Goal: Information Seeking & Learning: Learn about a topic

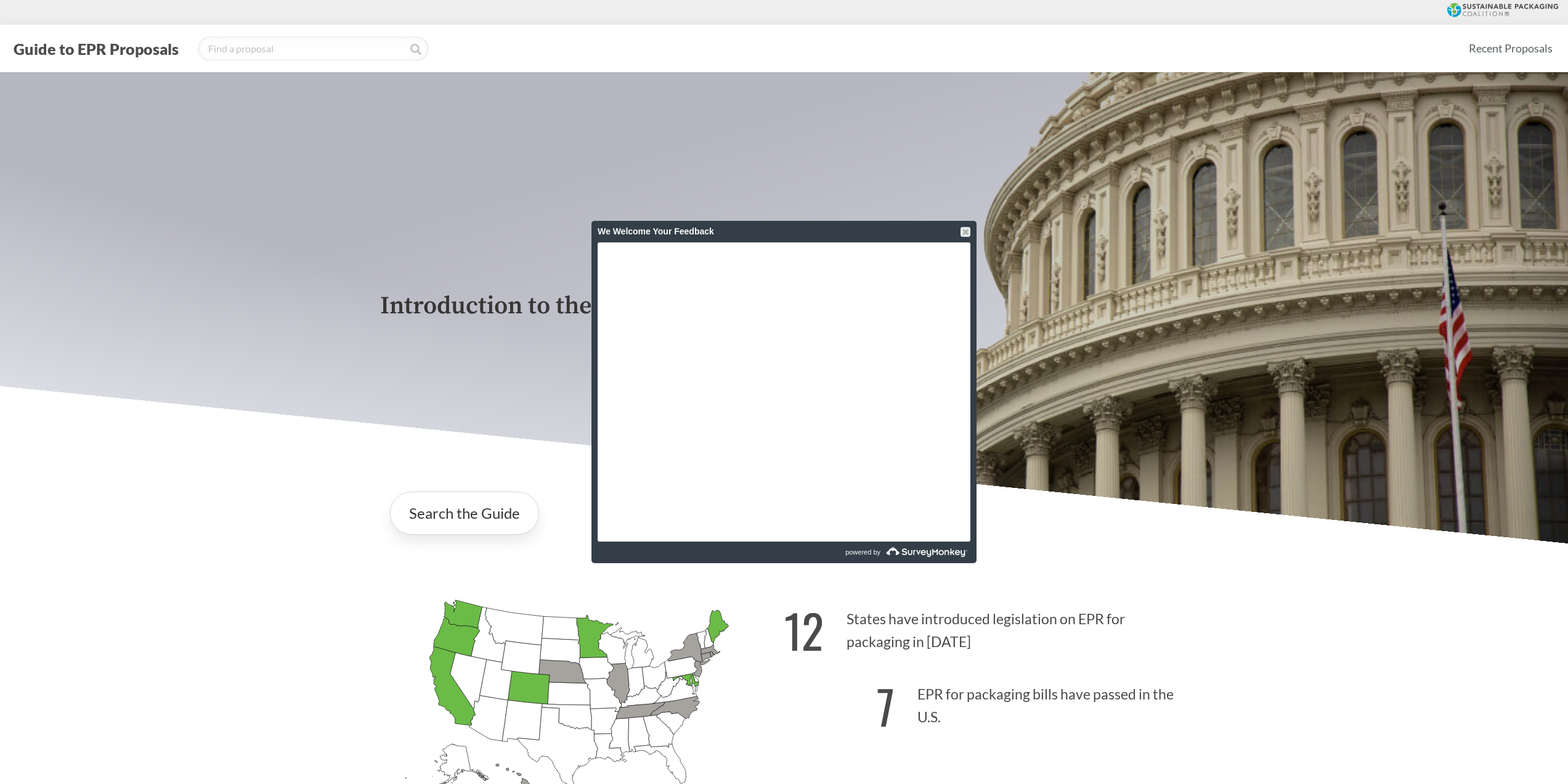
click at [972, 225] on div "We Welcome Your Feedback" at bounding box center [784, 232] width 385 height 22
click at [967, 230] on div at bounding box center [965, 232] width 10 height 10
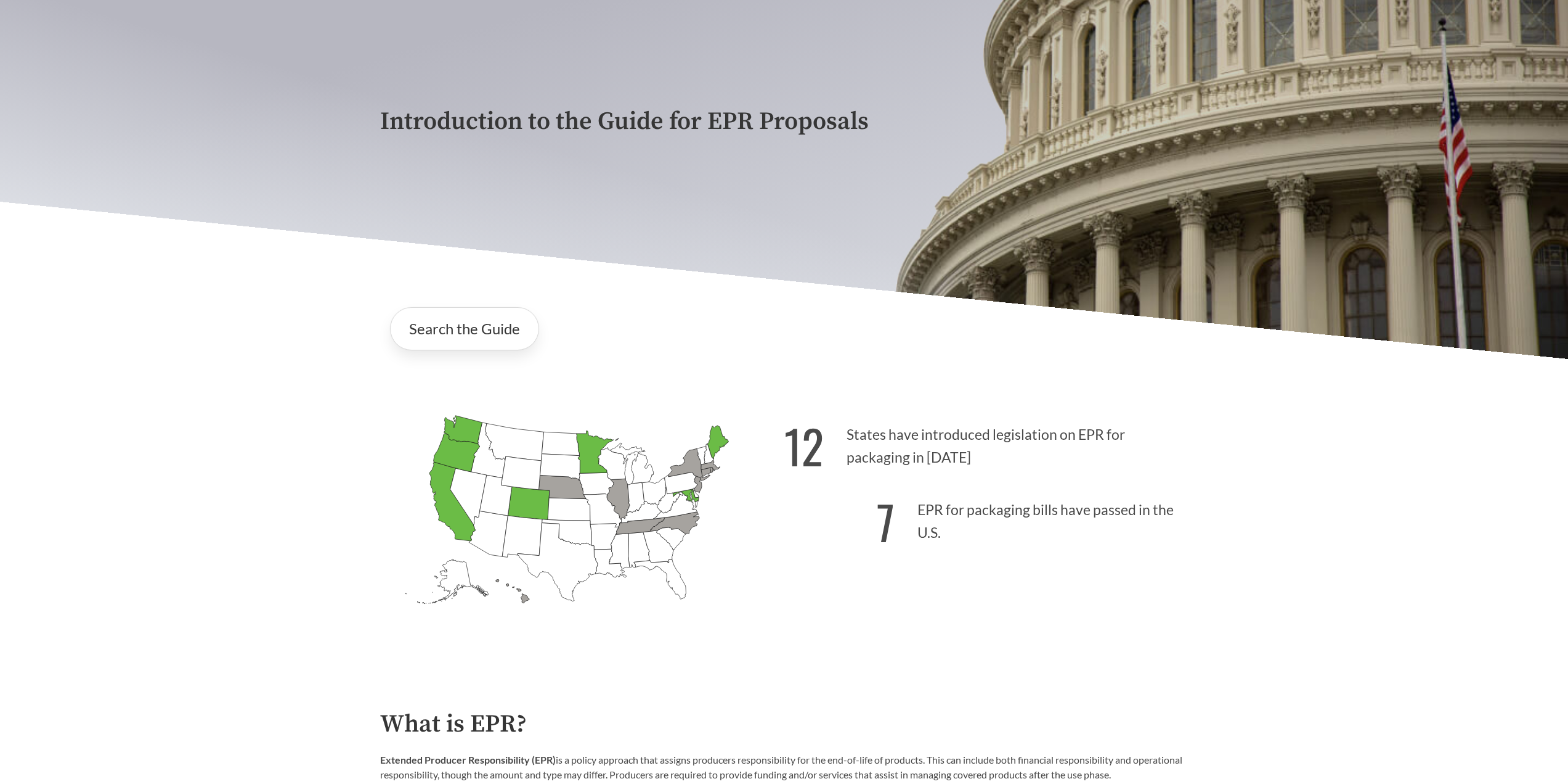
scroll to position [185, 0]
drag, startPoint x: 935, startPoint y: 515, endPoint x: 1020, endPoint y: 538, distance: 88.1
click at [1020, 538] on p "7 EPR for packaging bills have passed in the U.S." at bounding box center [986, 517] width 404 height 75
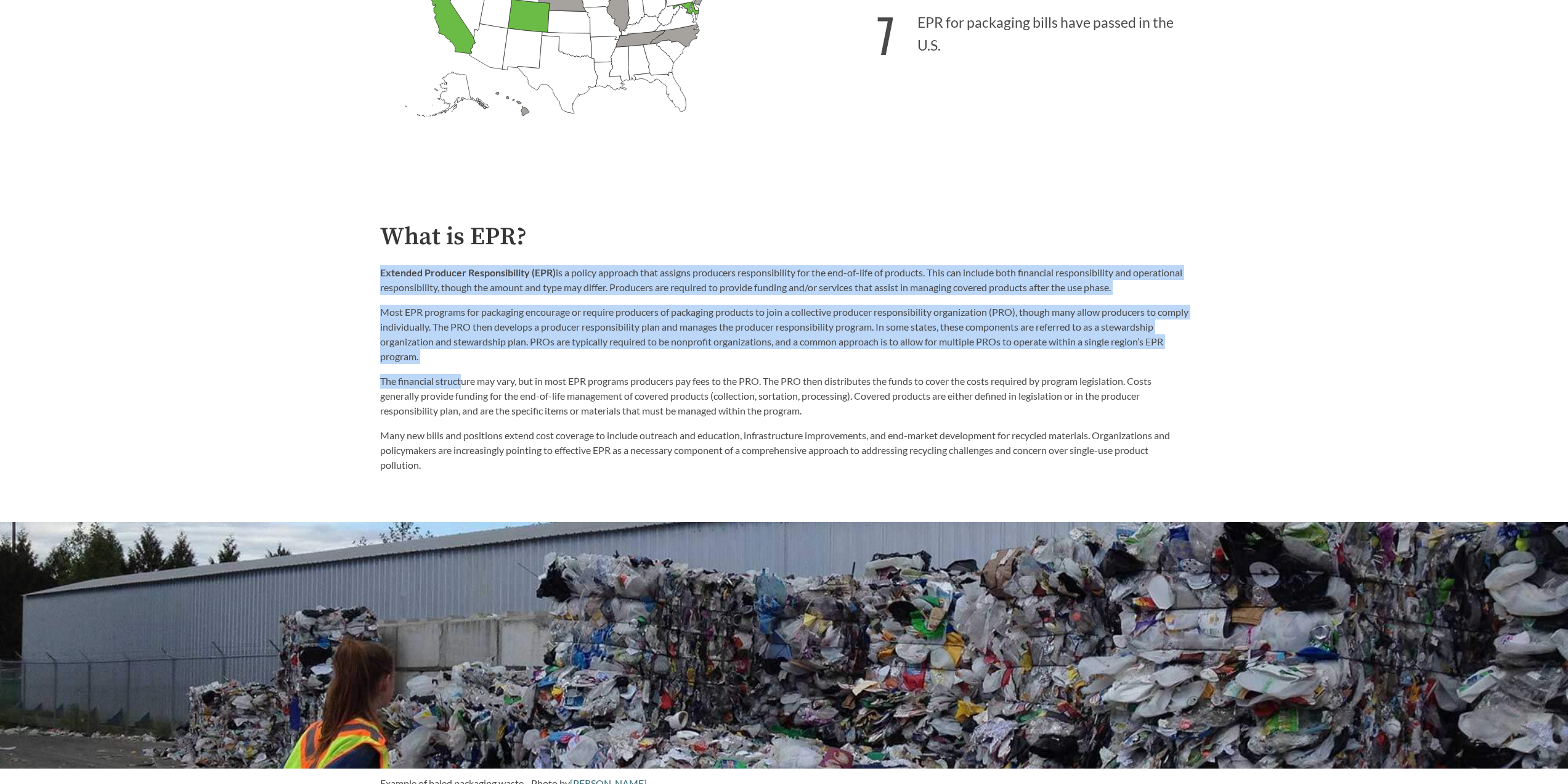
scroll to position [678, 0]
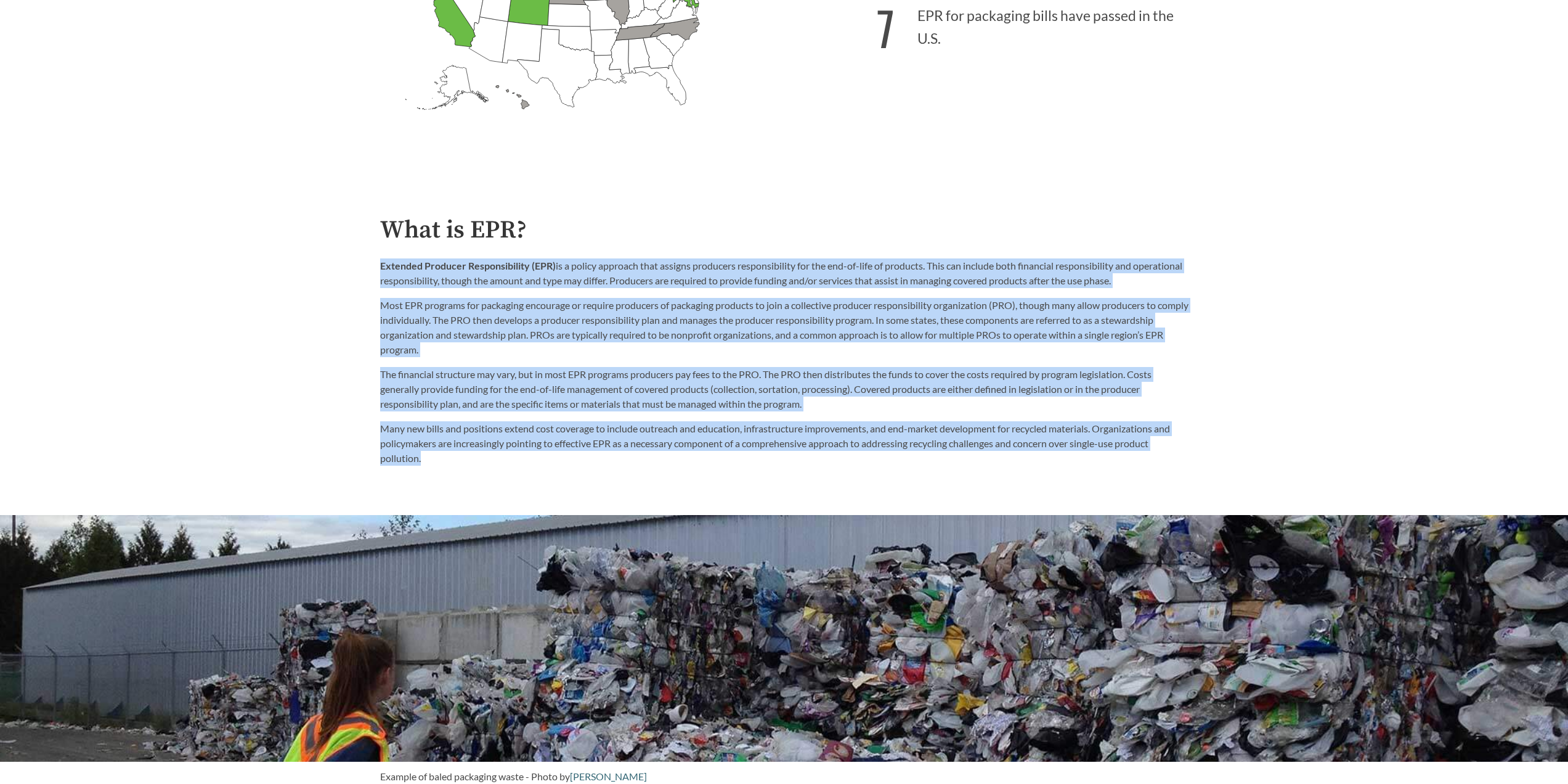
drag, startPoint x: 346, startPoint y: 389, endPoint x: 1013, endPoint y: 459, distance: 670.7
click at [1013, 459] on p "Many new bills and positions extend cost coverage to include outreach and educa…" at bounding box center [784, 443] width 809 height 44
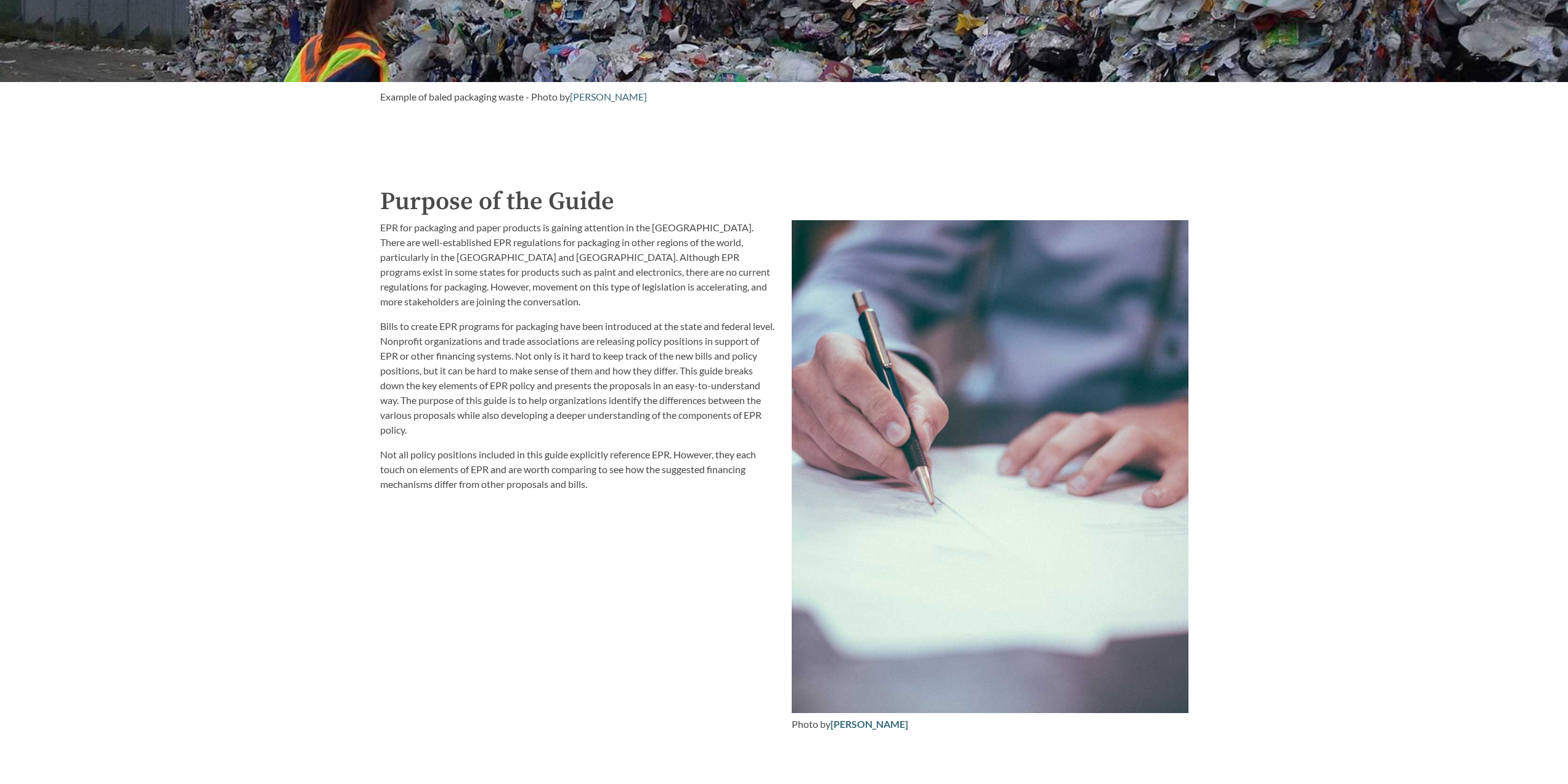
scroll to position [1357, 0]
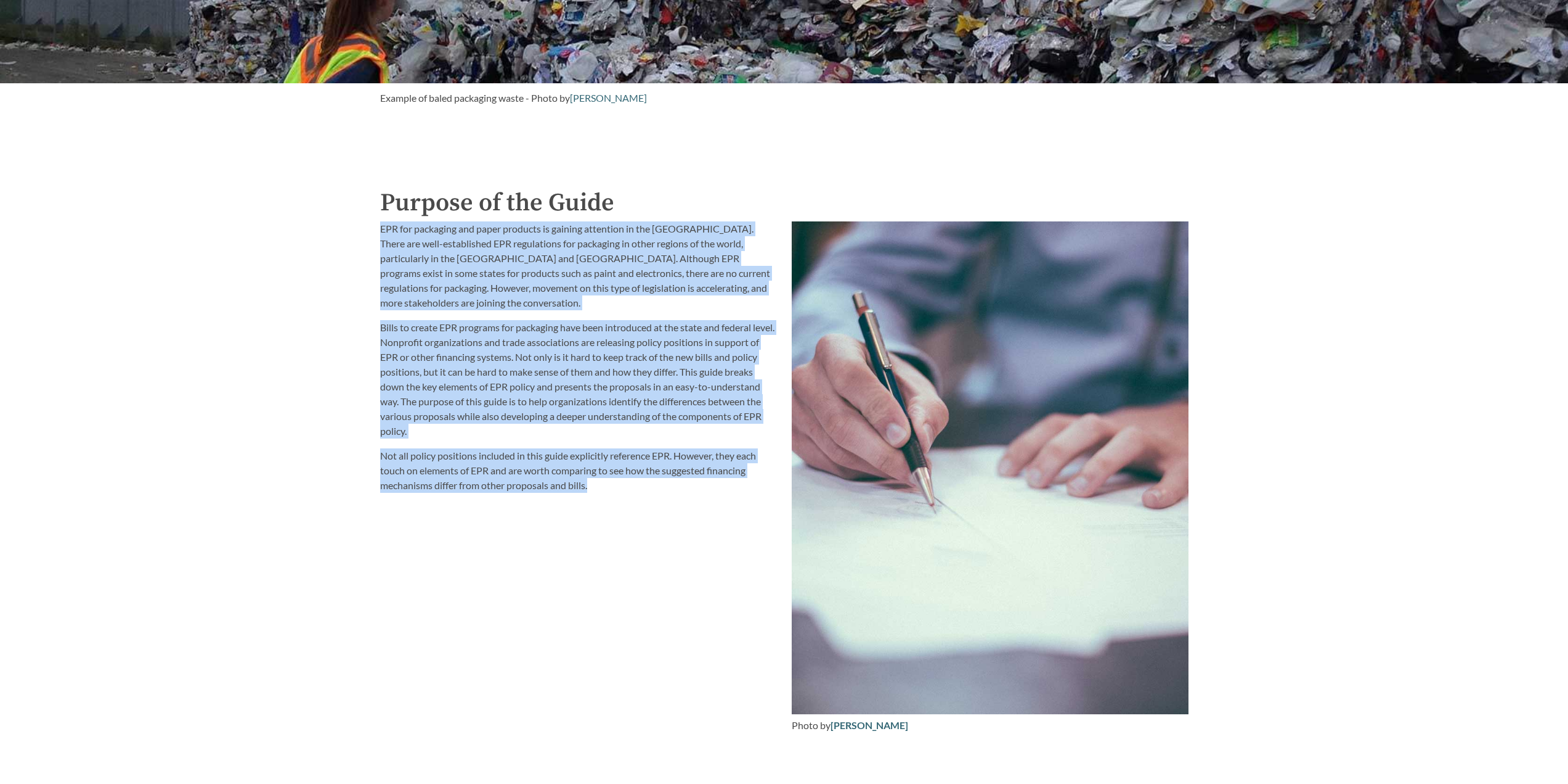
drag, startPoint x: 367, startPoint y: 235, endPoint x: 723, endPoint y: 487, distance: 436.2
click at [723, 487] on div "Introduction to the Guide for EPR Proposals Search the Guide [US_STATE] Introdu…" at bounding box center [784, 303] width 1568 height 3174
click at [723, 487] on p "Not all policy positions included in this guide explicitly reference EPR. Howev…" at bounding box center [579, 470] width 397 height 44
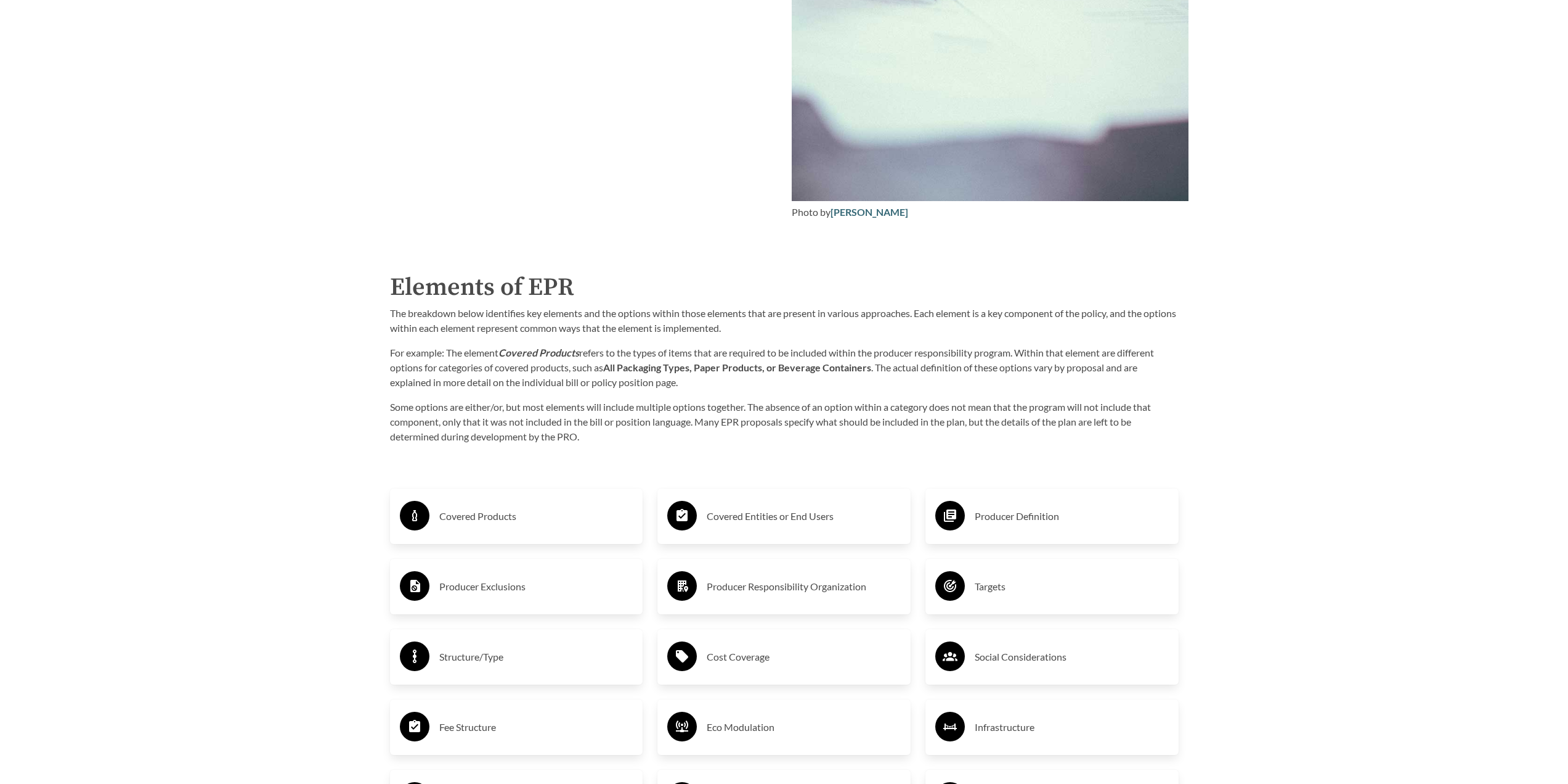
scroll to position [1912, 0]
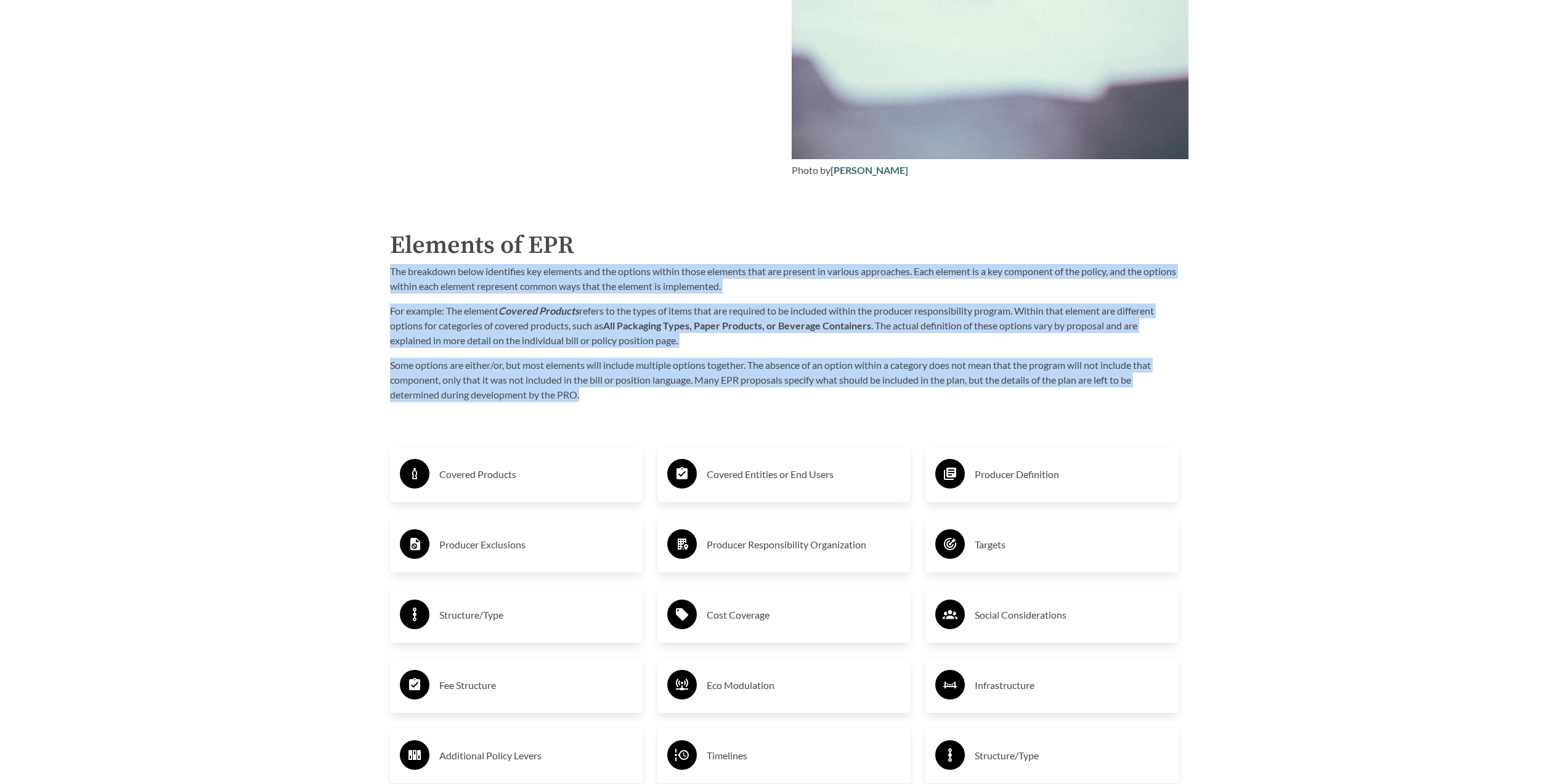
drag, startPoint x: 369, startPoint y: 269, endPoint x: 696, endPoint y: 398, distance: 351.5
click at [696, 398] on p "Some options are either/or, but most elements will include multiple options tog…" at bounding box center [784, 379] width 789 height 44
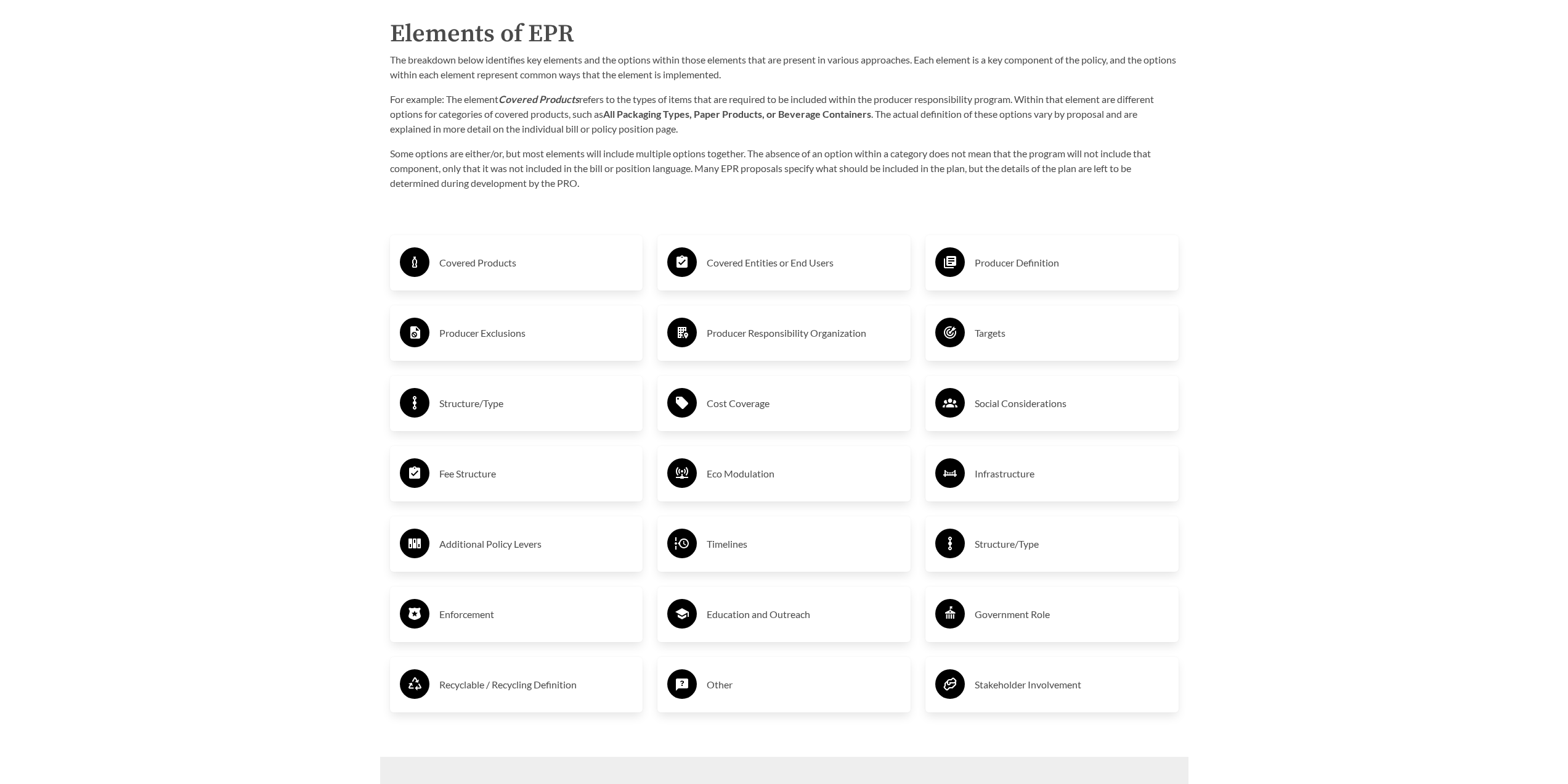
scroll to position [2220, 0]
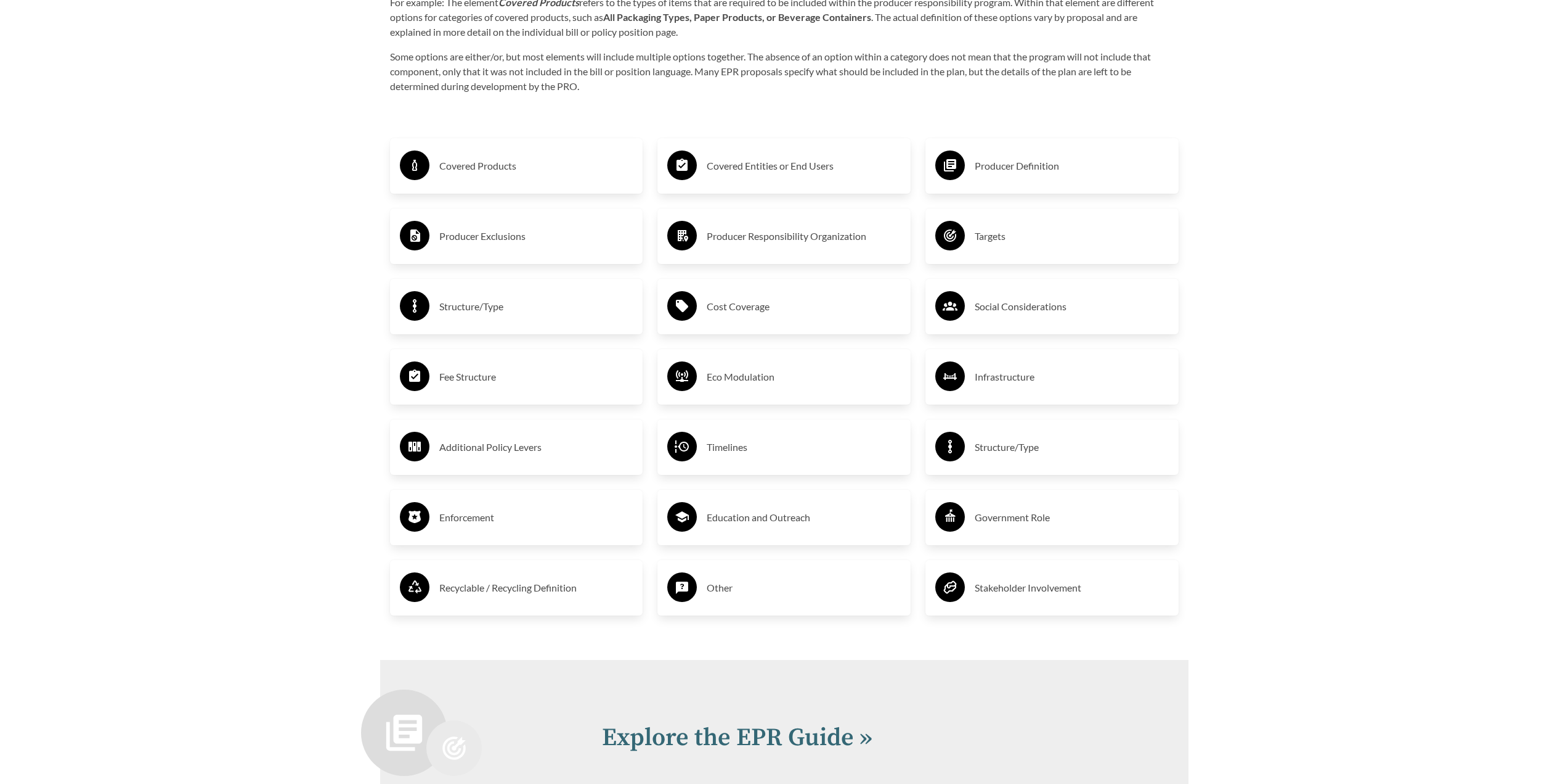
click at [487, 179] on div "Covered Products" at bounding box center [517, 166] width 233 height 36
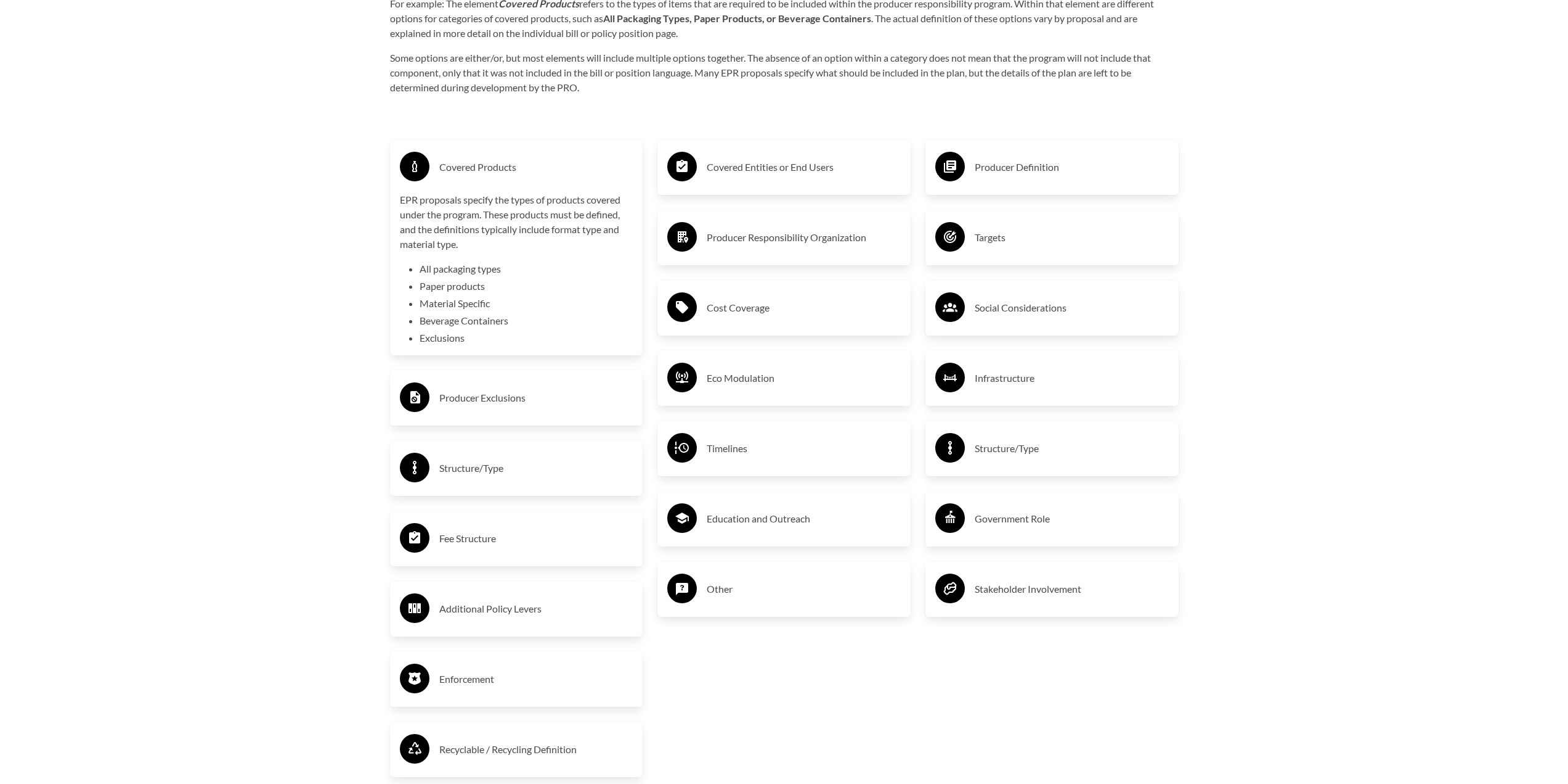
scroll to position [2097, 0]
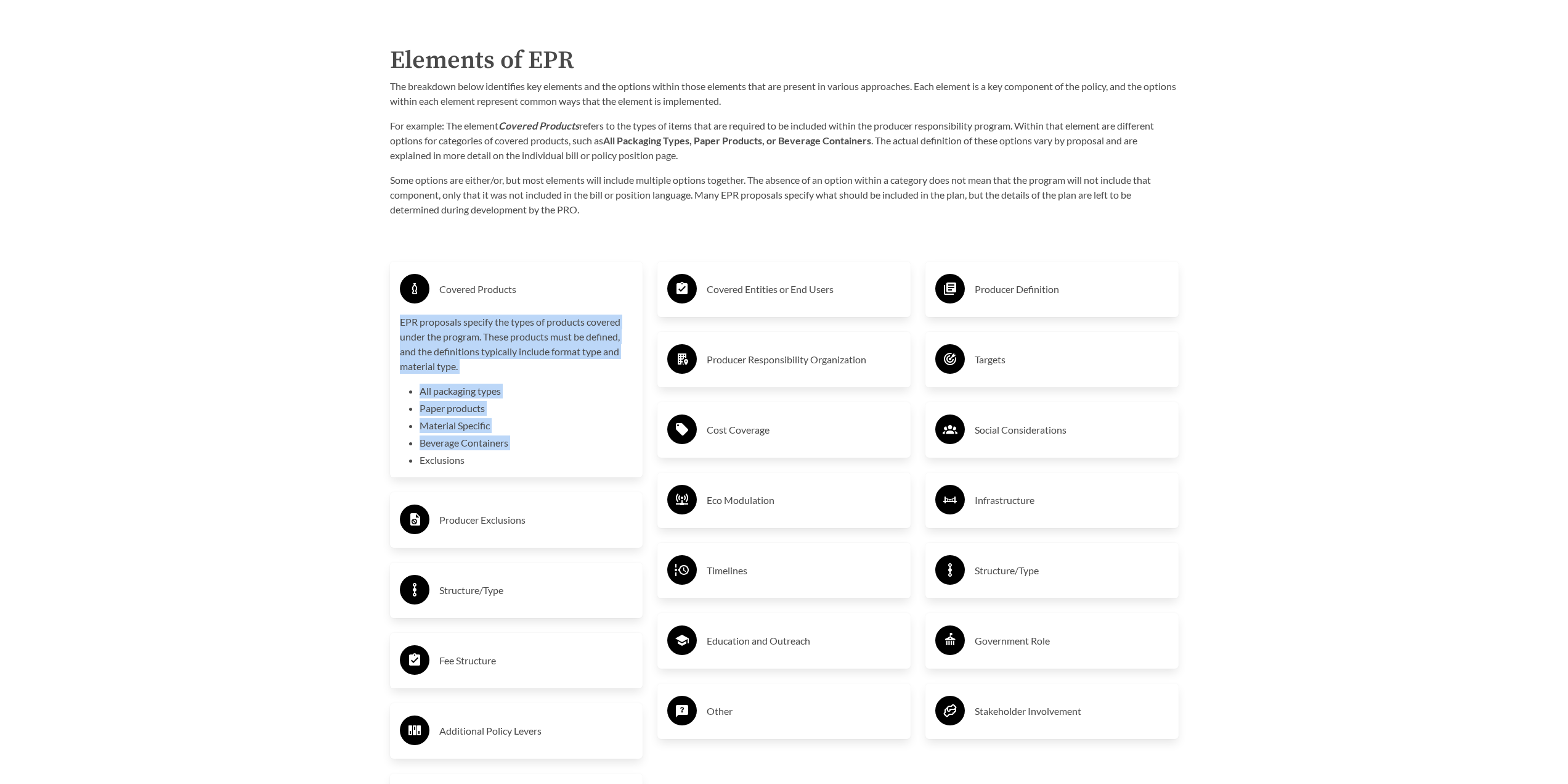
drag, startPoint x: 388, startPoint y: 321, endPoint x: 341, endPoint y: 457, distance: 143.9
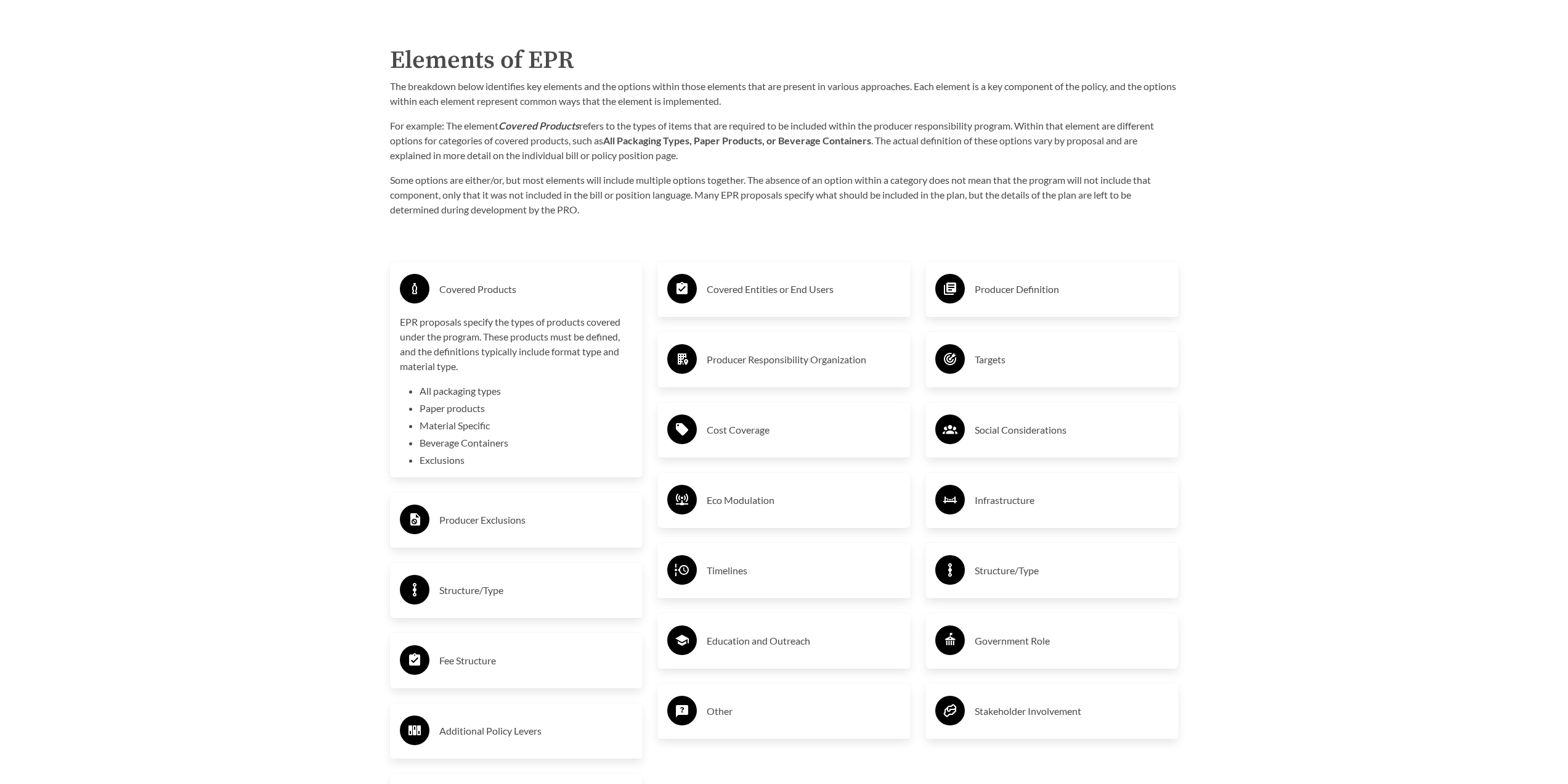
click at [485, 307] on div "Covered Products" at bounding box center [517, 289] width 233 height 36
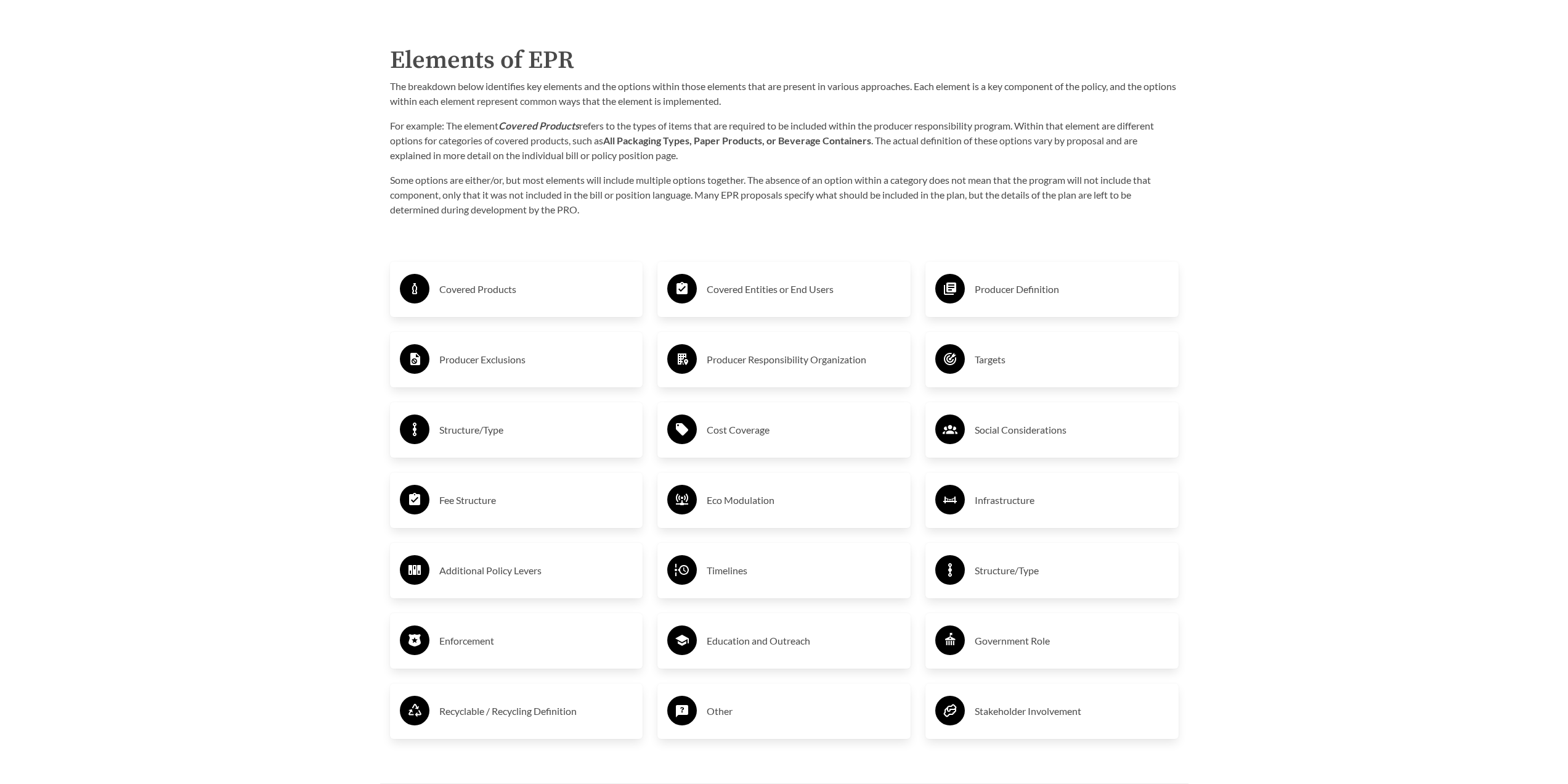
click at [469, 369] on h3 "Producer Exclusions" at bounding box center [537, 359] width 194 height 20
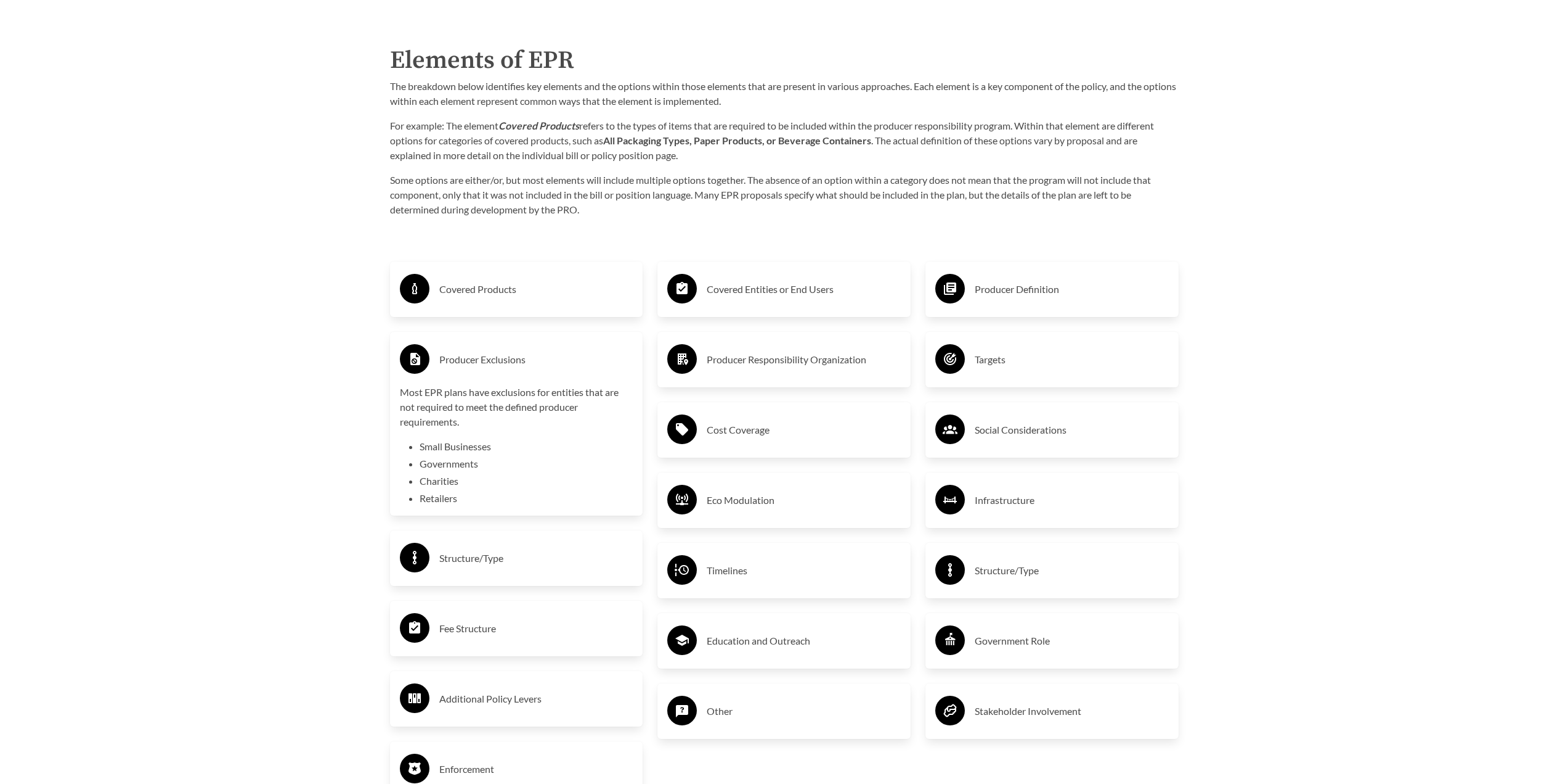
click at [495, 365] on h3 "Producer Exclusions" at bounding box center [537, 359] width 194 height 20
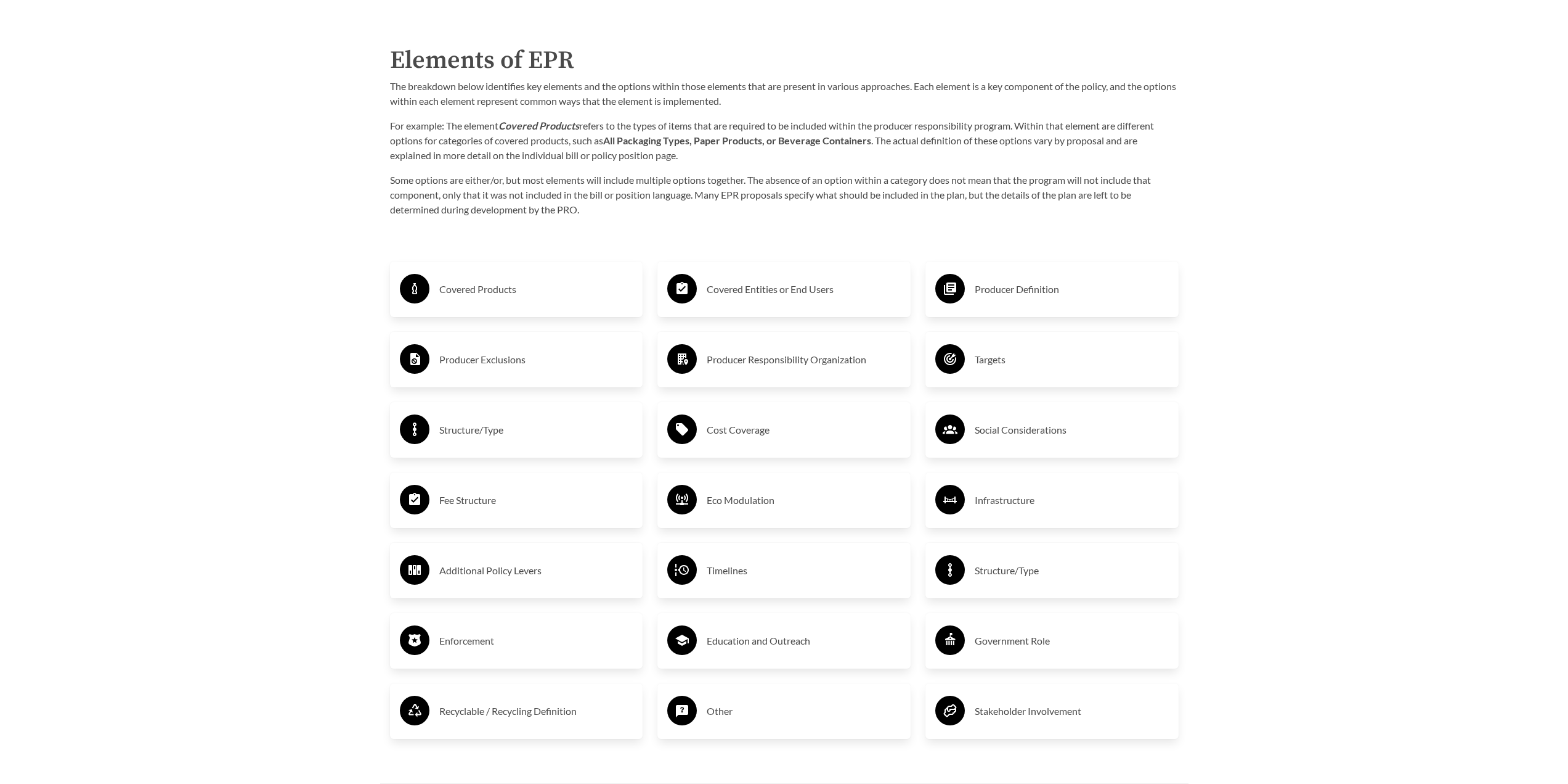
click at [490, 445] on div "Structure/Type" at bounding box center [517, 430] width 233 height 36
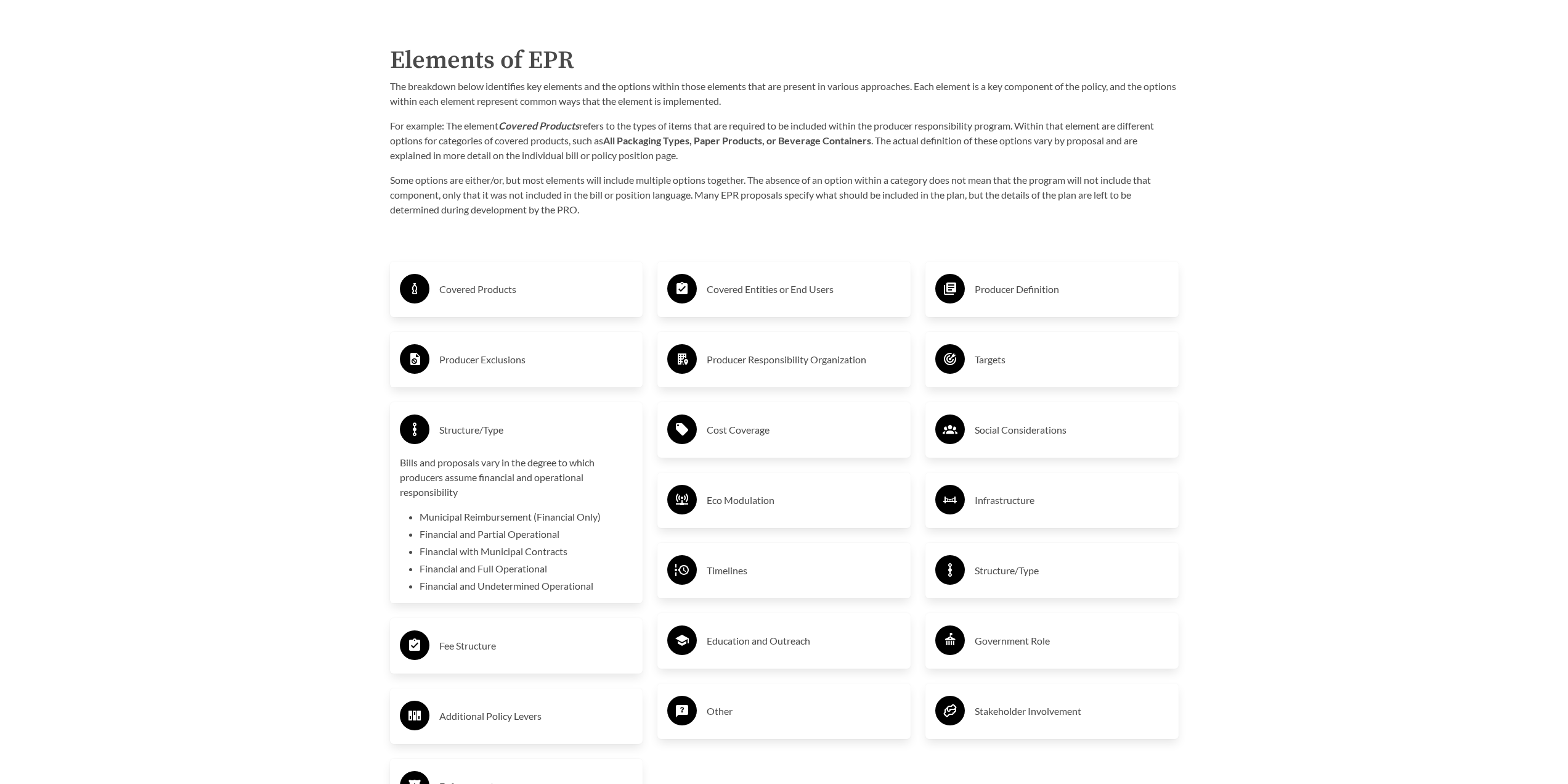
click at [501, 436] on h3 "Structure/Type" at bounding box center [537, 430] width 194 height 20
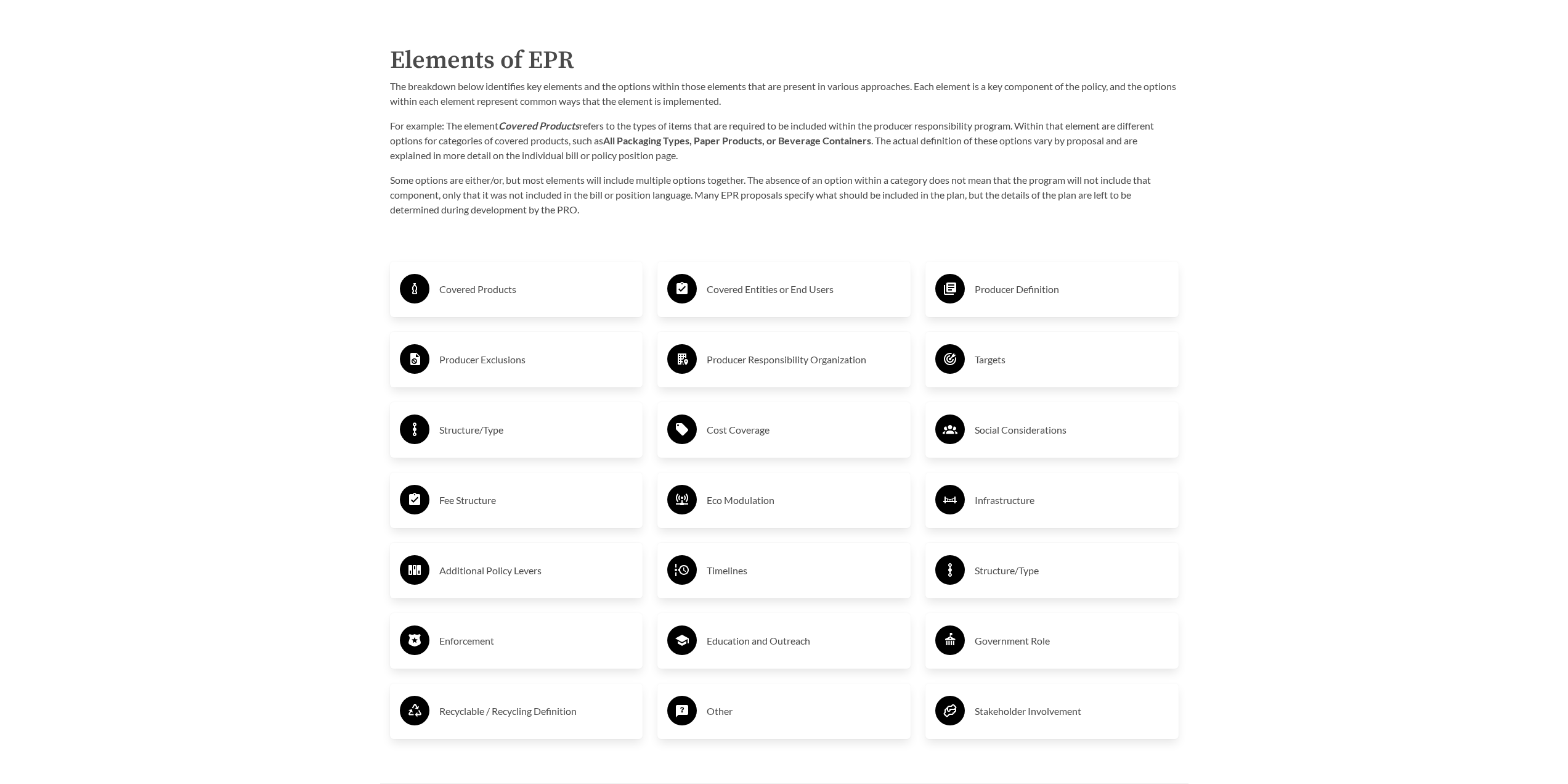
click at [496, 495] on h3 "Fee Structure" at bounding box center [537, 500] width 194 height 20
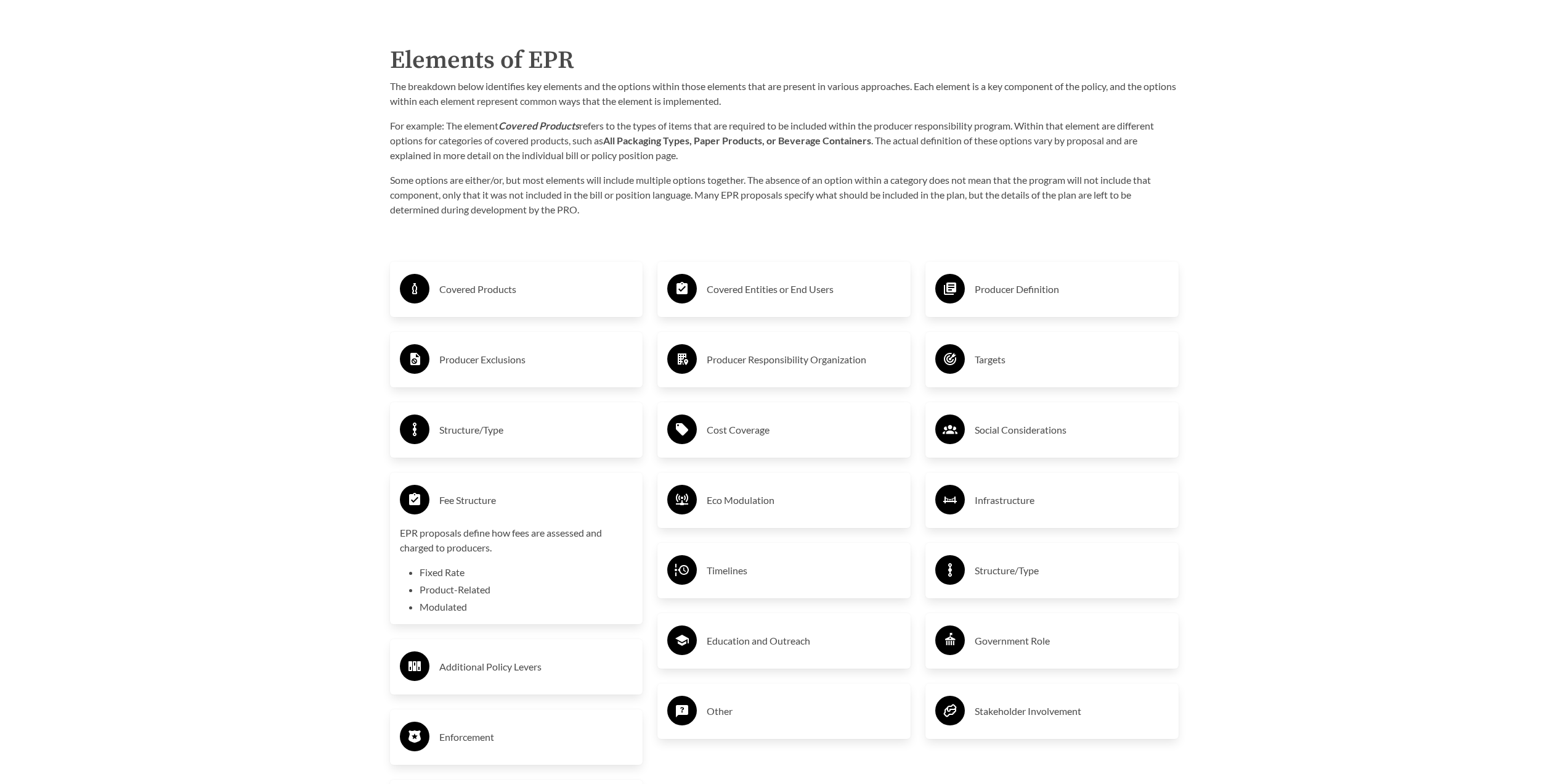
click at [499, 493] on h3 "Fee Structure" at bounding box center [537, 500] width 194 height 20
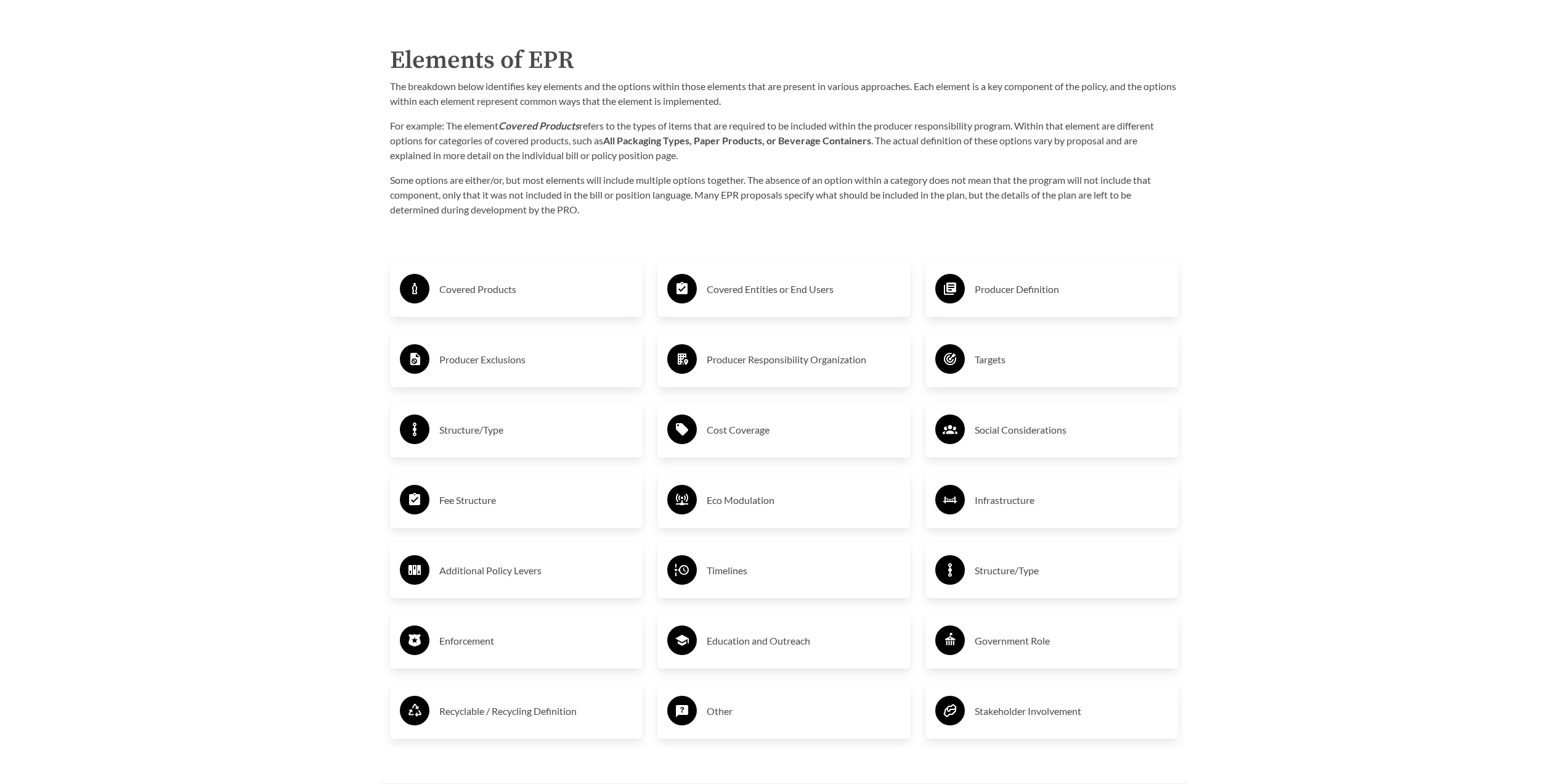
click at [506, 586] on div "Additional Policy Levers" at bounding box center [517, 570] width 233 height 36
click at [516, 564] on h3 "Additional Policy Levers" at bounding box center [537, 570] width 194 height 20
click at [495, 635] on h3 "Enforcement" at bounding box center [537, 640] width 194 height 20
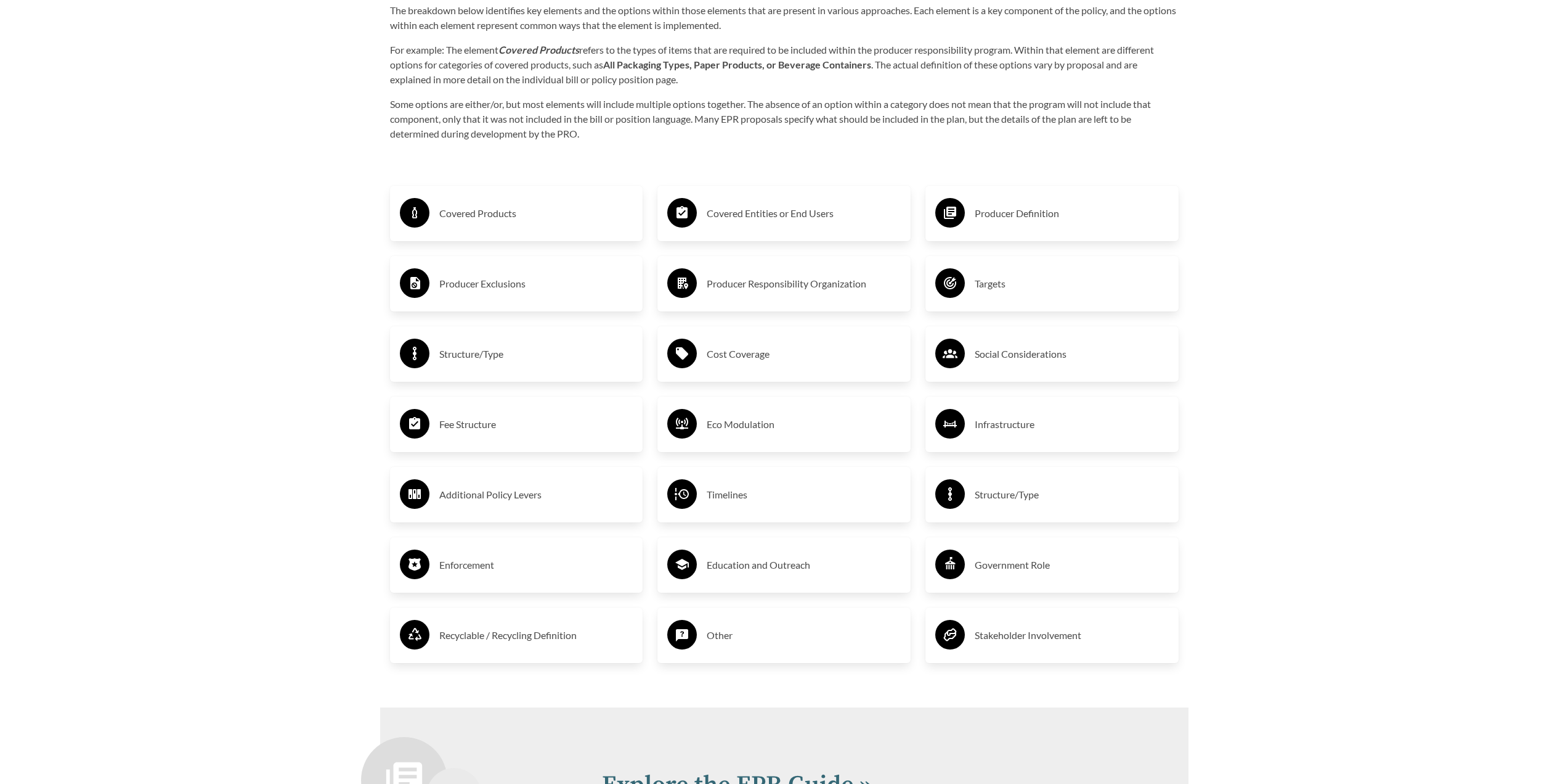
scroll to position [2220, 0]
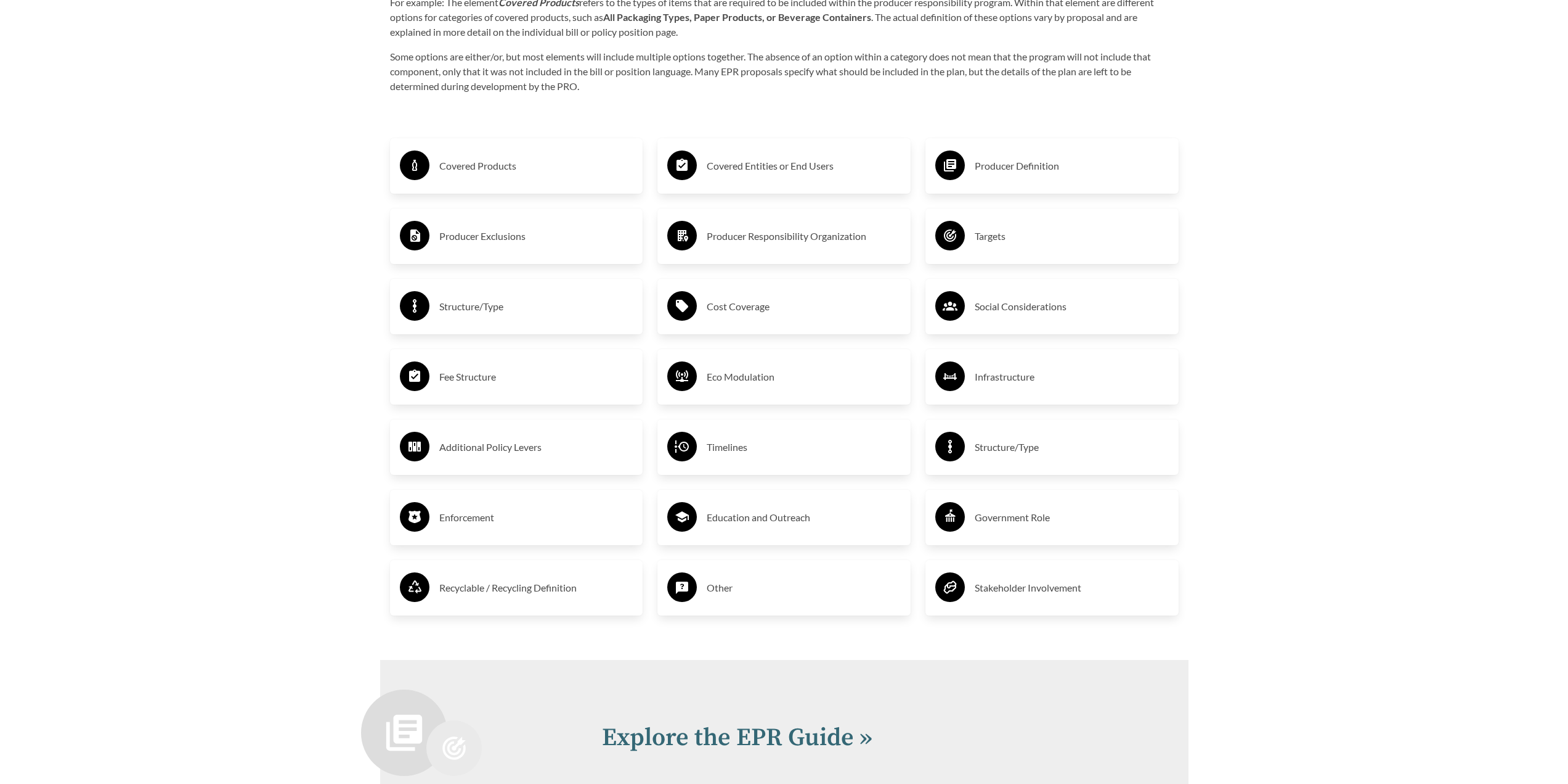
click at [513, 605] on div "Recyclable / Recycling Definition" at bounding box center [517, 587] width 233 height 36
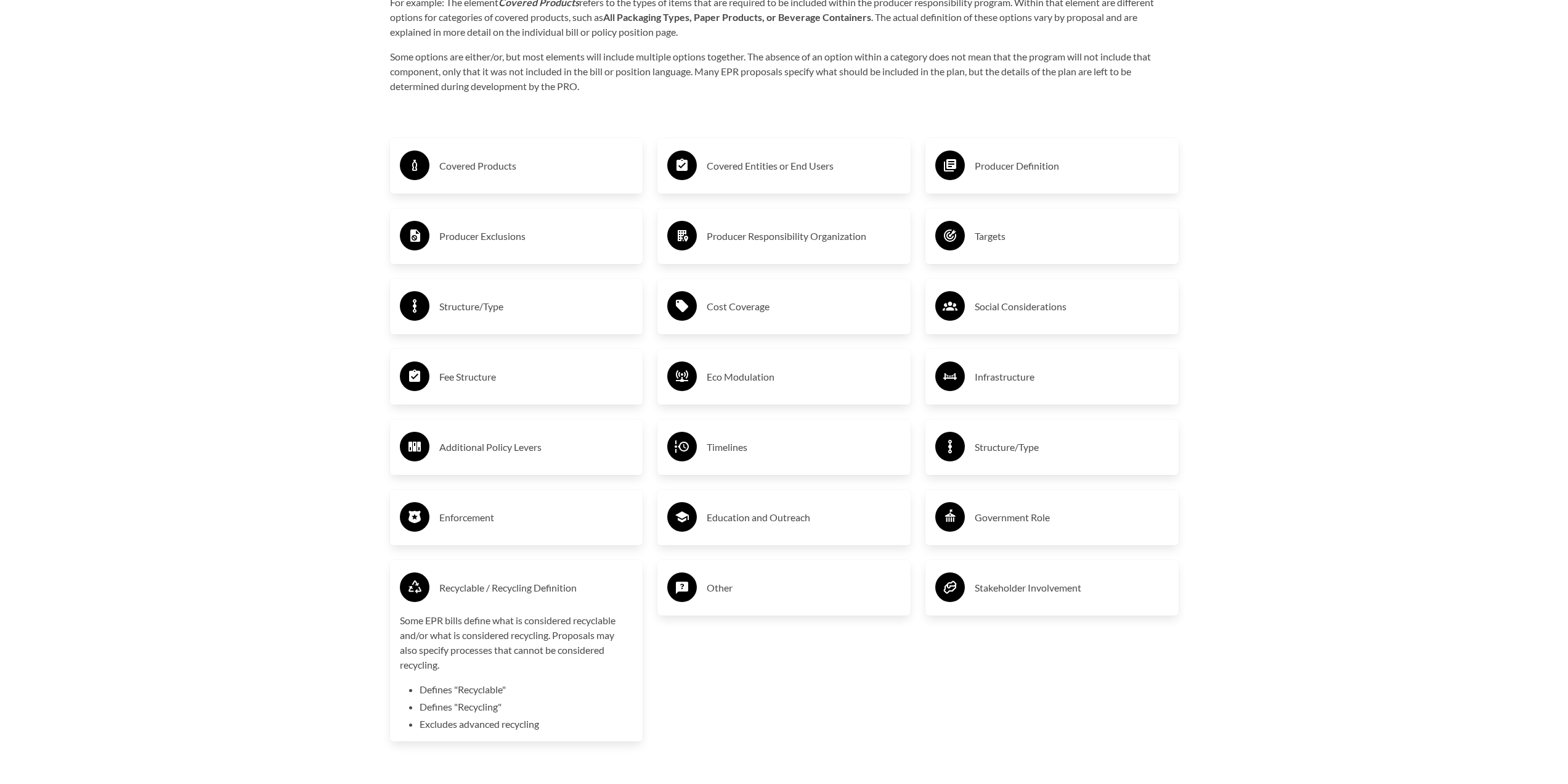
click at [524, 594] on h3 "Recyclable / Recycling Definition" at bounding box center [537, 587] width 194 height 20
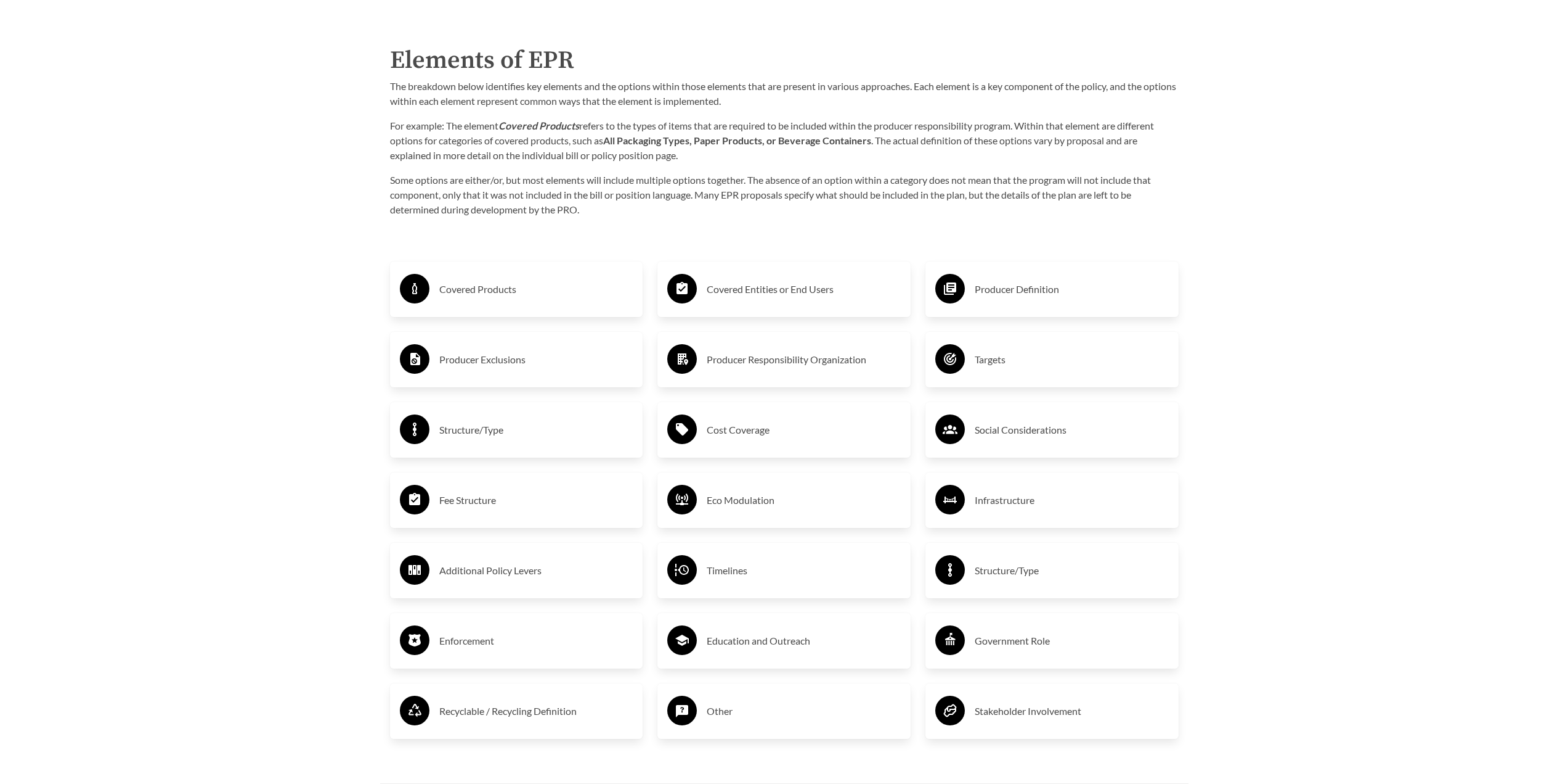
click at [722, 717] on h3 "Other" at bounding box center [804, 711] width 194 height 20
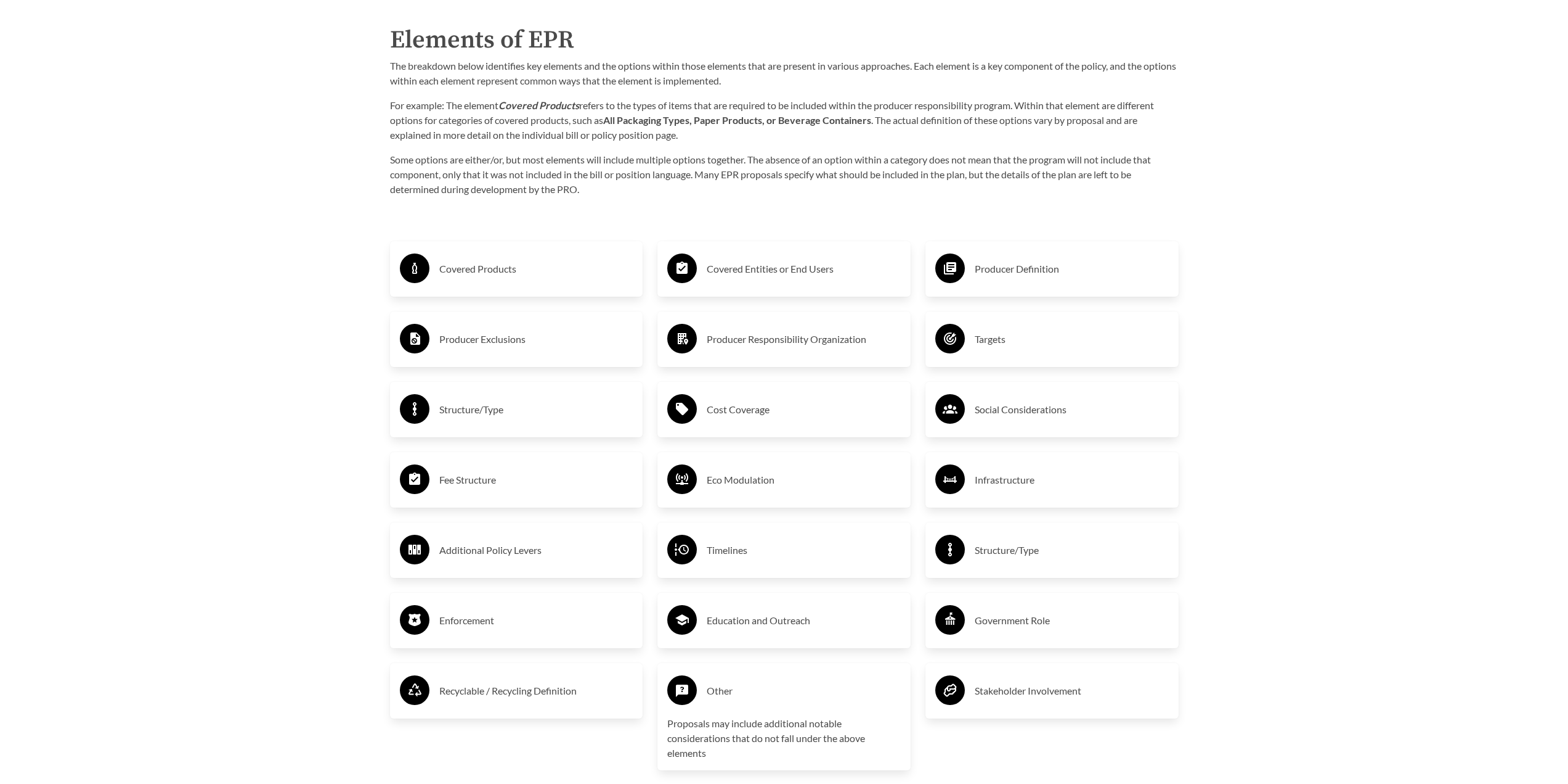
scroll to position [2158, 0]
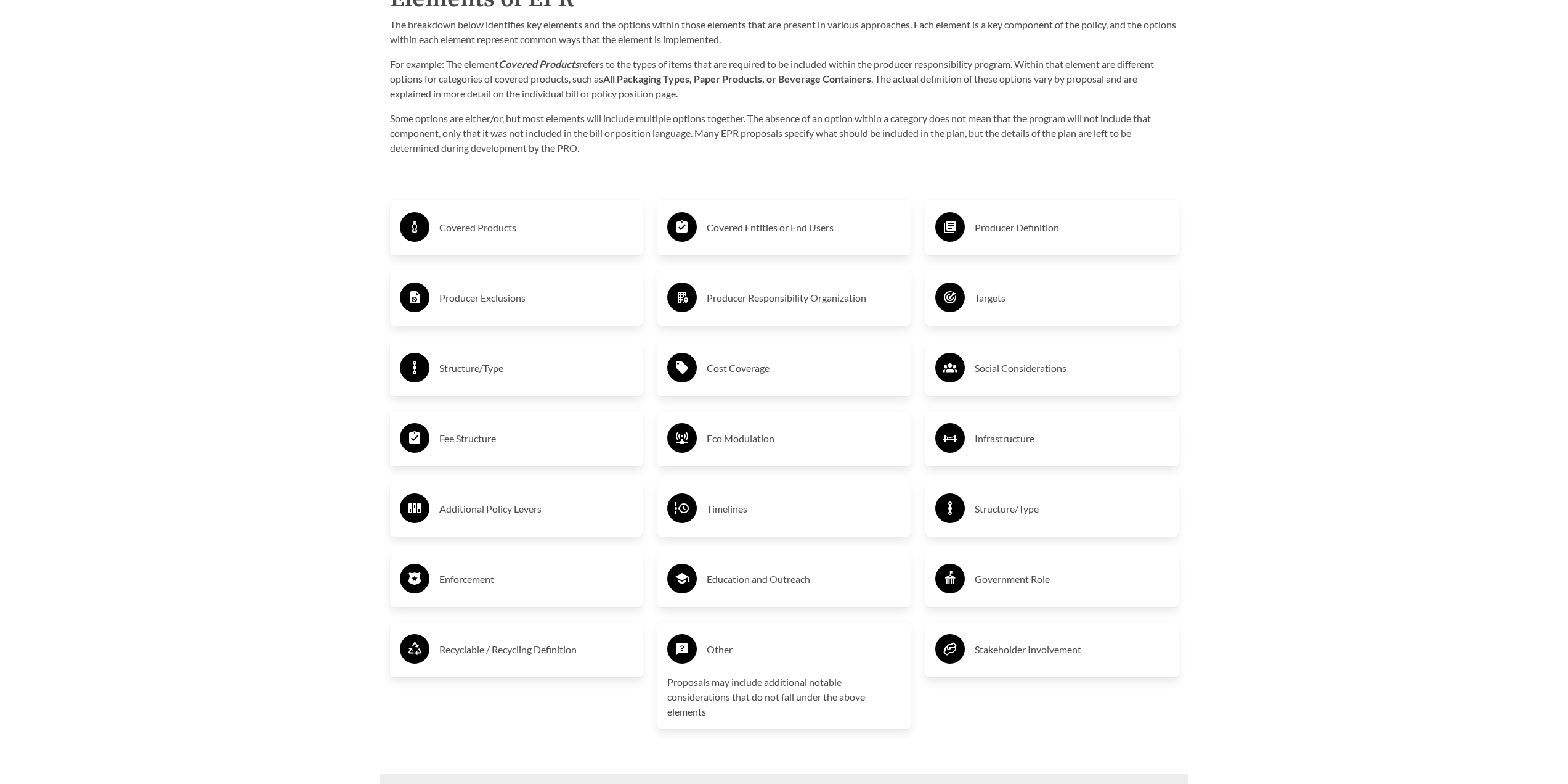
click at [757, 656] on h3 "Other" at bounding box center [804, 649] width 194 height 20
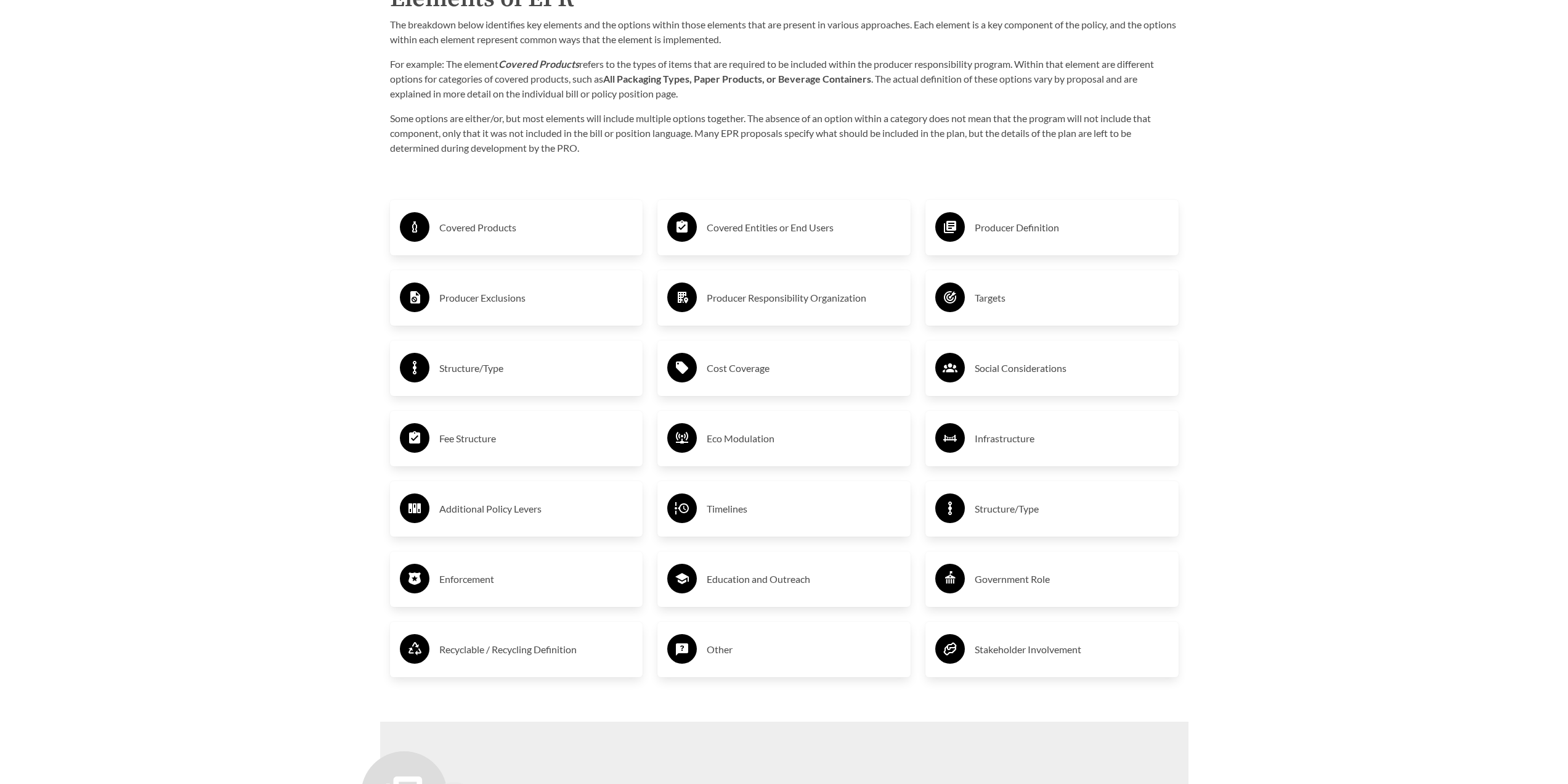
click at [758, 592] on div "Education and Outreach" at bounding box center [784, 579] width 233 height 36
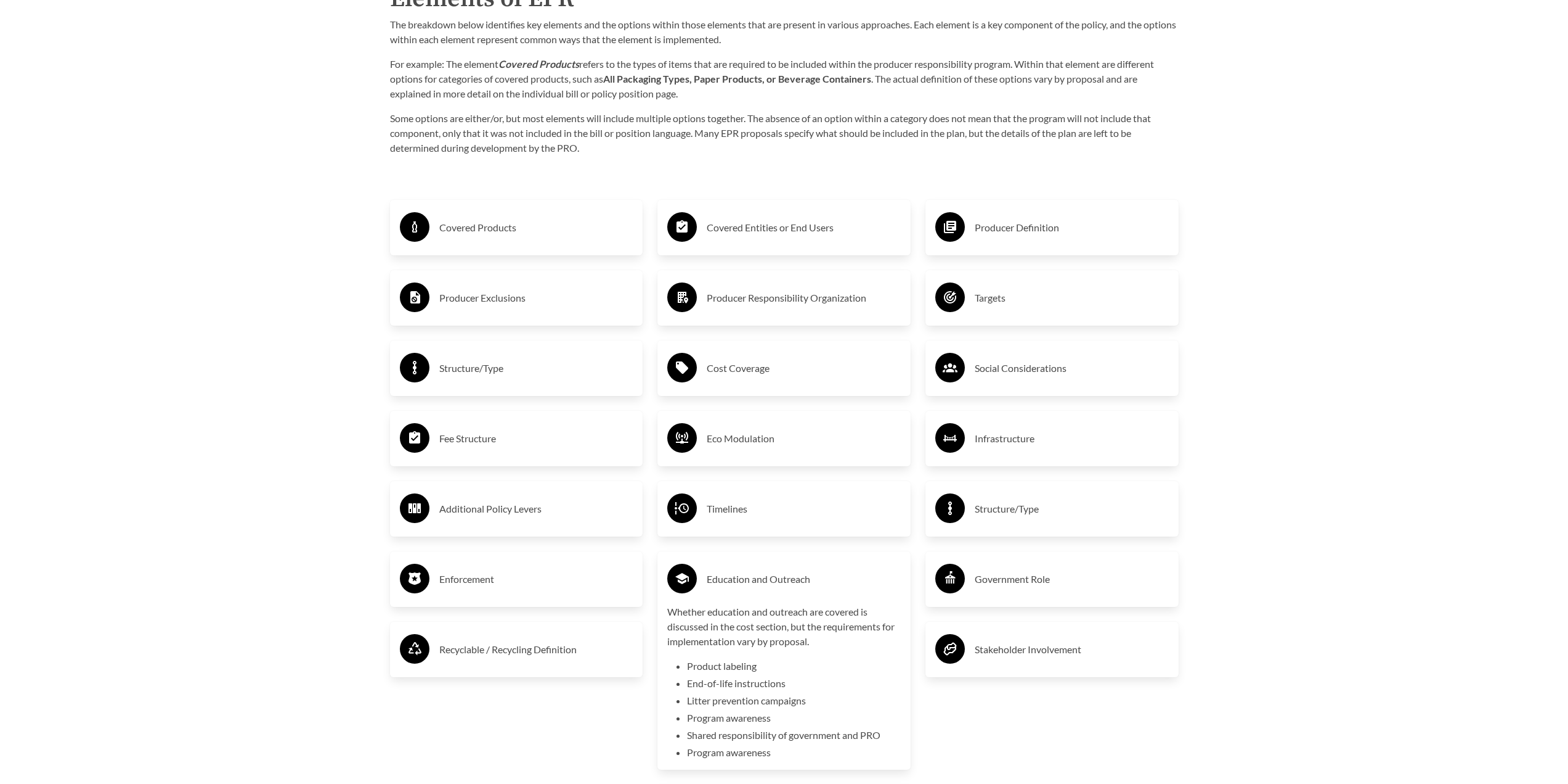
click at [758, 589] on h3 "Education and Outreach" at bounding box center [804, 579] width 194 height 20
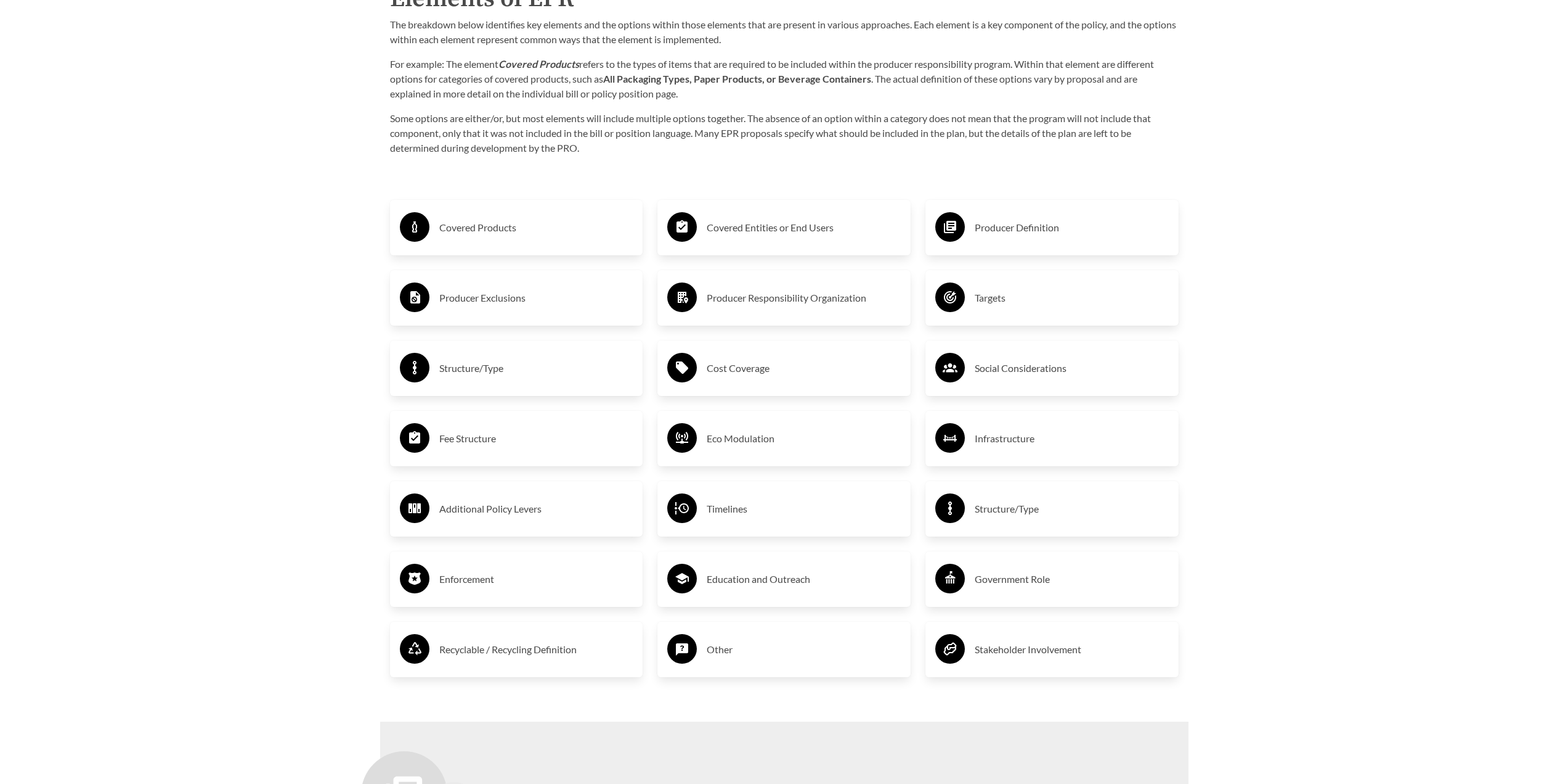
click at [748, 526] on div "Timelines" at bounding box center [784, 509] width 233 height 36
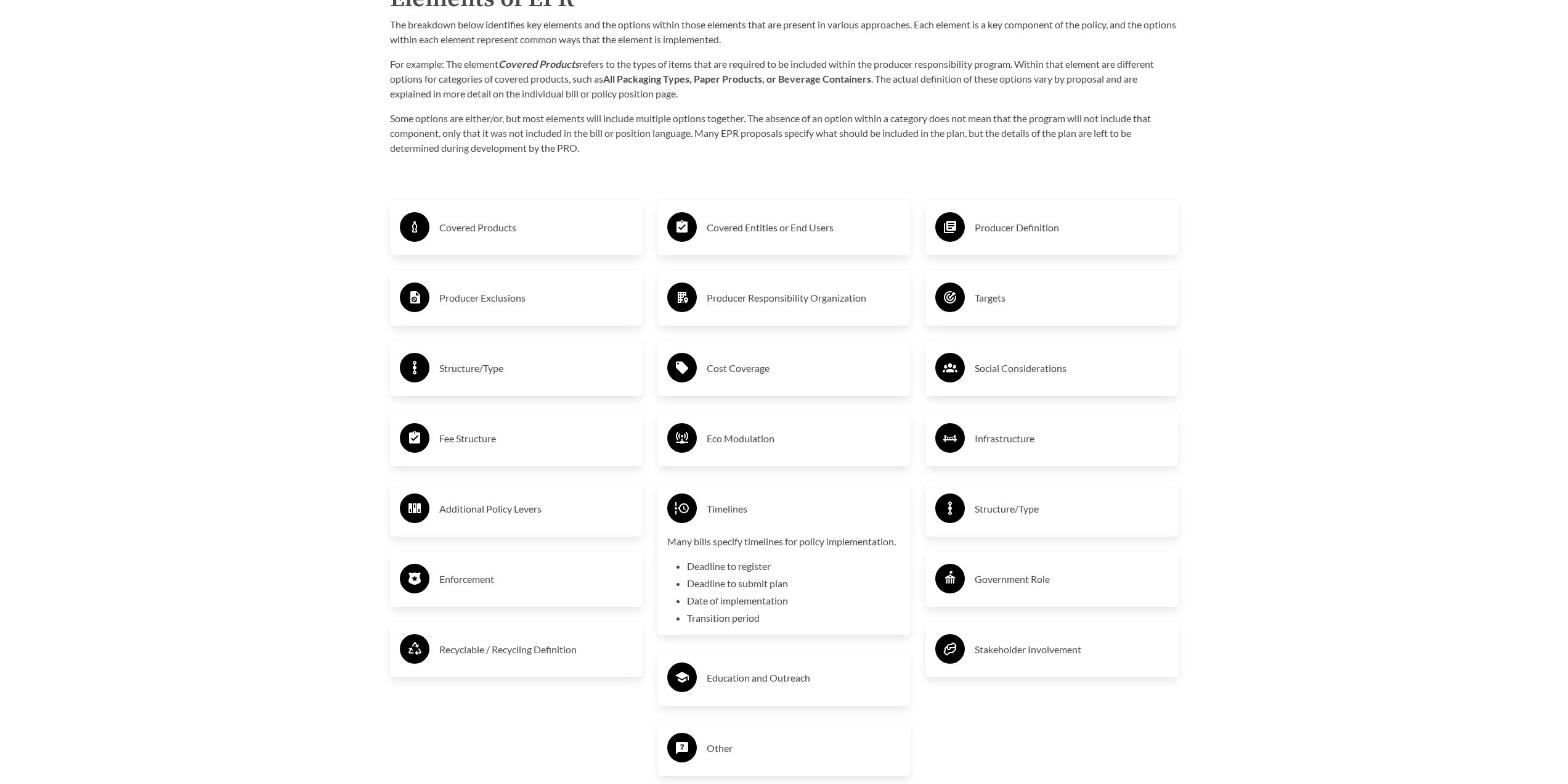
click at [748, 513] on h3 "Timelines" at bounding box center [804, 508] width 194 height 20
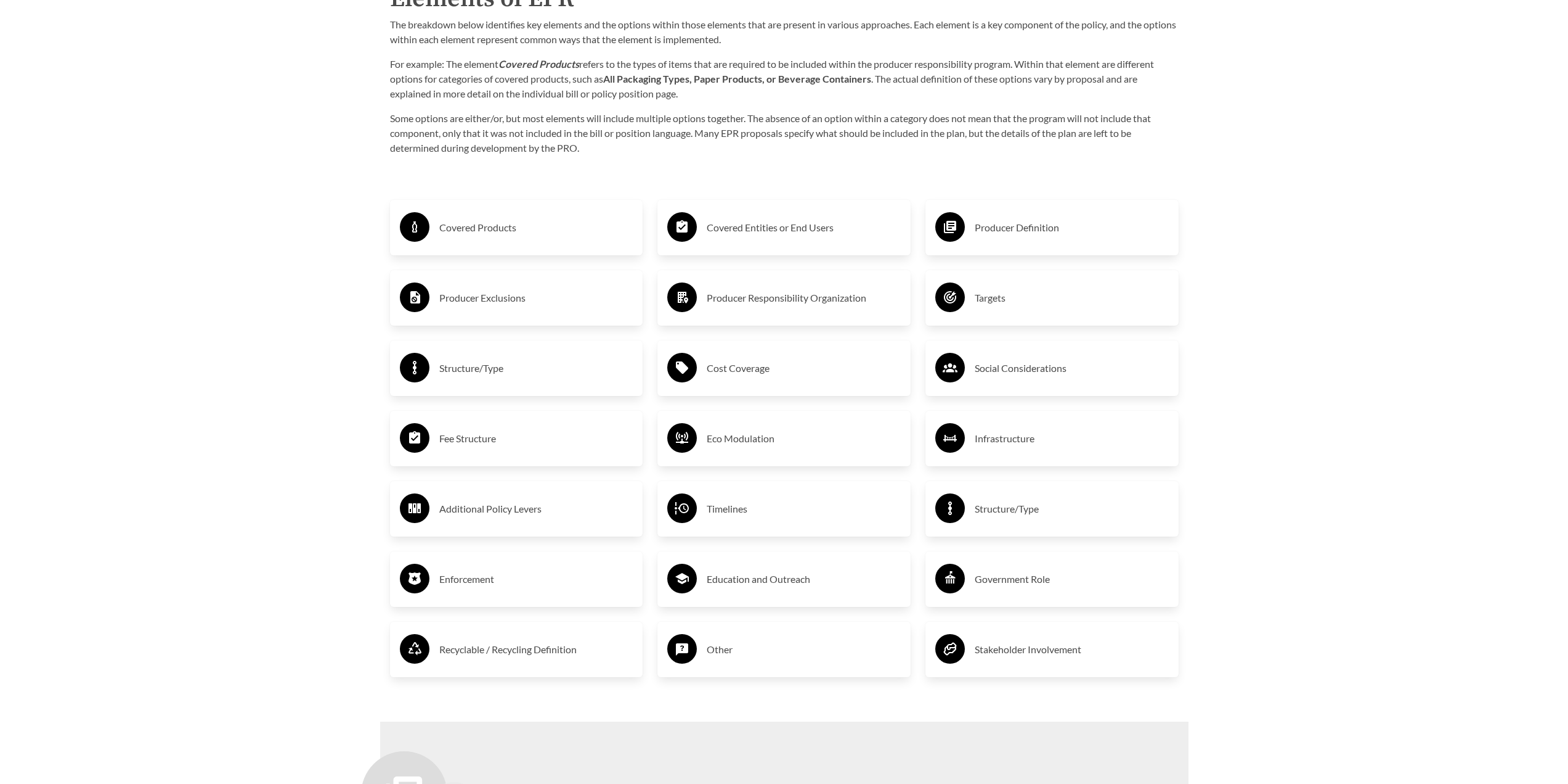
click at [752, 454] on div "Eco Modulation" at bounding box center [784, 438] width 233 height 36
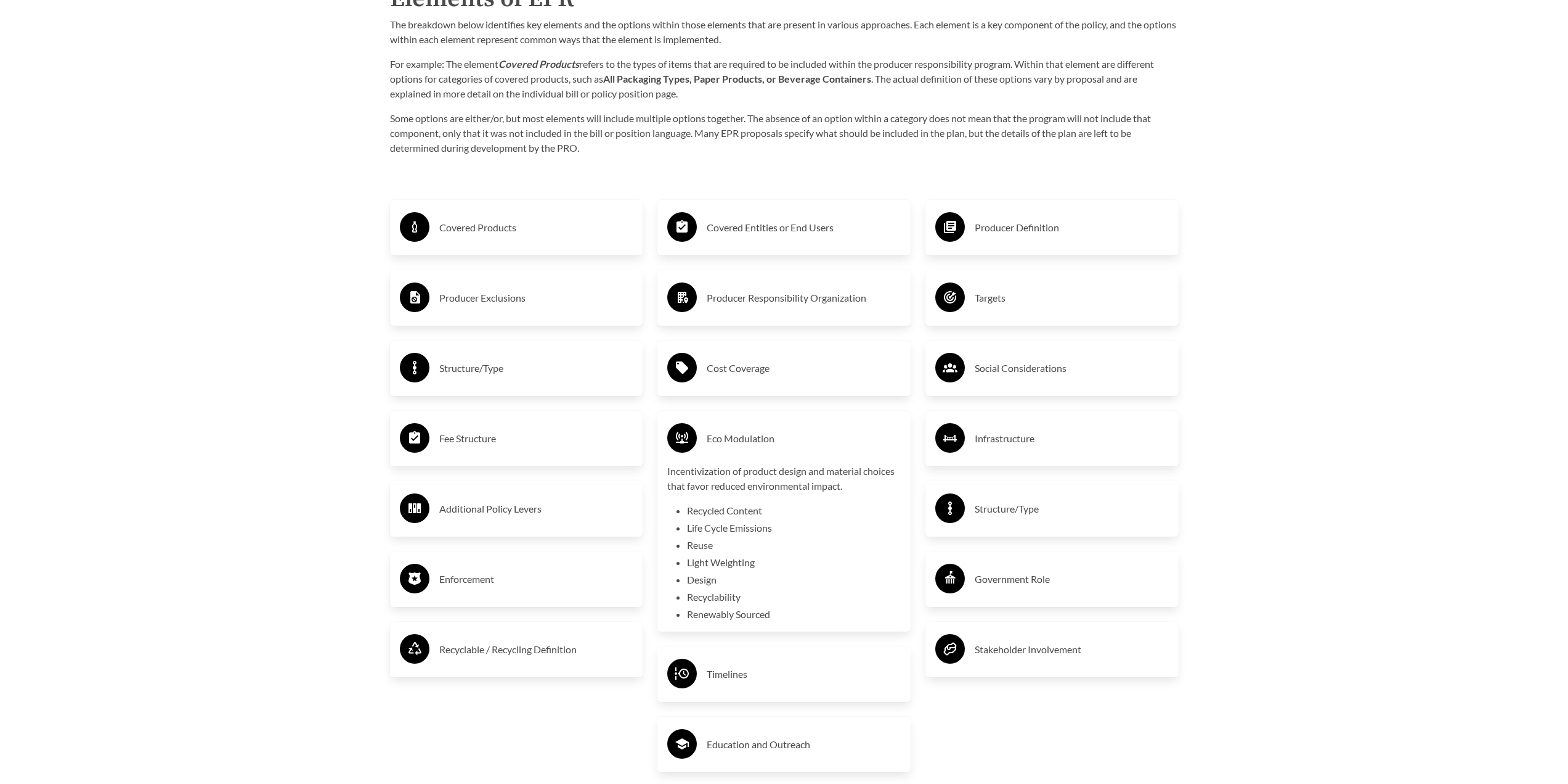
click at [752, 454] on div "Eco Modulation" at bounding box center [784, 438] width 233 height 36
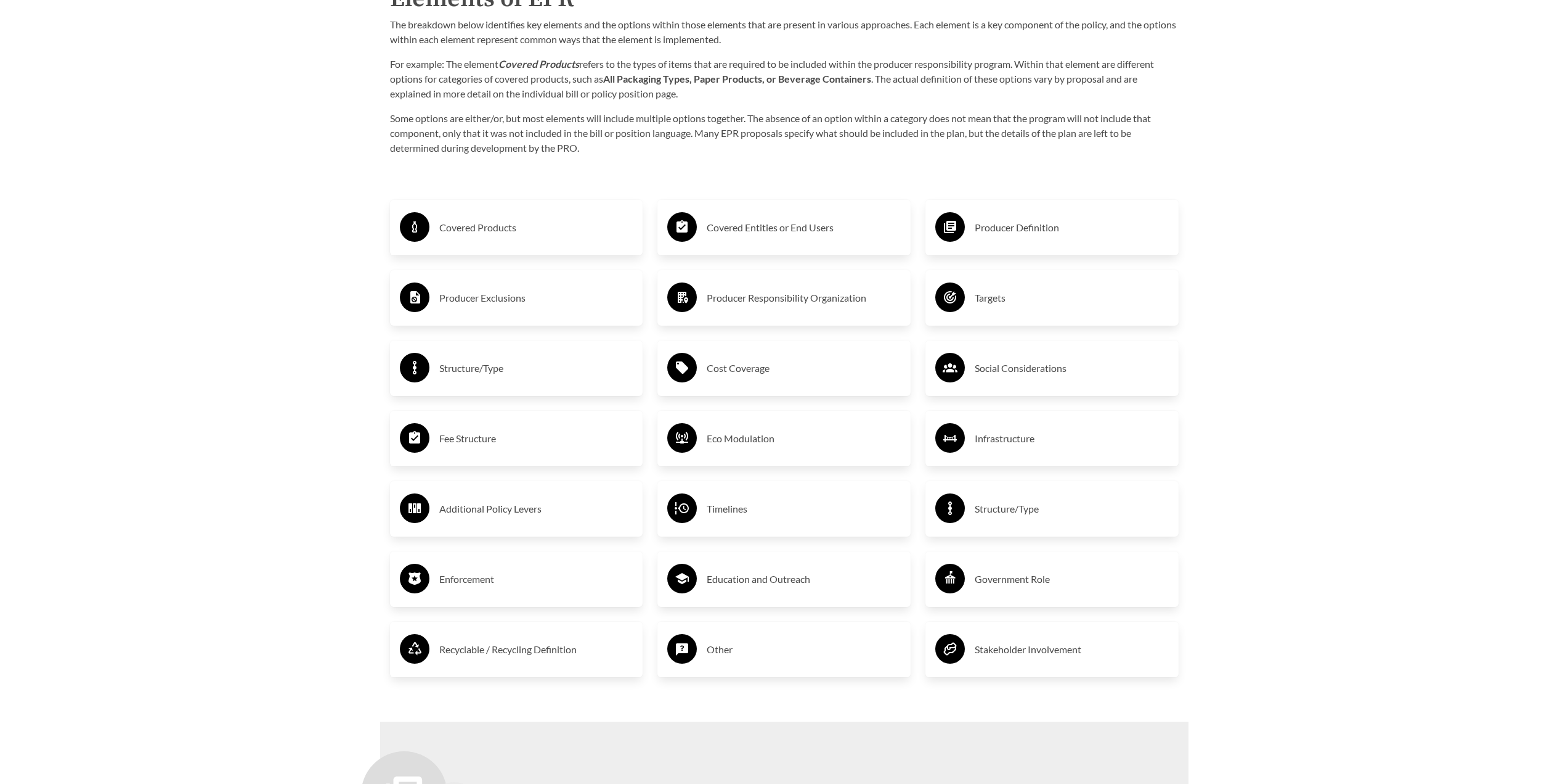
click at [762, 356] on div "Cost Coverage" at bounding box center [784, 368] width 233 height 36
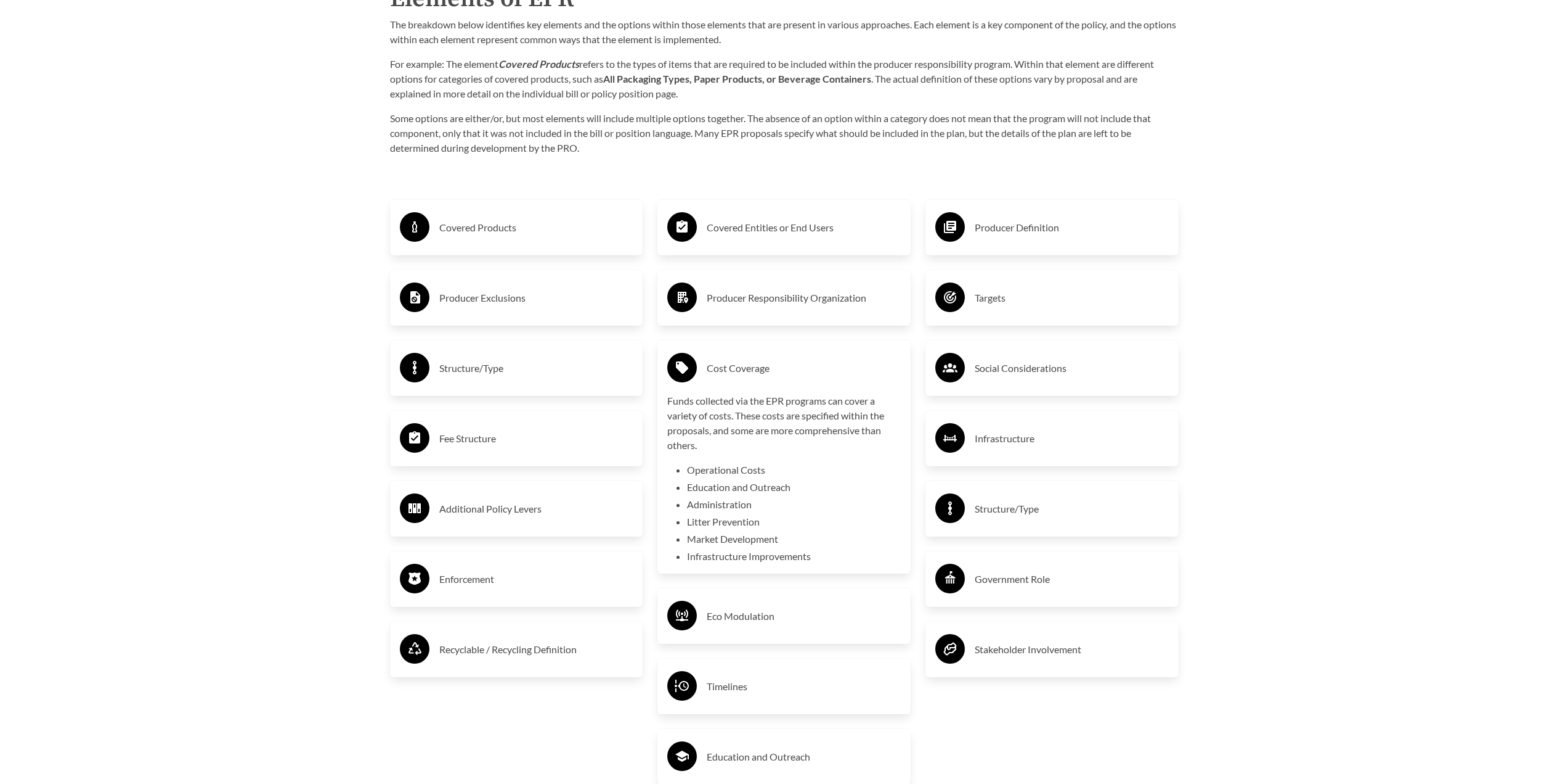
click at [762, 363] on h3 "Cost Coverage" at bounding box center [804, 368] width 194 height 20
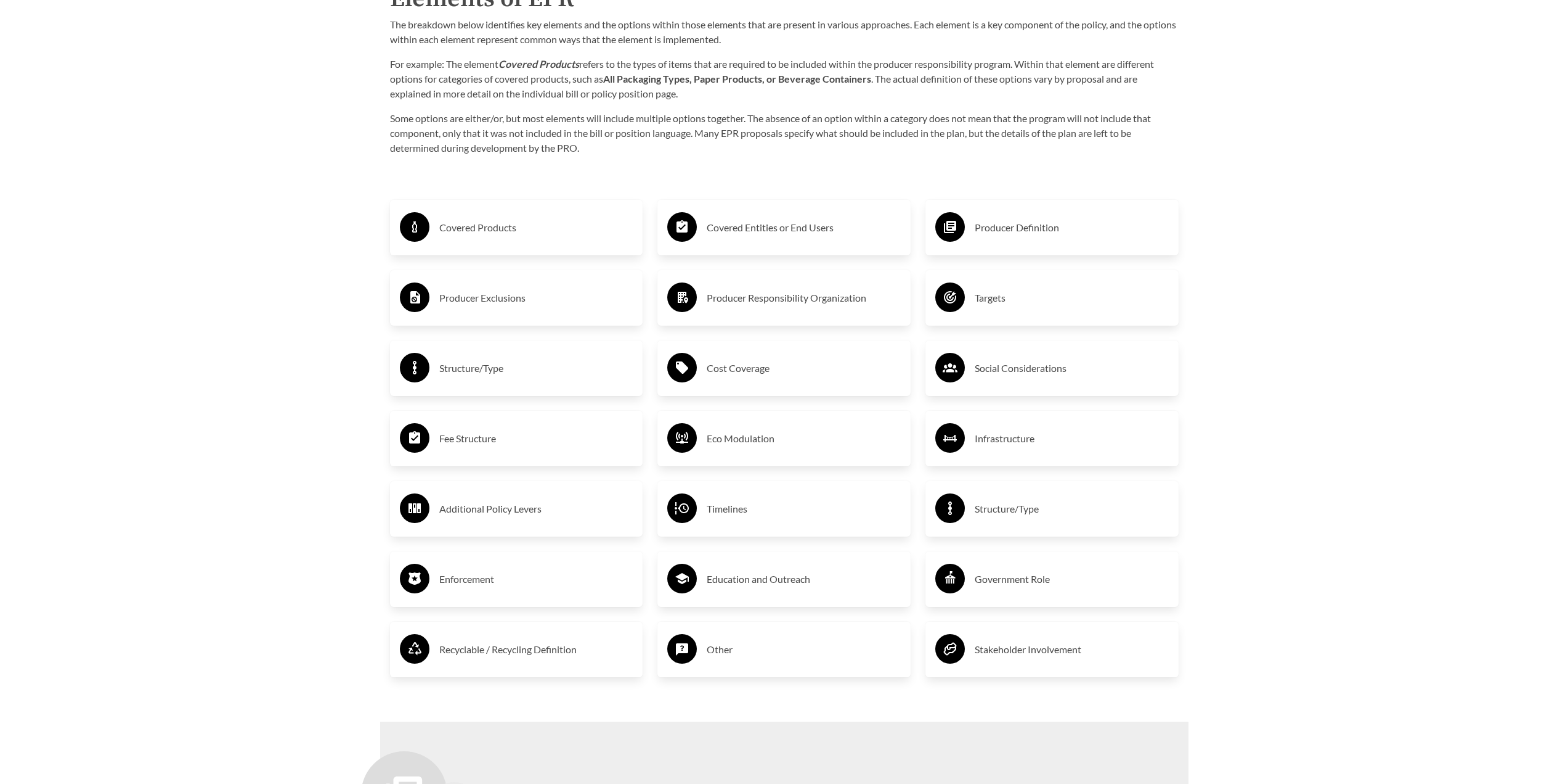
click at [760, 313] on div "Producer Responsibility Organization" at bounding box center [784, 298] width 233 height 36
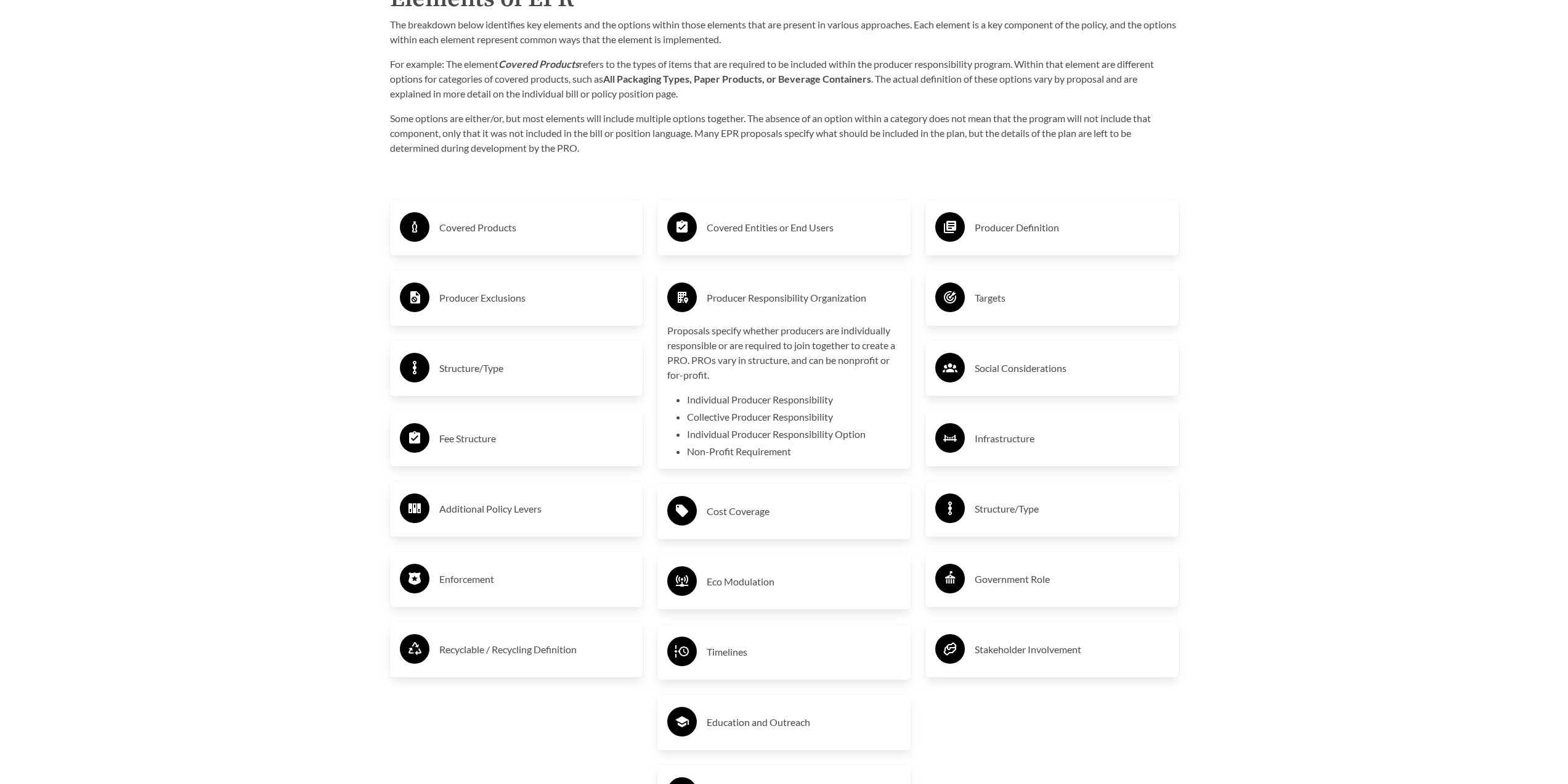
click at [760, 313] on div "Producer Responsibility Organization" at bounding box center [784, 298] width 233 height 36
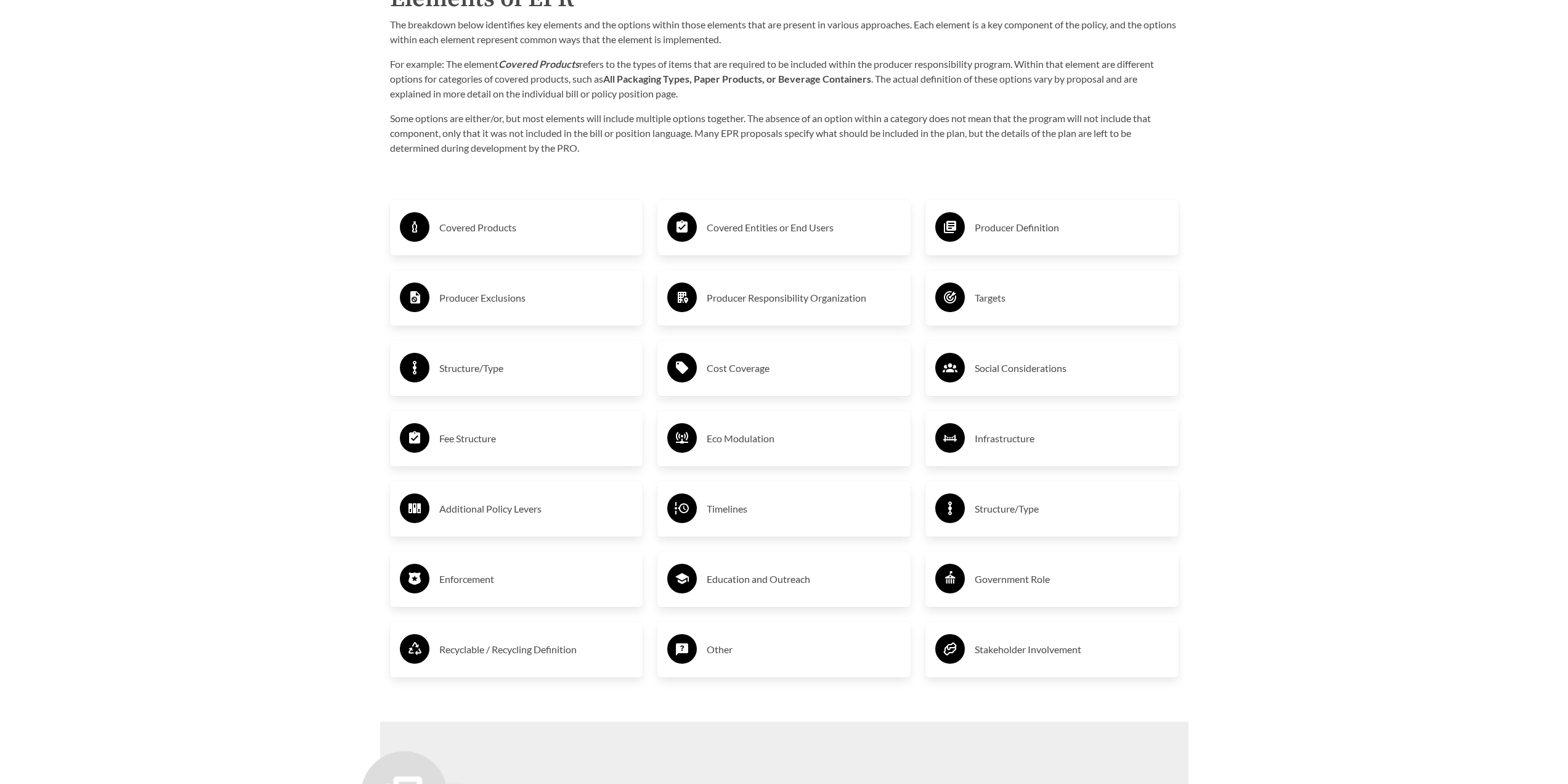
click at [770, 245] on div "Covered Entities or End Users" at bounding box center [784, 227] width 233 height 36
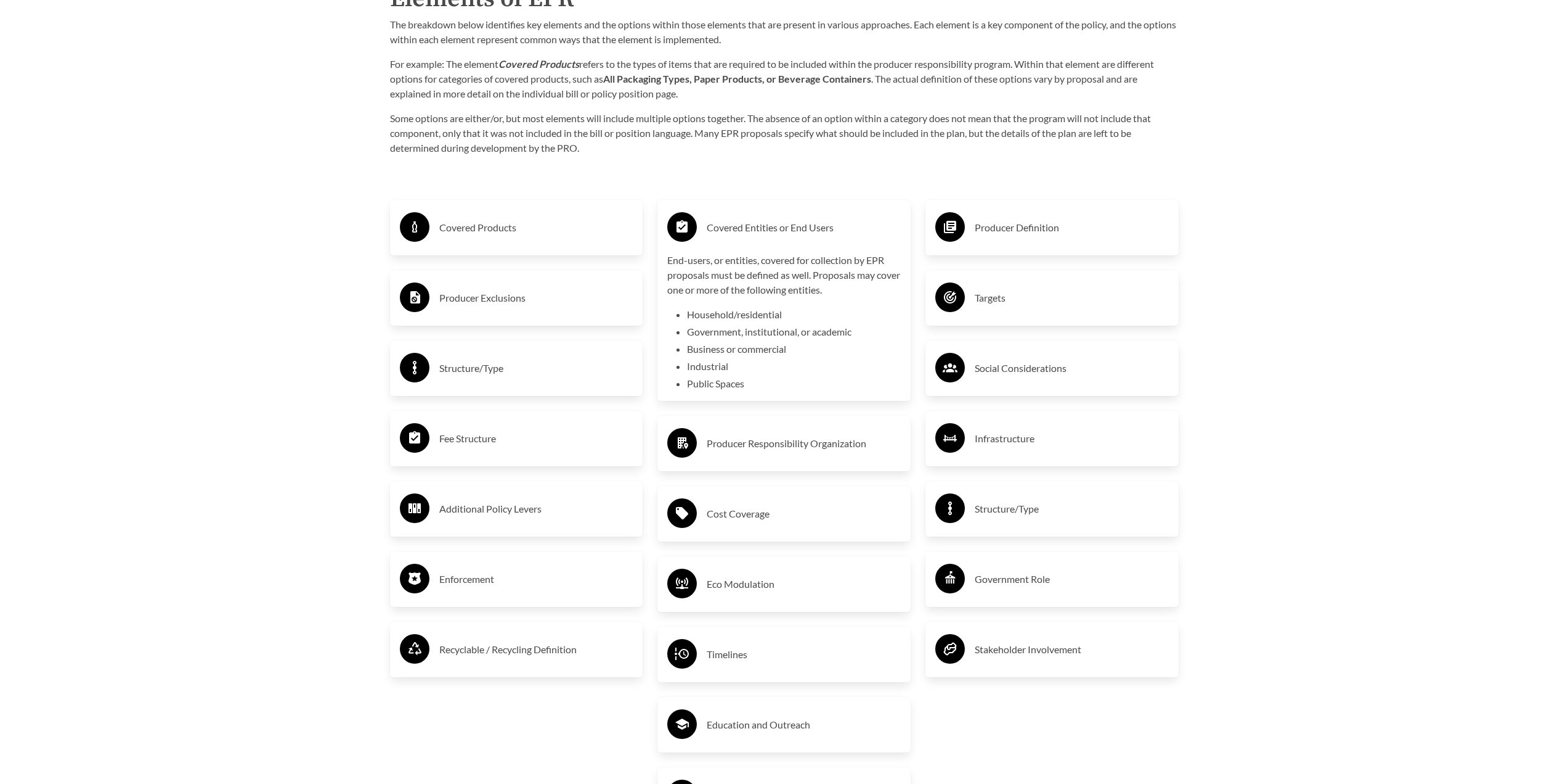
click at [770, 245] on div "Covered Entities or End Users" at bounding box center [784, 227] width 233 height 36
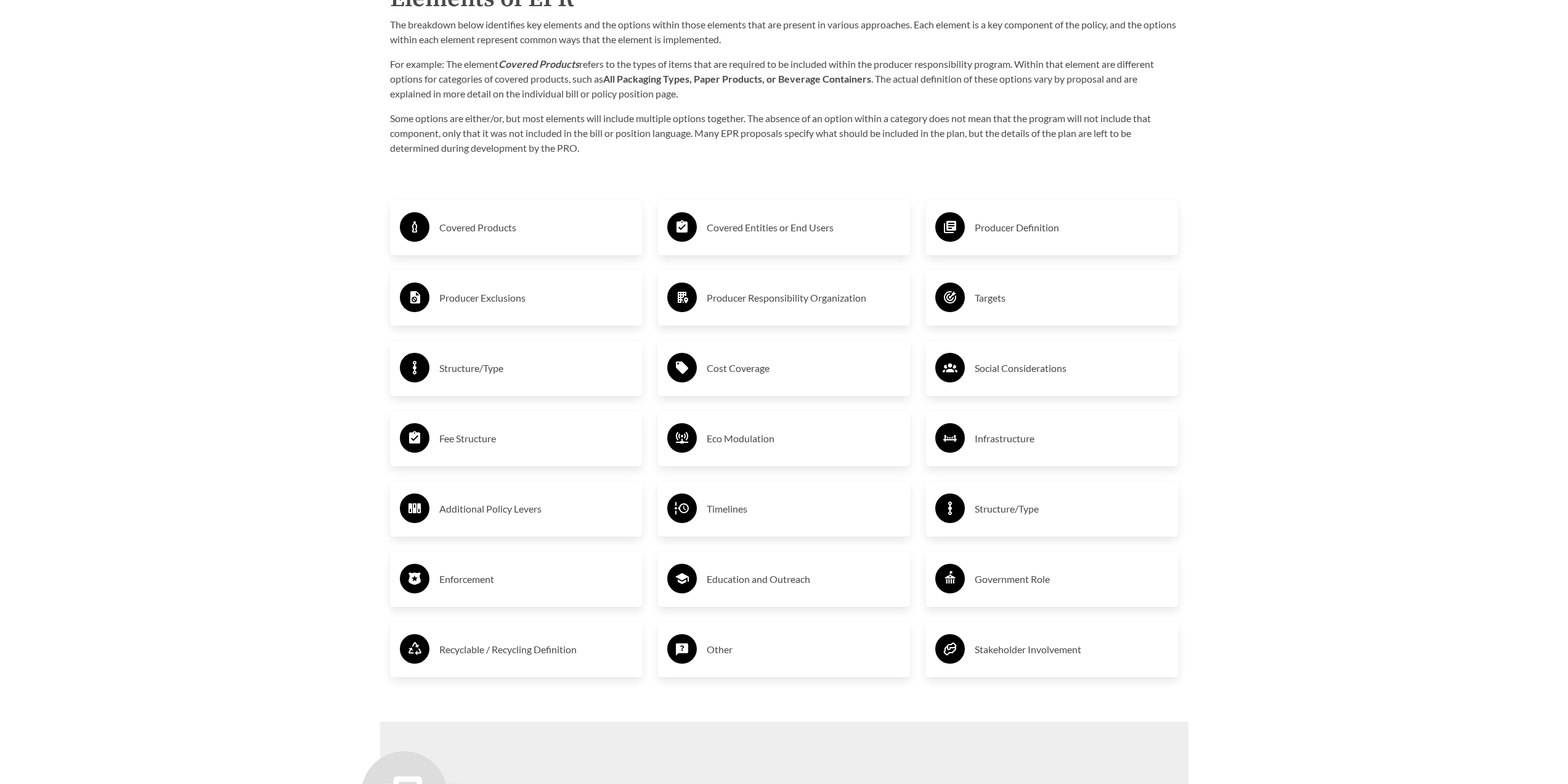
click at [1053, 245] on div "Producer Definition" at bounding box center [1052, 227] width 233 height 36
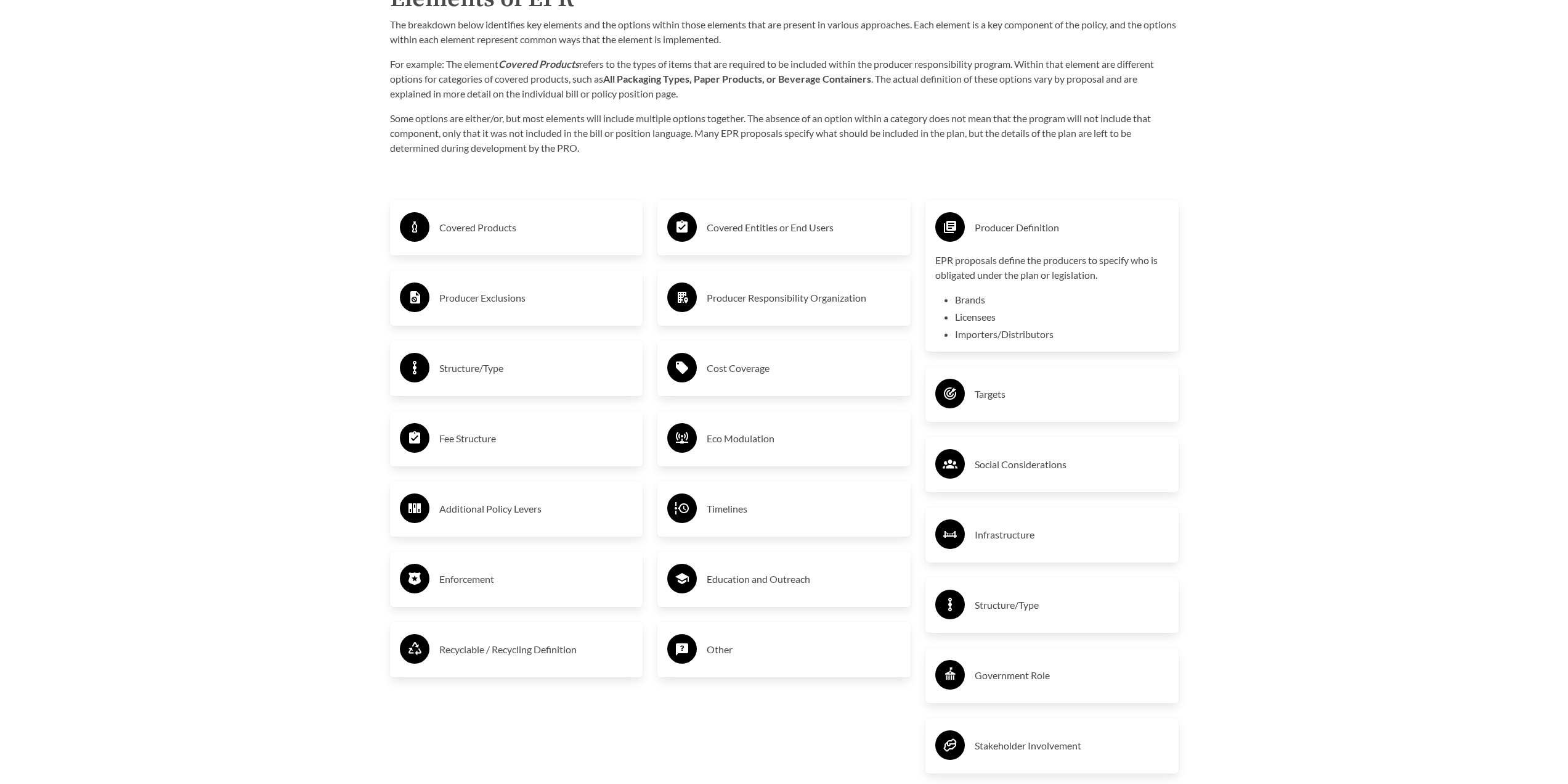
click at [1055, 237] on h3 "Producer Definition" at bounding box center [1072, 227] width 194 height 20
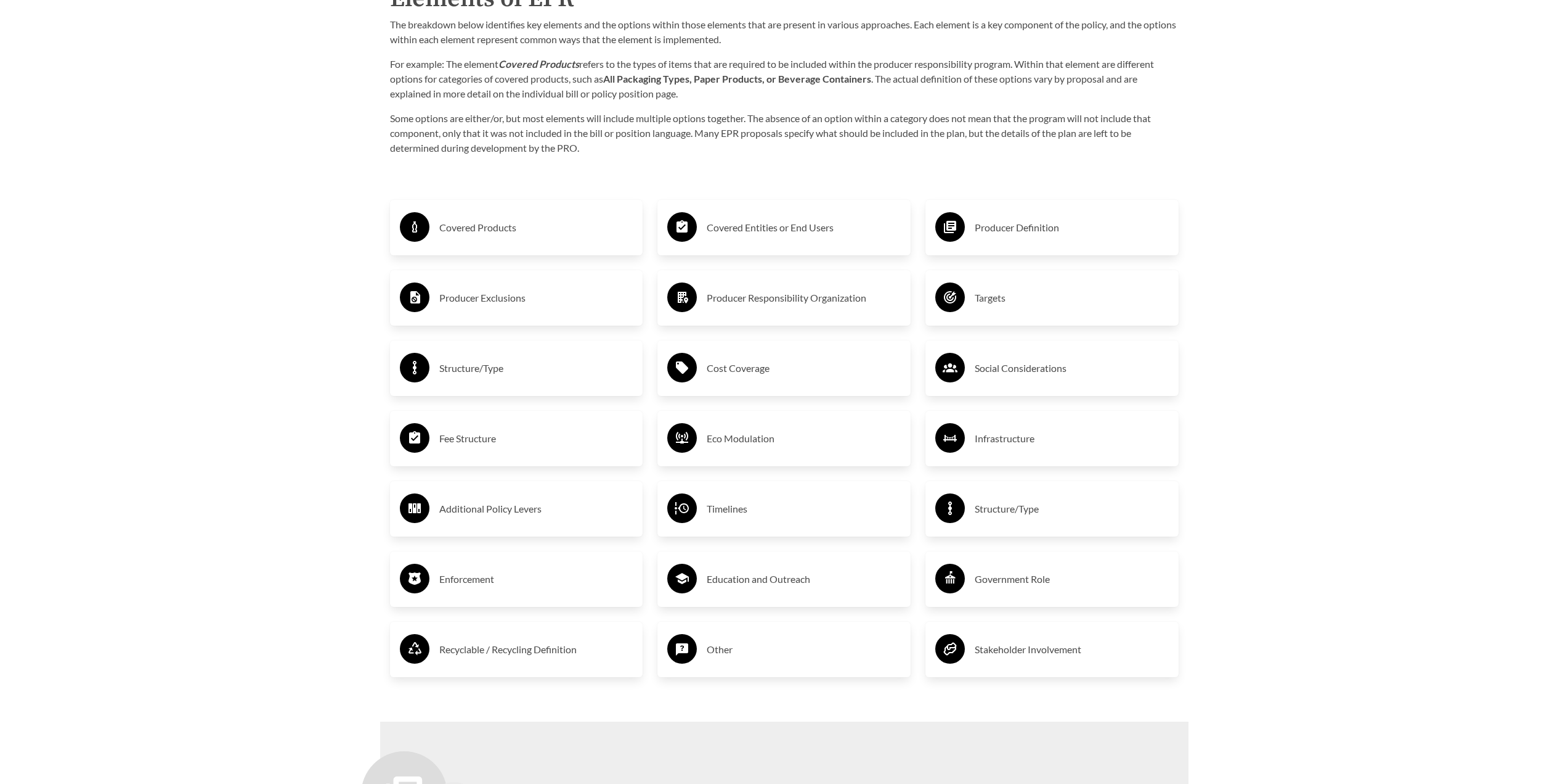
click at [1048, 313] on div "Targets" at bounding box center [1052, 298] width 233 height 36
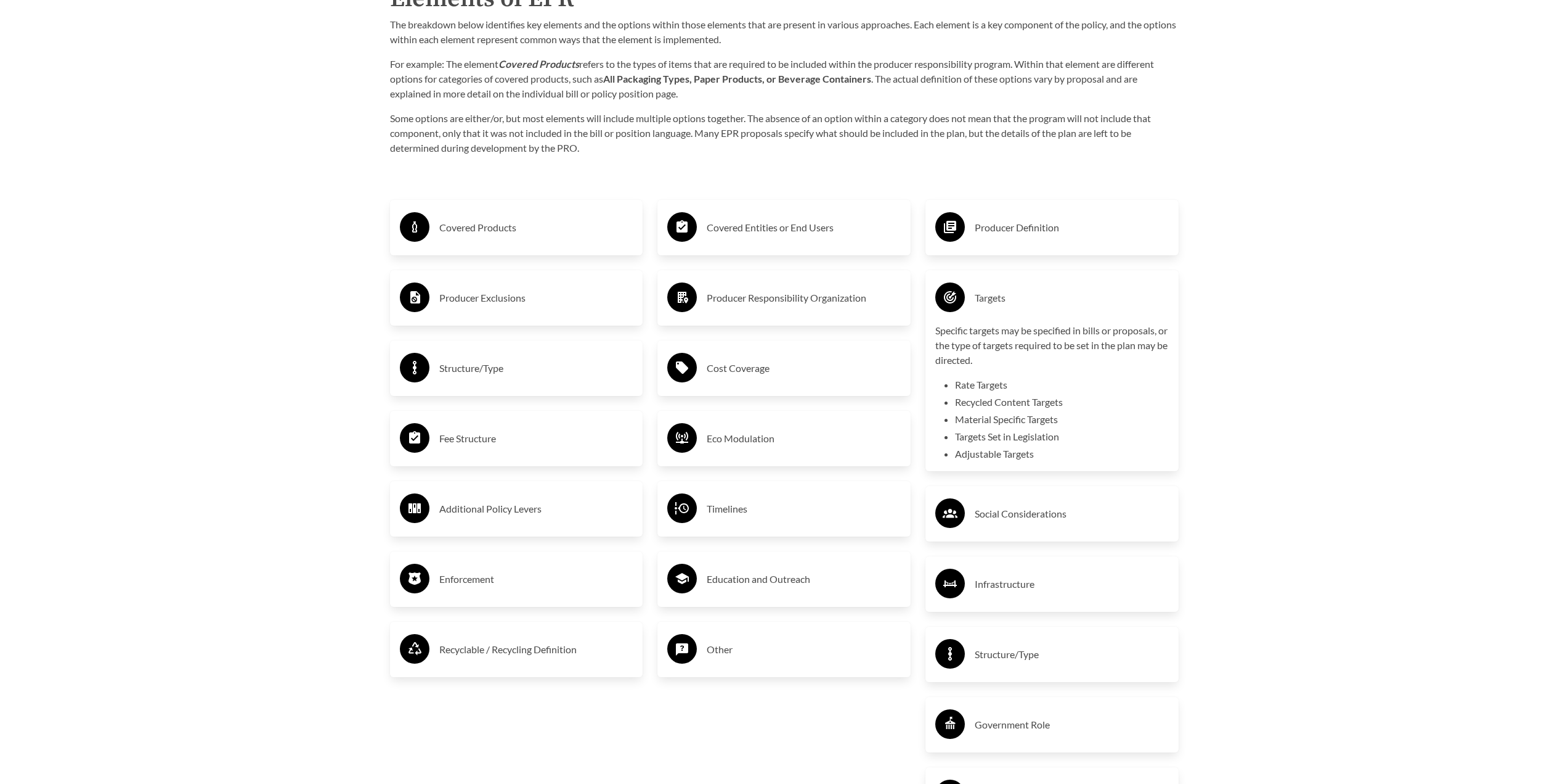
click at [1049, 304] on h3 "Targets" at bounding box center [1072, 298] width 194 height 20
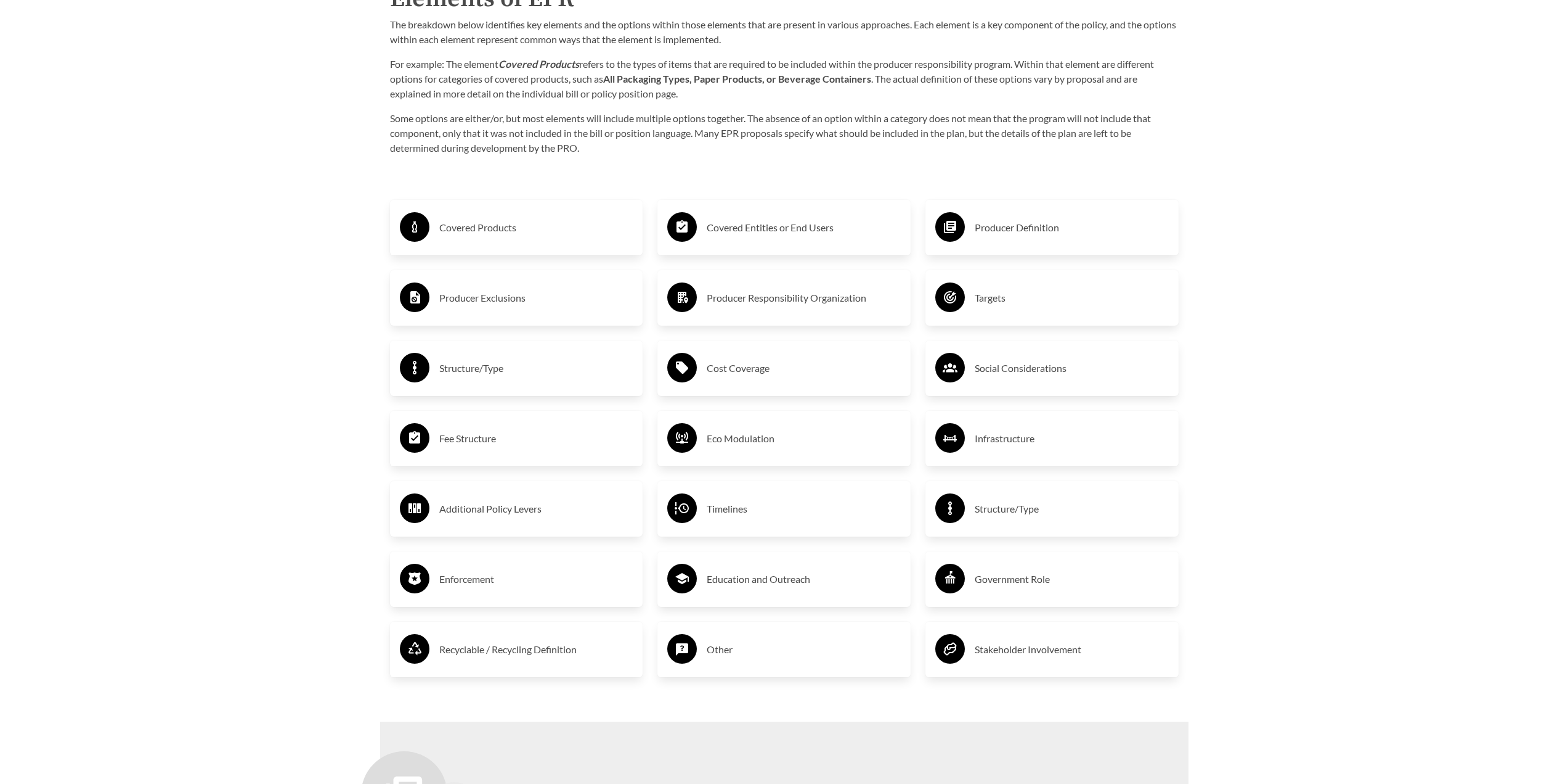
click at [1042, 375] on h3 "Social Considerations" at bounding box center [1072, 368] width 194 height 20
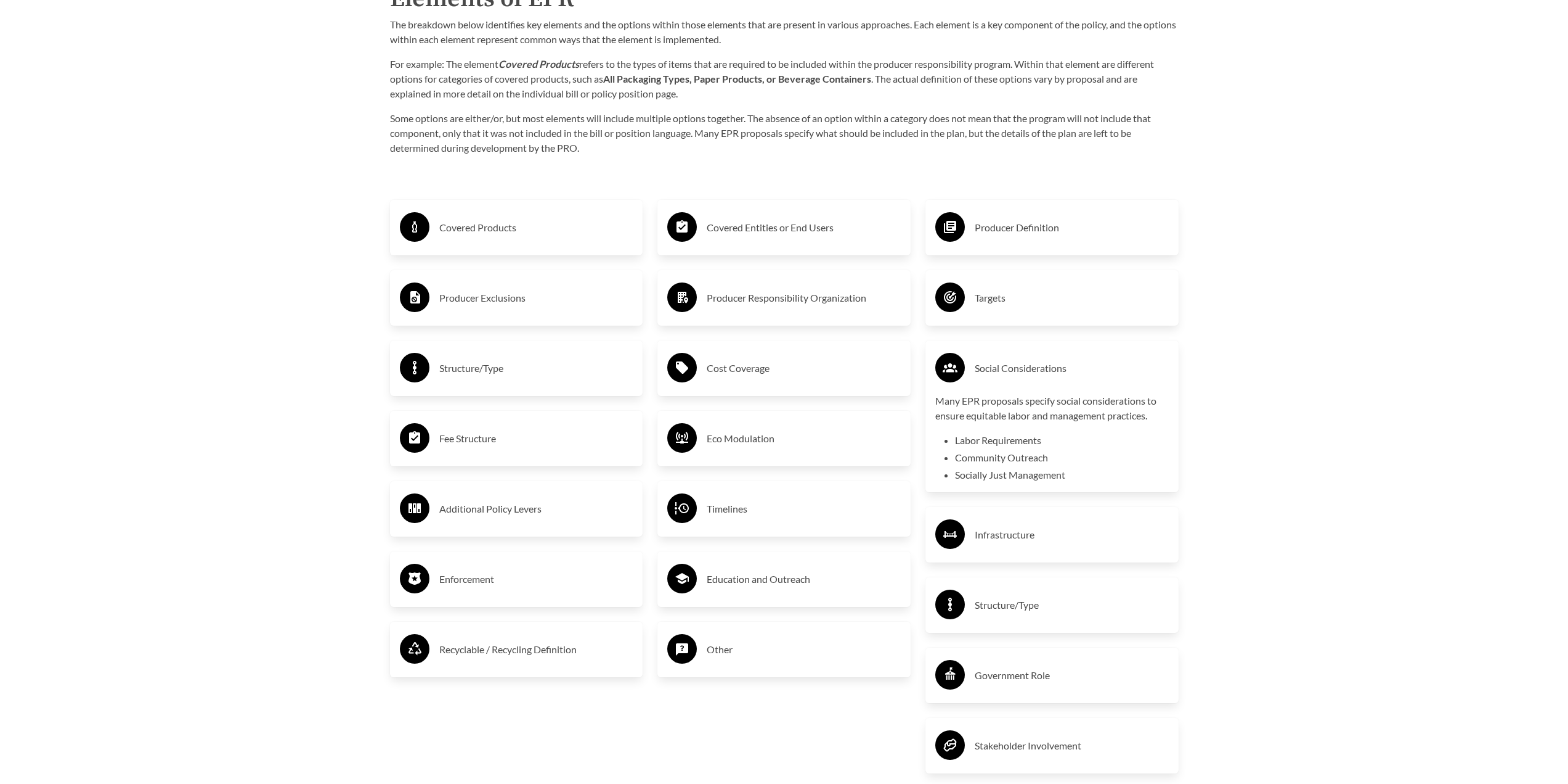
click at [1042, 375] on h3 "Social Considerations" at bounding box center [1072, 368] width 194 height 20
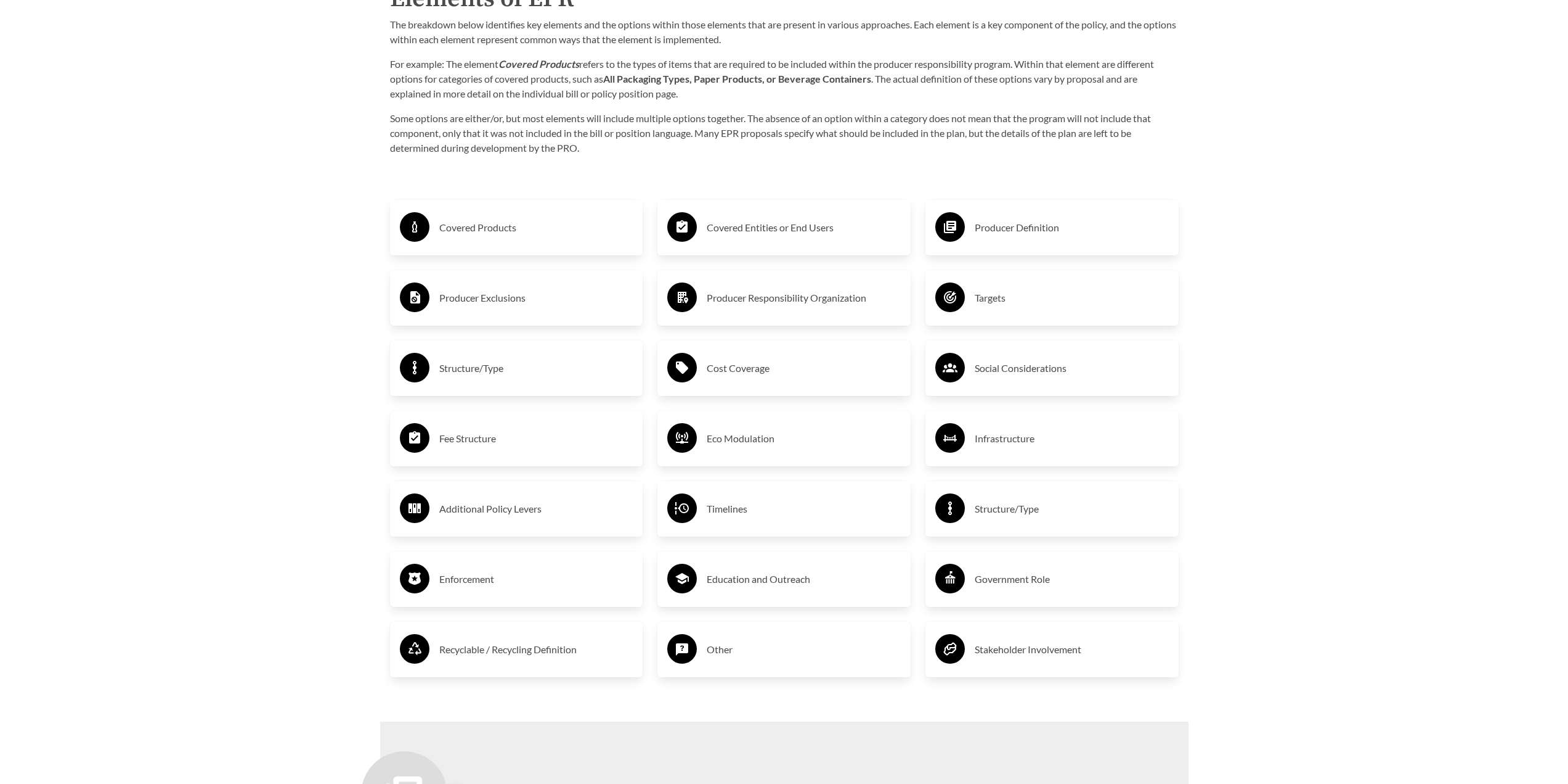
click at [1036, 448] on h3 "Infrastructure" at bounding box center [1072, 438] width 194 height 20
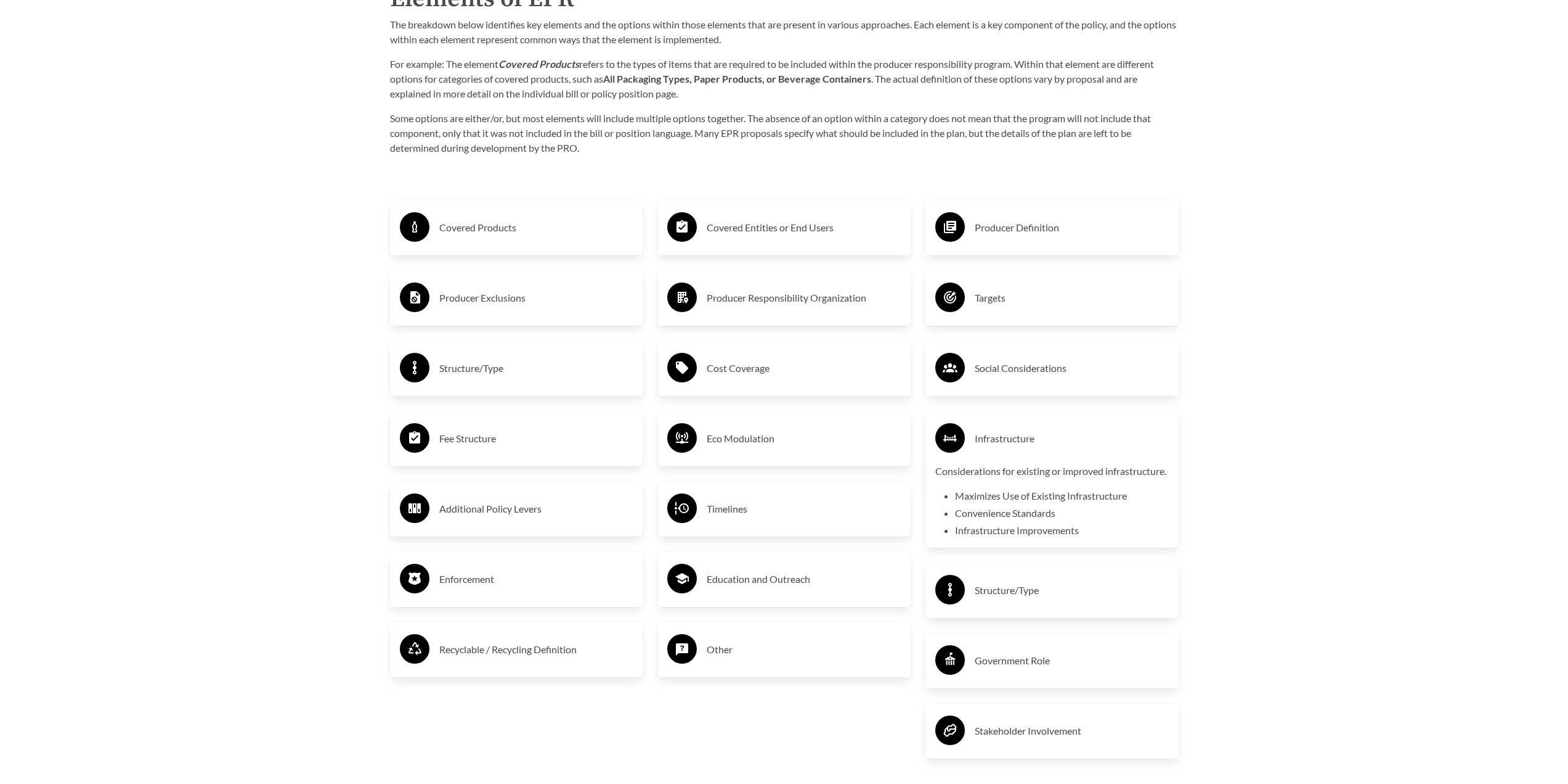
click at [1035, 448] on h3 "Infrastructure" at bounding box center [1072, 438] width 194 height 20
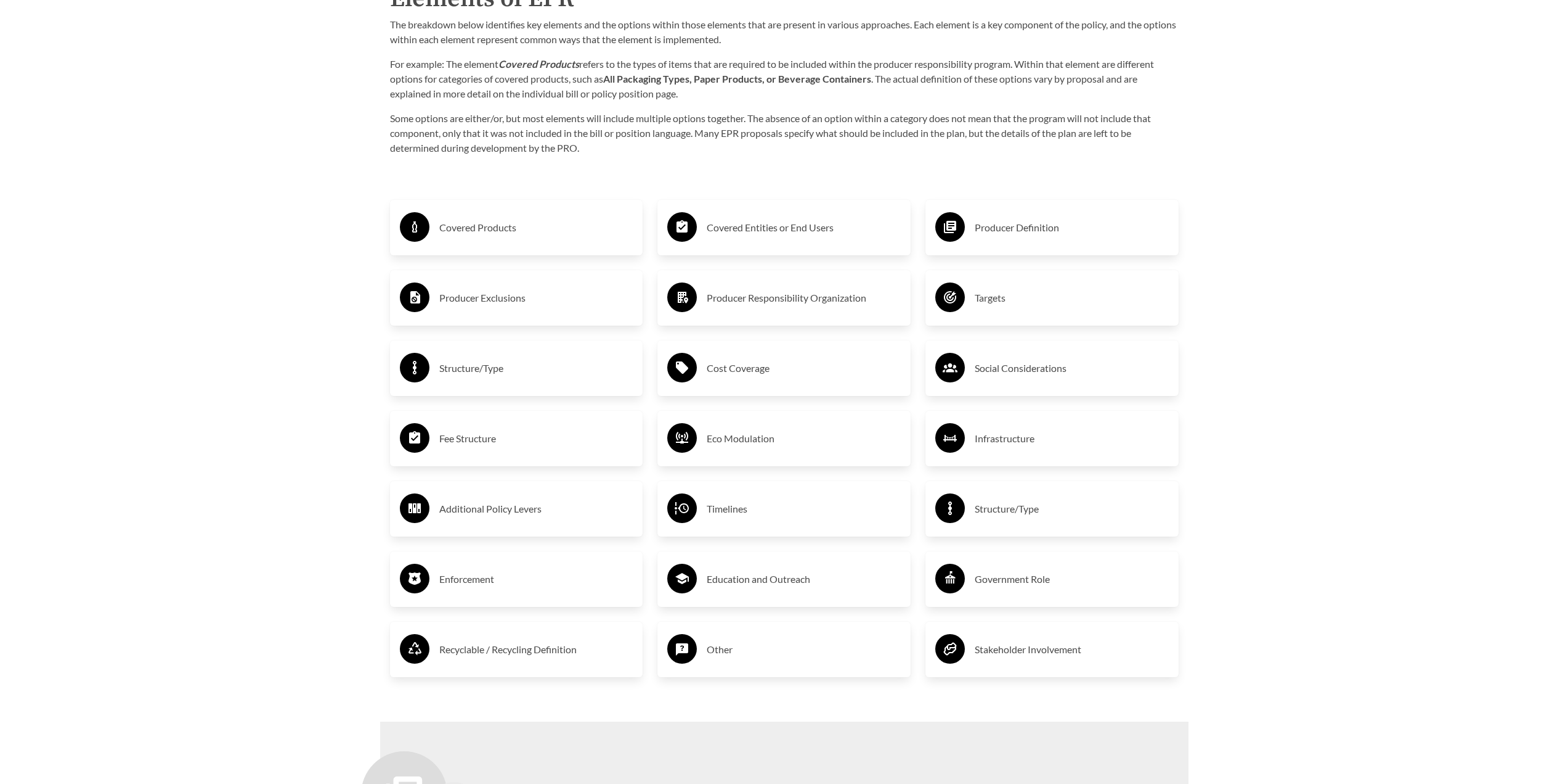
click at [1029, 500] on div "Structure/Type" at bounding box center [1052, 509] width 233 height 36
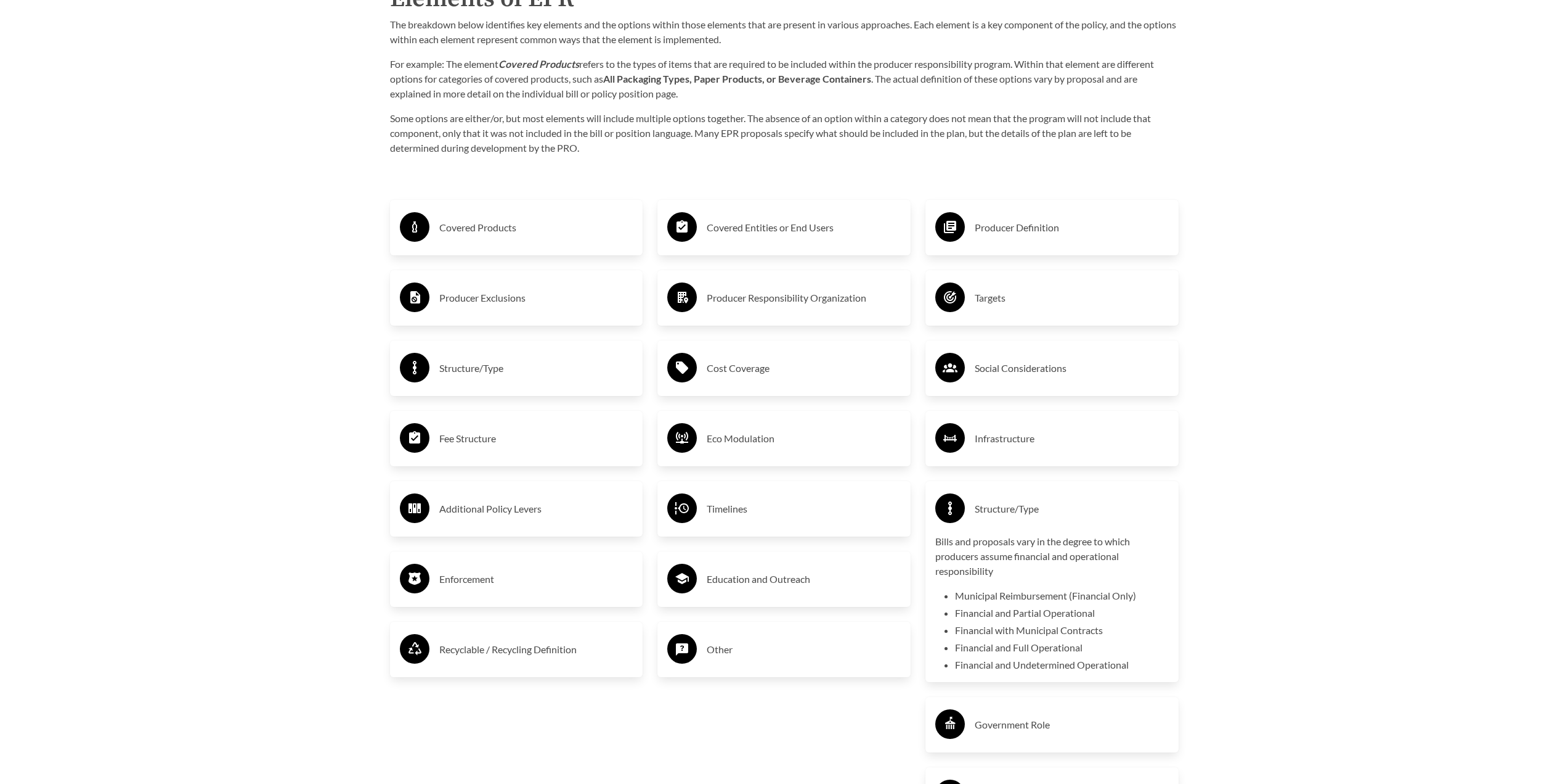
click at [1042, 515] on h3 "Structure/Type" at bounding box center [1072, 508] width 194 height 20
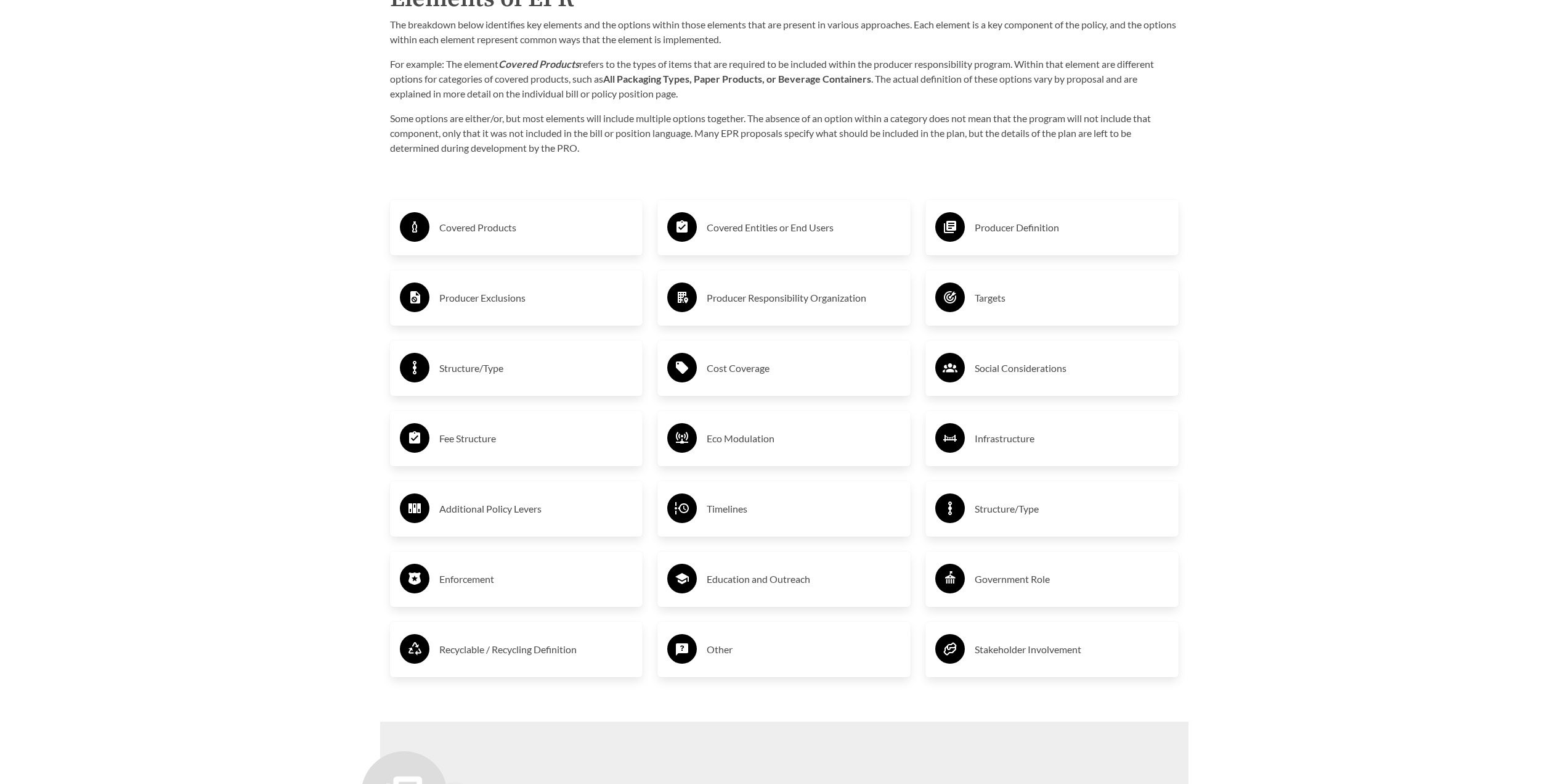
click at [1042, 515] on h3 "Structure/Type" at bounding box center [1072, 508] width 194 height 20
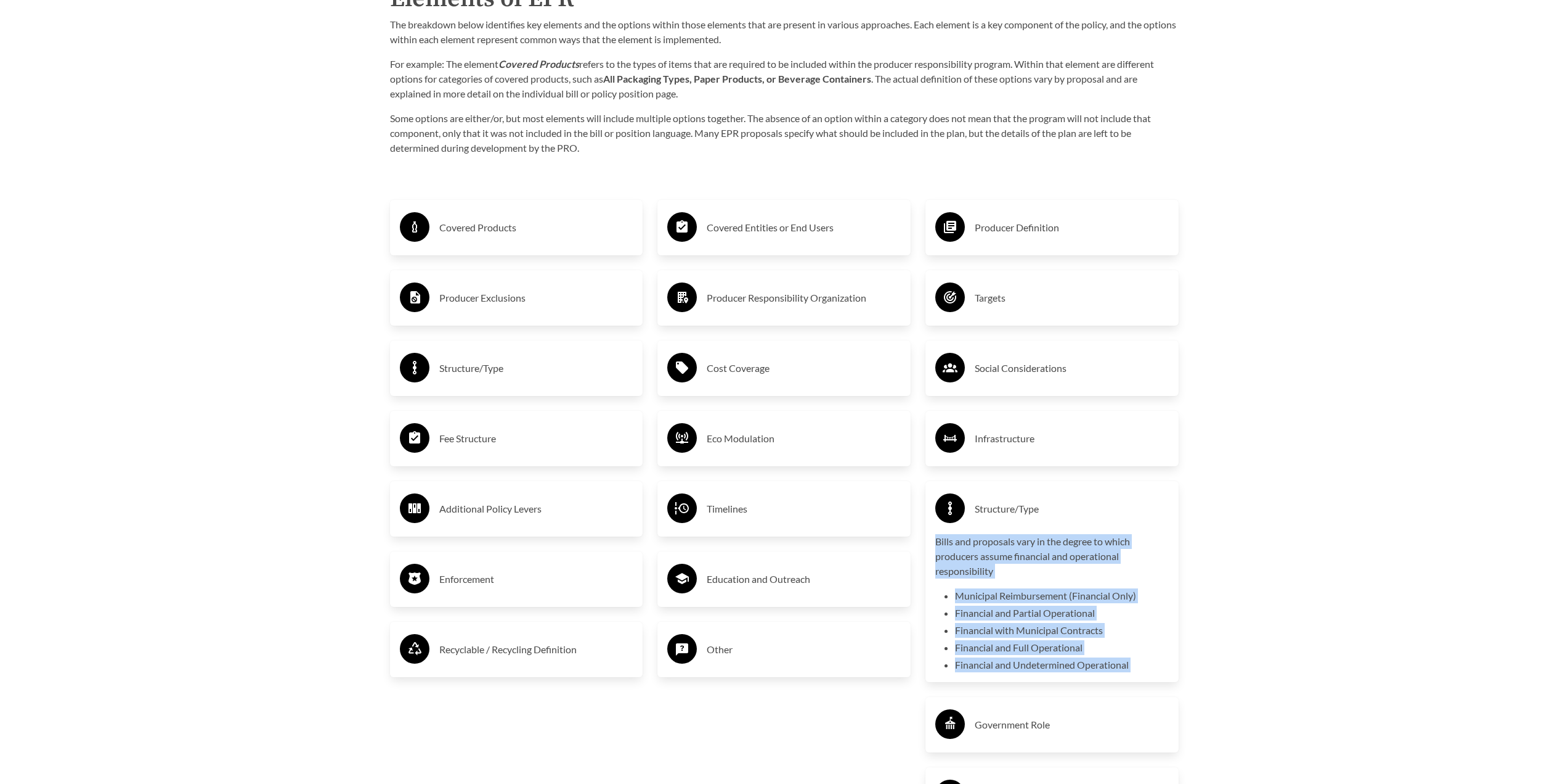
click at [1080, 551] on p "Bills and proposals vary in the degree to which producers assume financial and …" at bounding box center [1052, 556] width 233 height 44
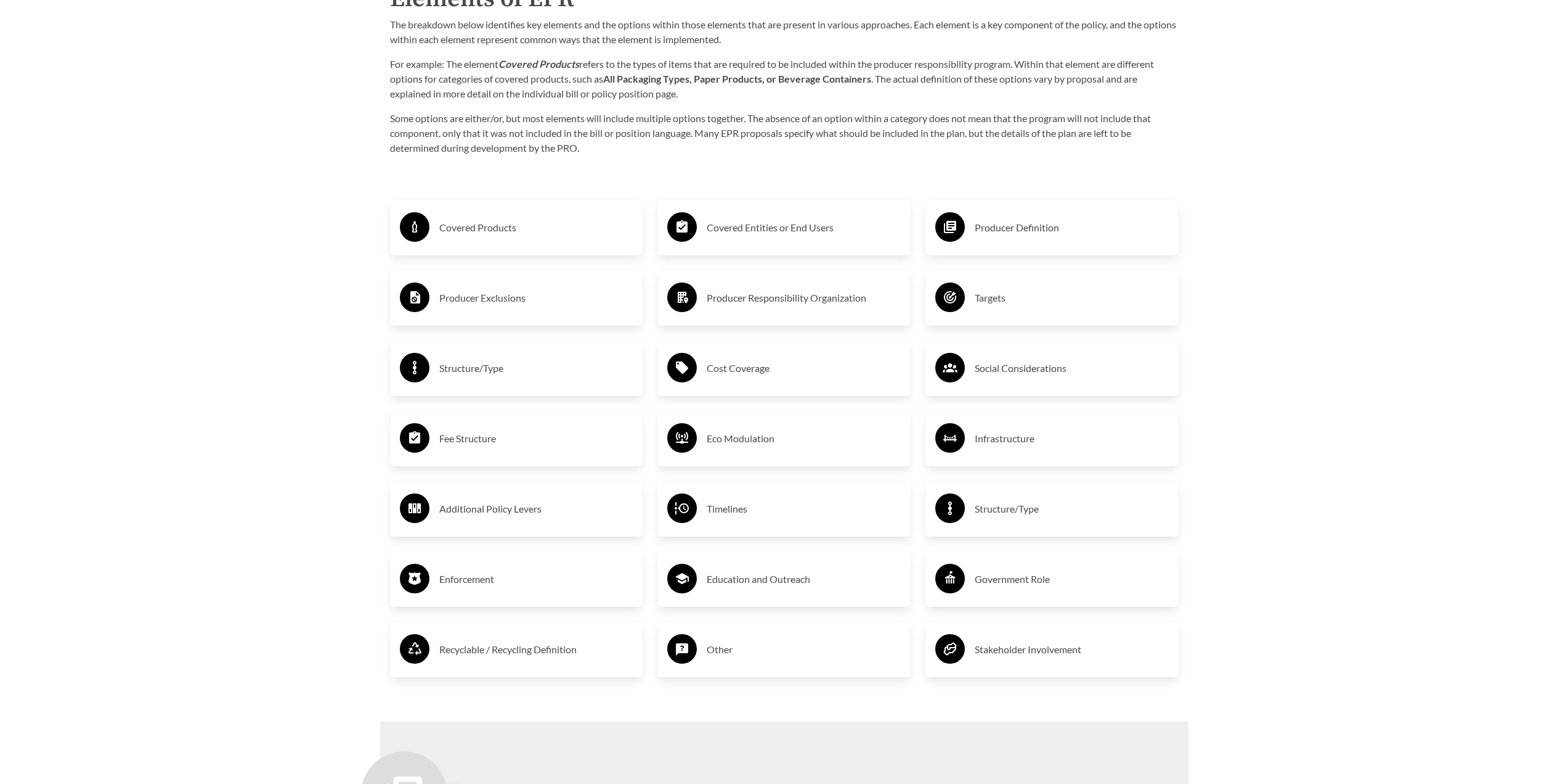
click at [1099, 518] on h3 "Structure/Type" at bounding box center [1072, 508] width 194 height 20
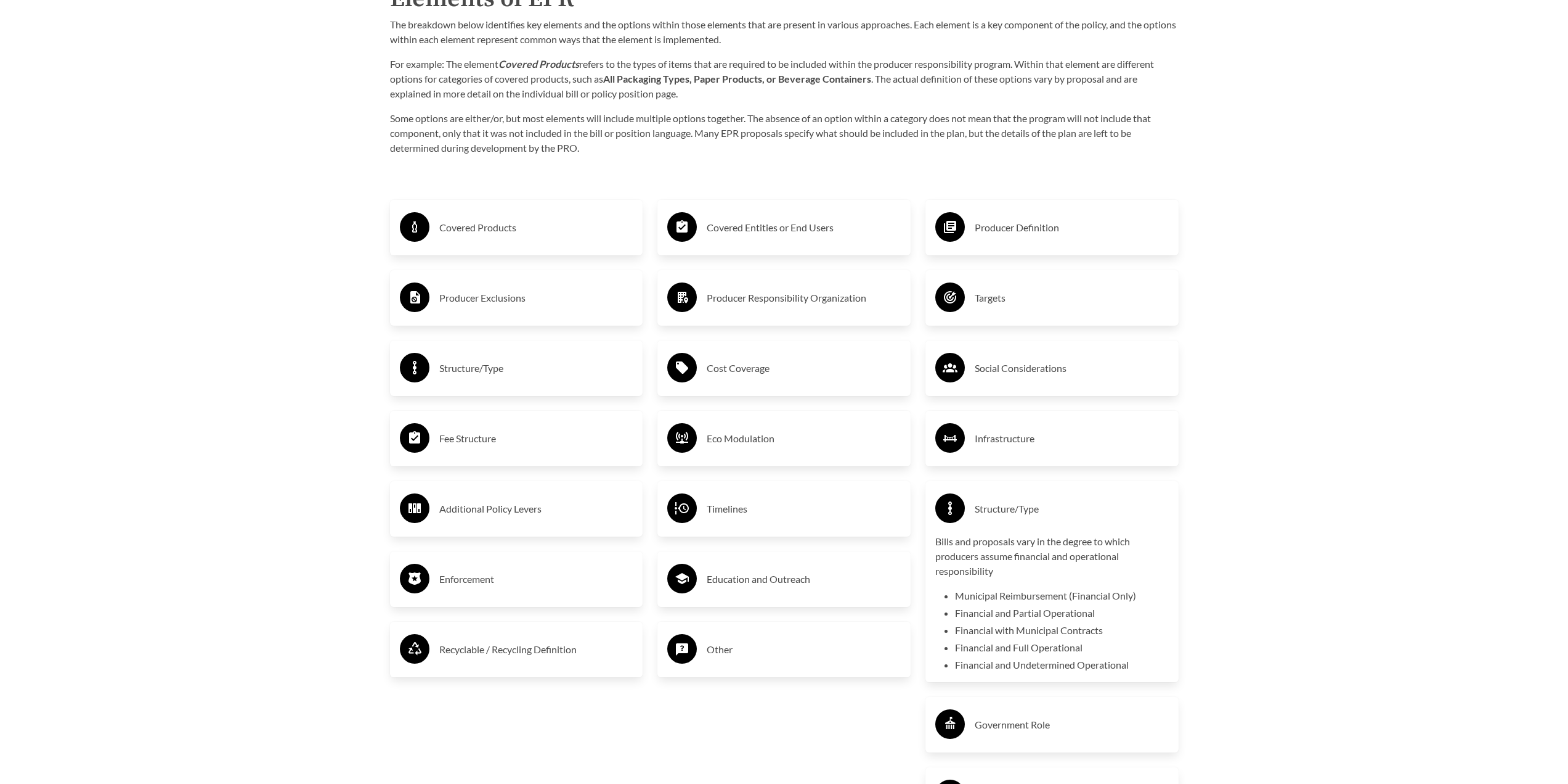
click at [1135, 518] on h3 "Structure/Type" at bounding box center [1072, 508] width 194 height 20
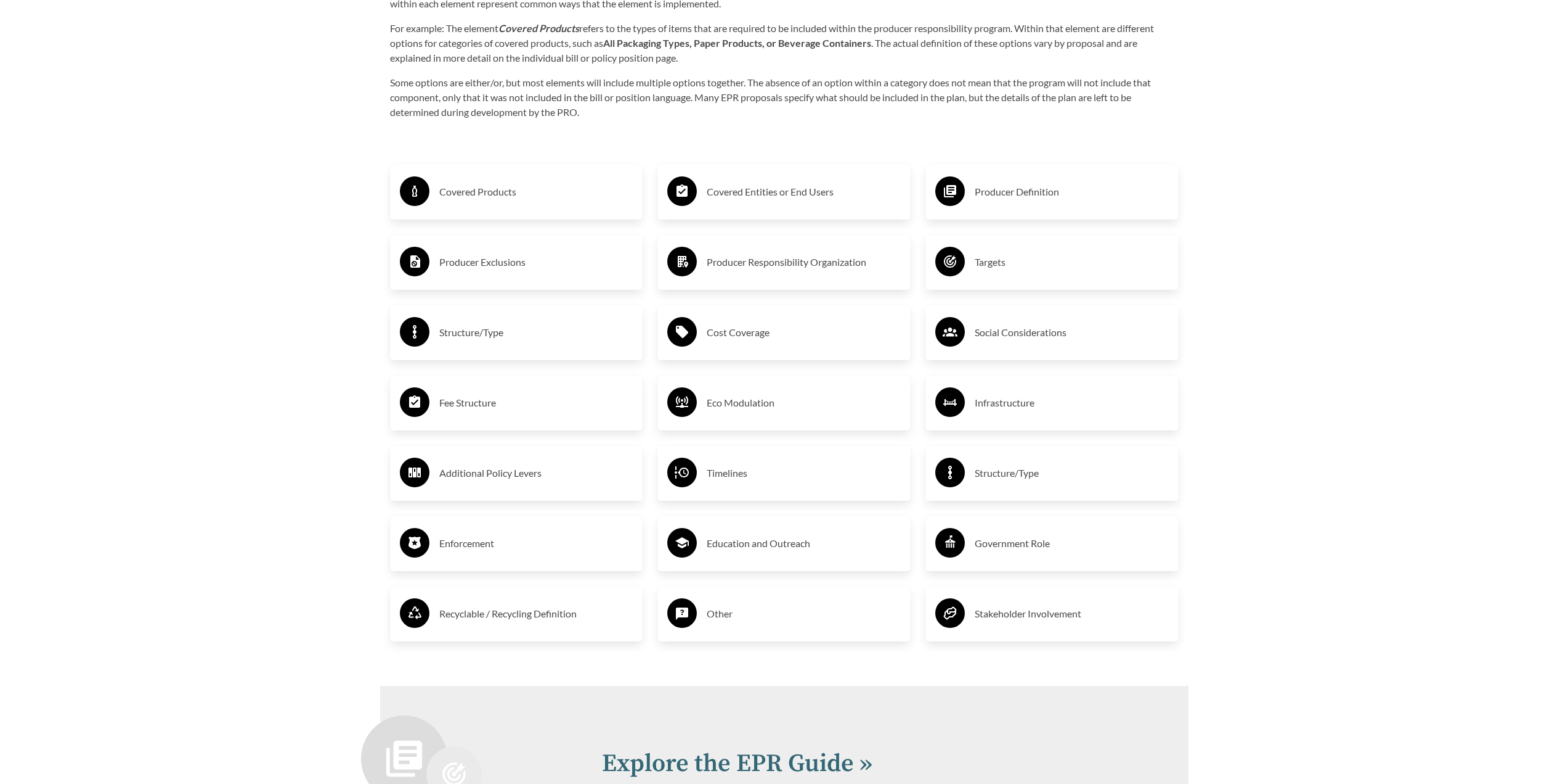
scroll to position [2281, 0]
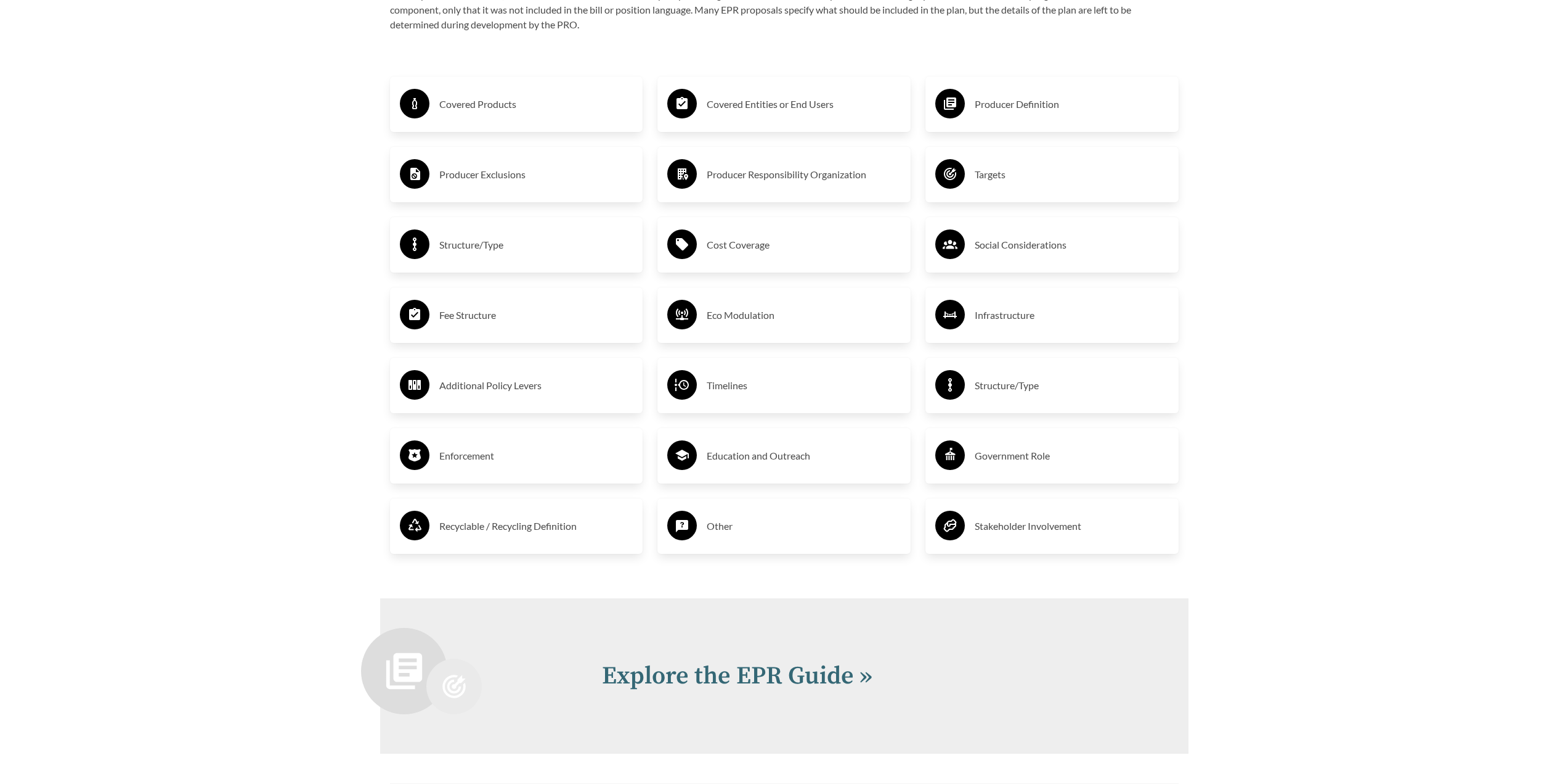
click at [1042, 457] on h3 "Government Role" at bounding box center [1072, 455] width 194 height 20
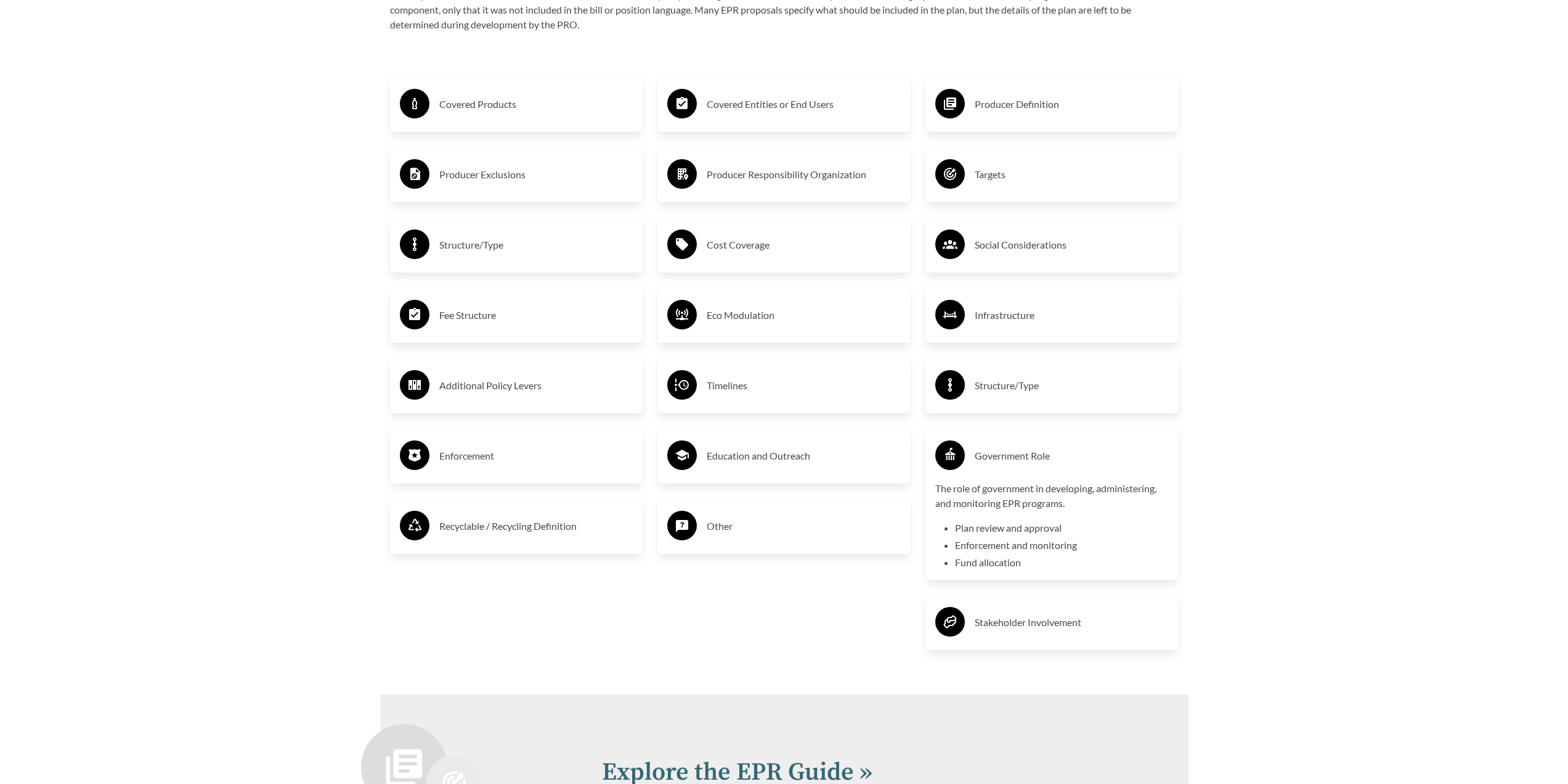
click at [1042, 457] on h3 "Government Role" at bounding box center [1072, 455] width 194 height 20
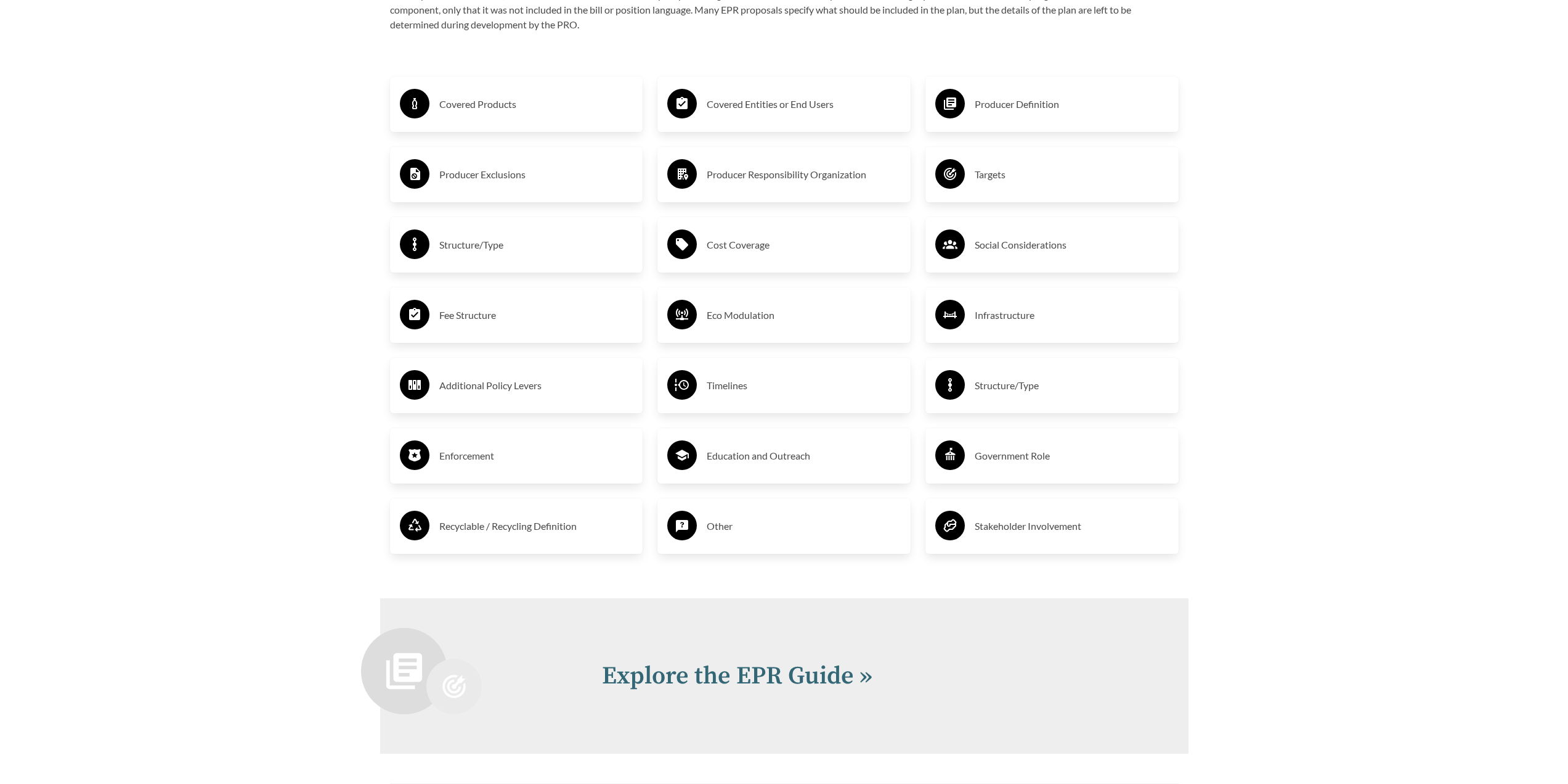
click at [1046, 533] on h3 "Stakeholder Involvement" at bounding box center [1072, 526] width 194 height 20
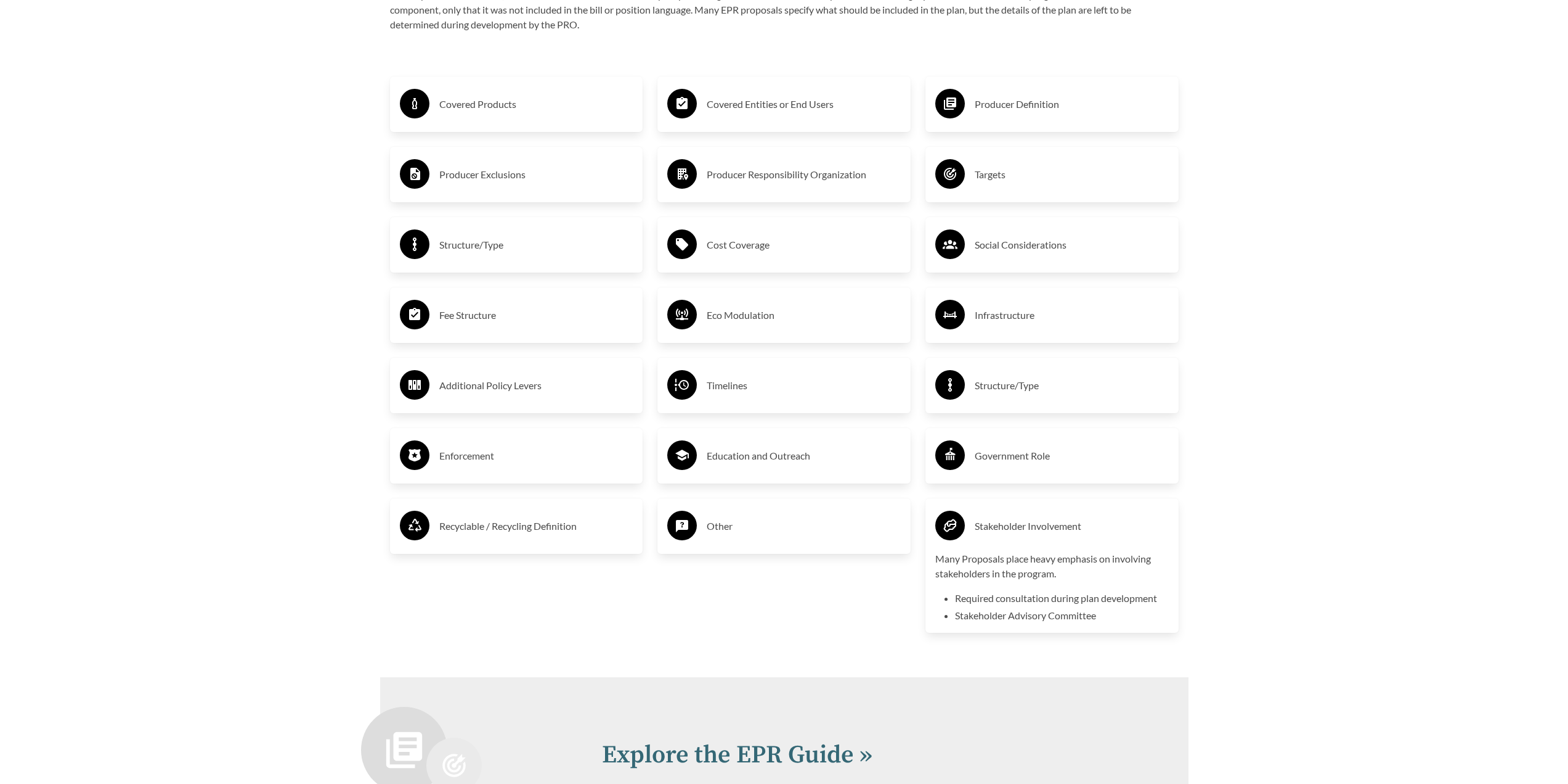
click at [1046, 533] on h3 "Stakeholder Involvement" at bounding box center [1072, 526] width 194 height 20
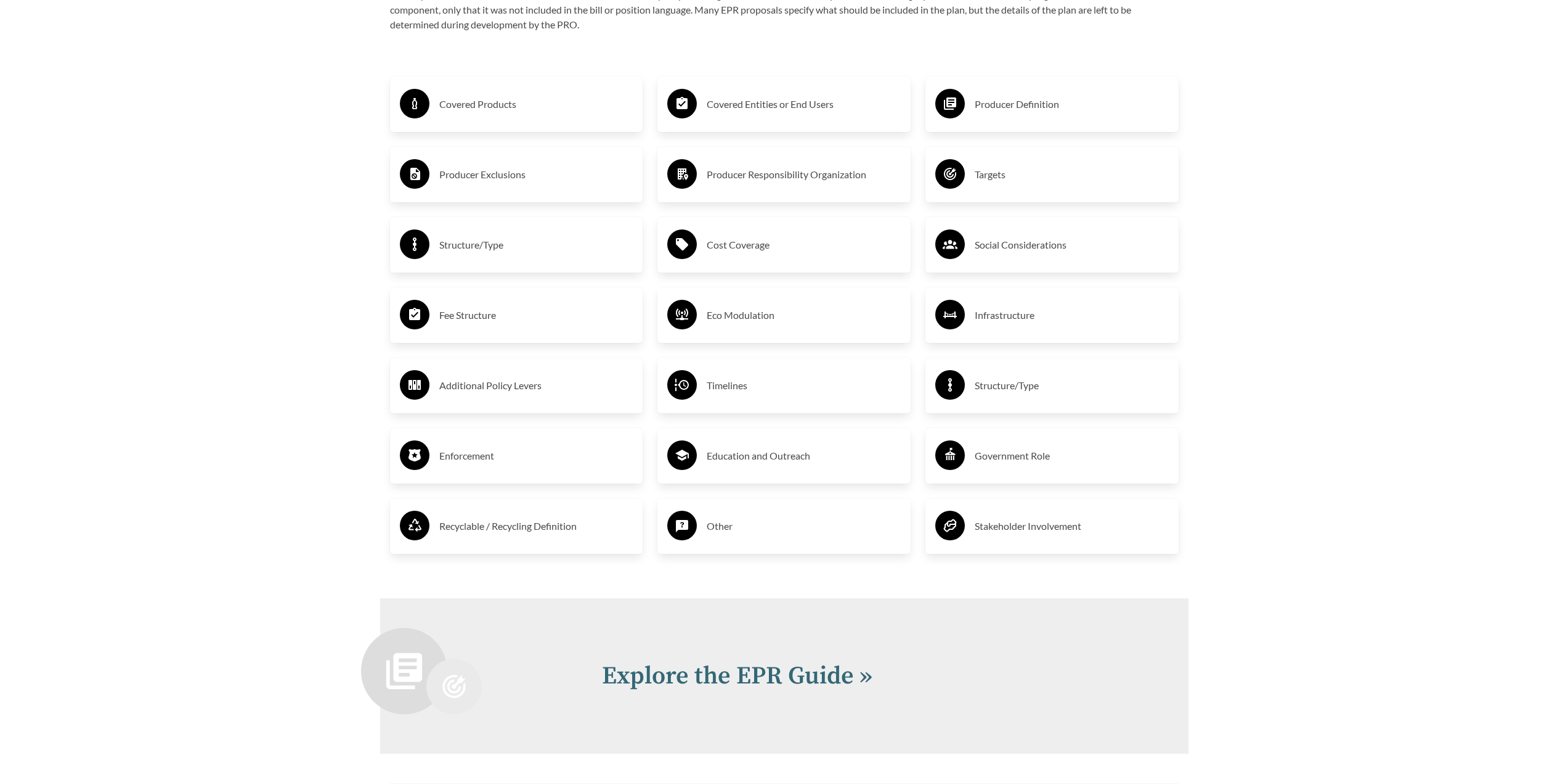
click at [1055, 395] on h3 "Structure/Type" at bounding box center [1072, 385] width 194 height 20
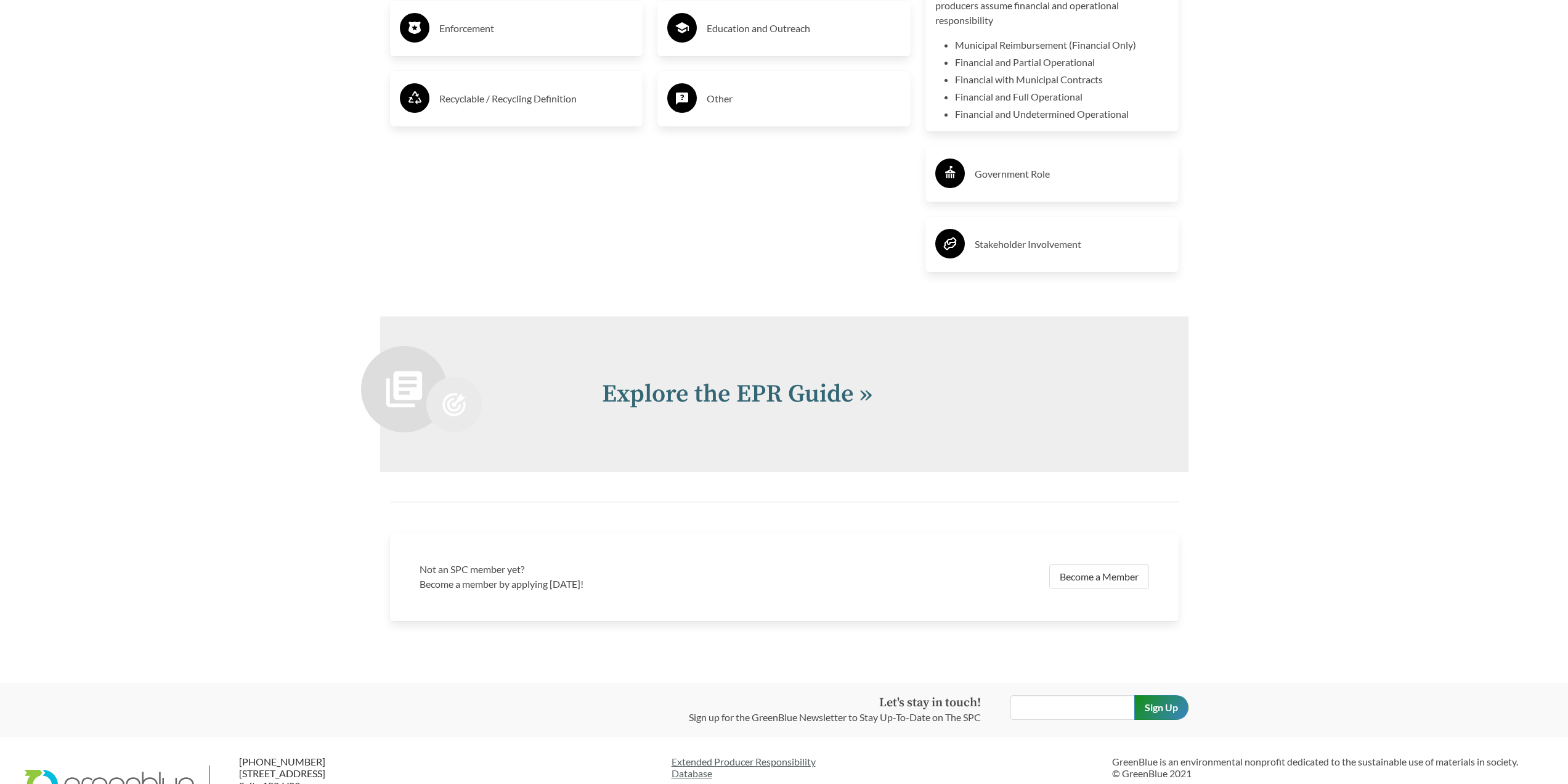
scroll to position [2762, 0]
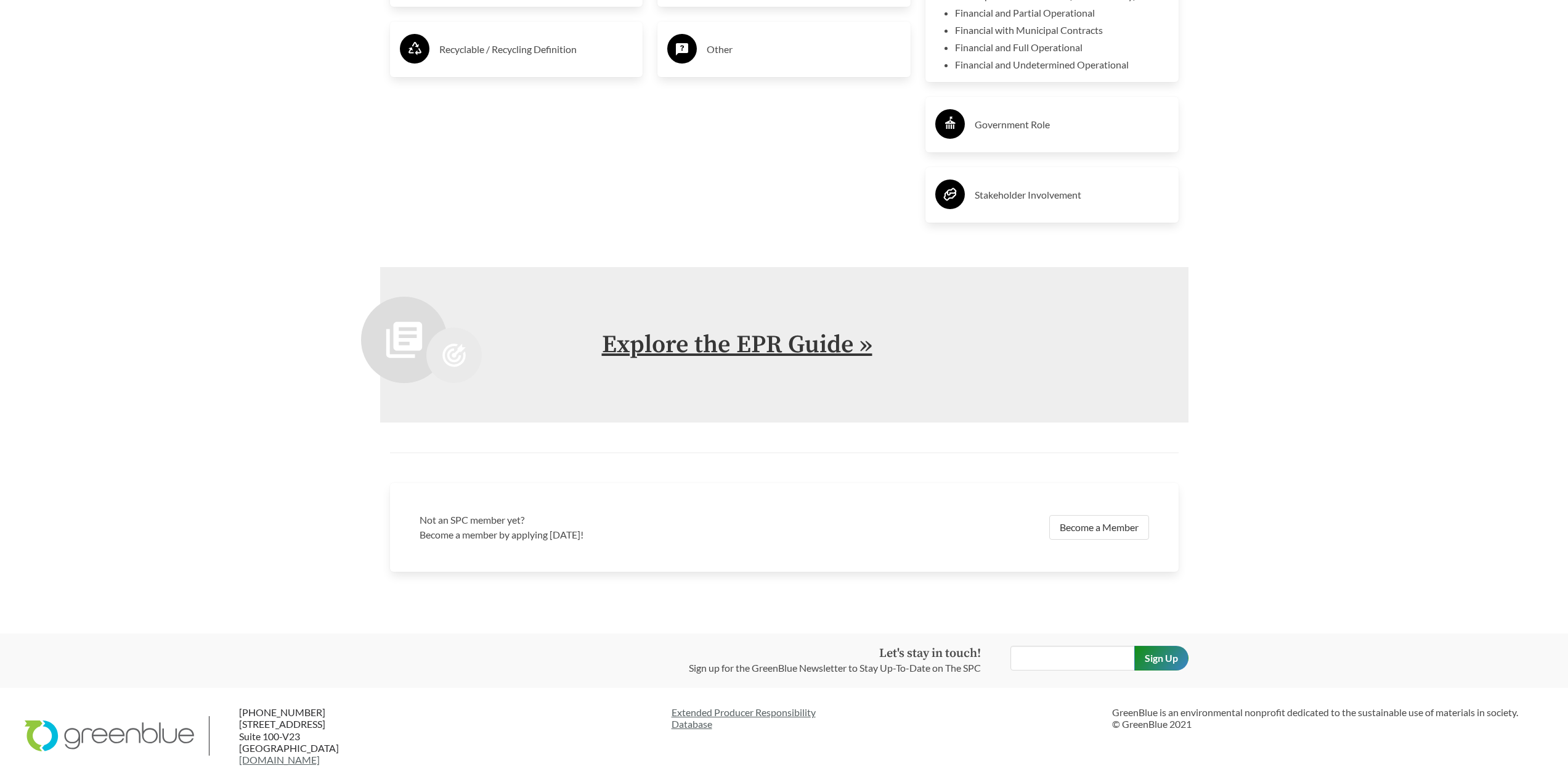
click at [742, 340] on link "Explore the EPR Guide »" at bounding box center [737, 345] width 270 height 31
